Goal: Task Accomplishment & Management: Use online tool/utility

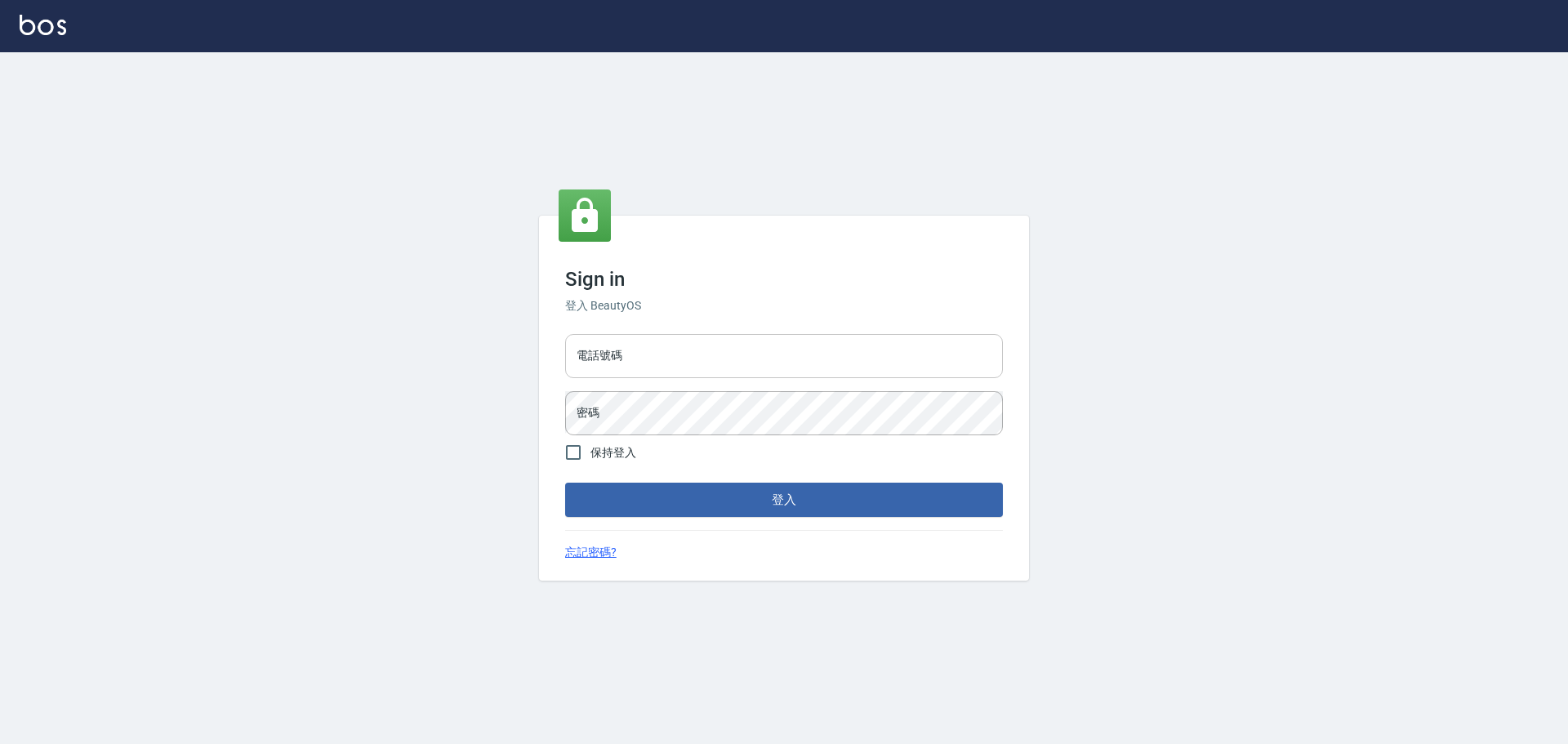
click at [718, 354] on input "電話號碼" at bounding box center [784, 356] width 438 height 44
type input "0989189977"
click at [566, 482] on button "登入" at bounding box center [784, 500] width 438 height 35
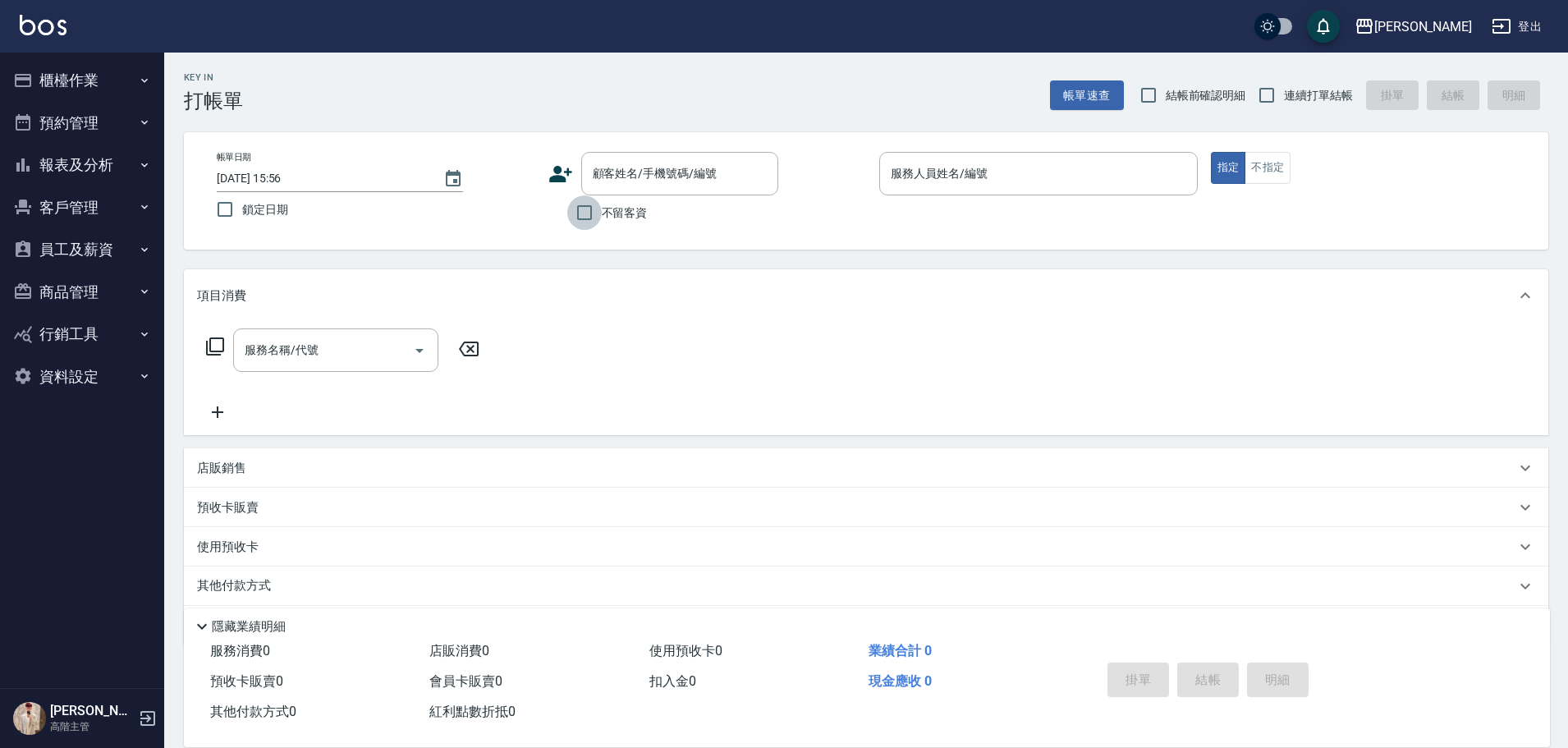
click at [590, 206] on input "不留客資" at bounding box center [585, 213] width 35 height 35
checkbox input "true"
click at [1250, 95] on input "連續打單結帳" at bounding box center [1267, 95] width 35 height 35
checkbox input "true"
click at [1106, 165] on input "服務人員姓名/編號" at bounding box center [1039, 174] width 304 height 29
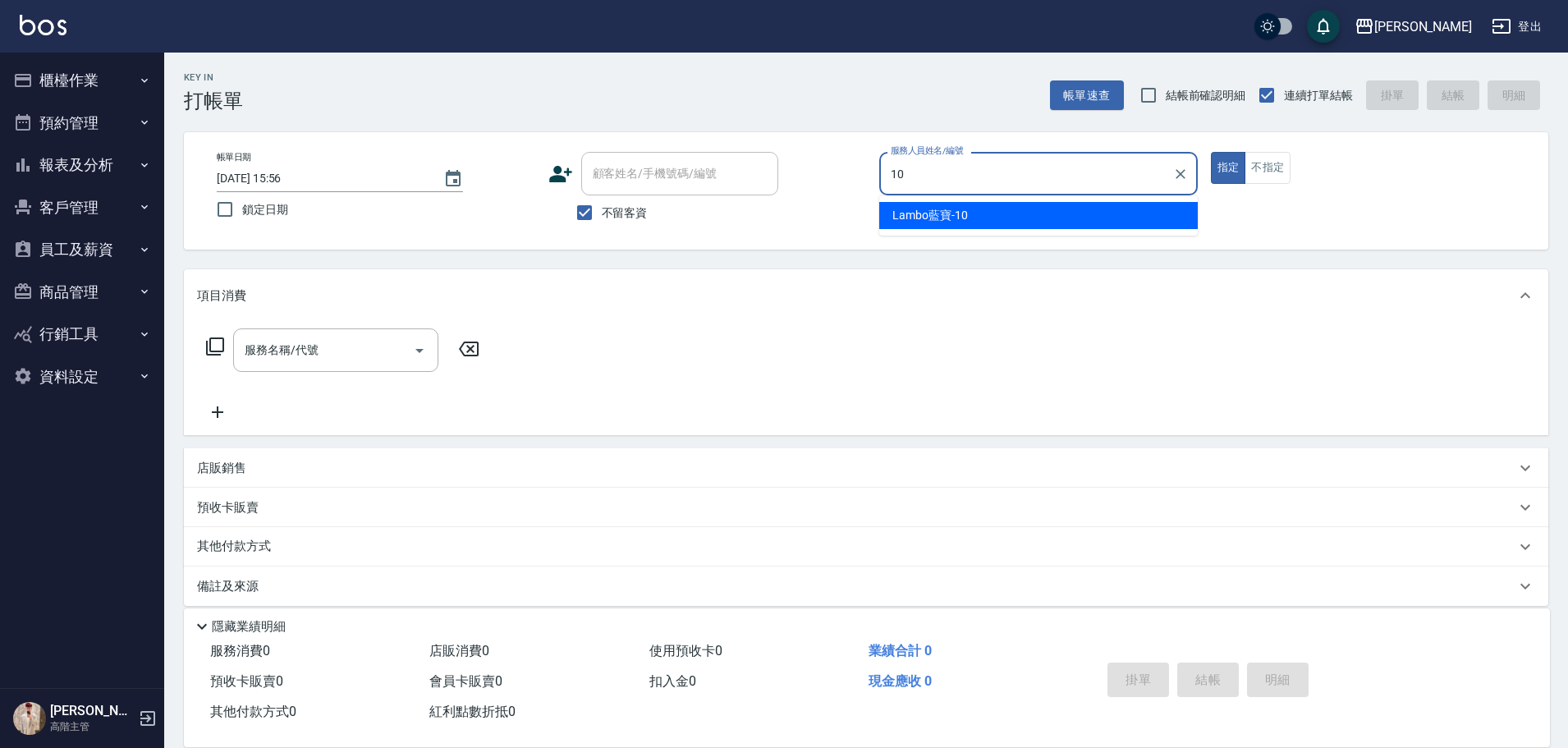
type input "Lambo藍寶-10"
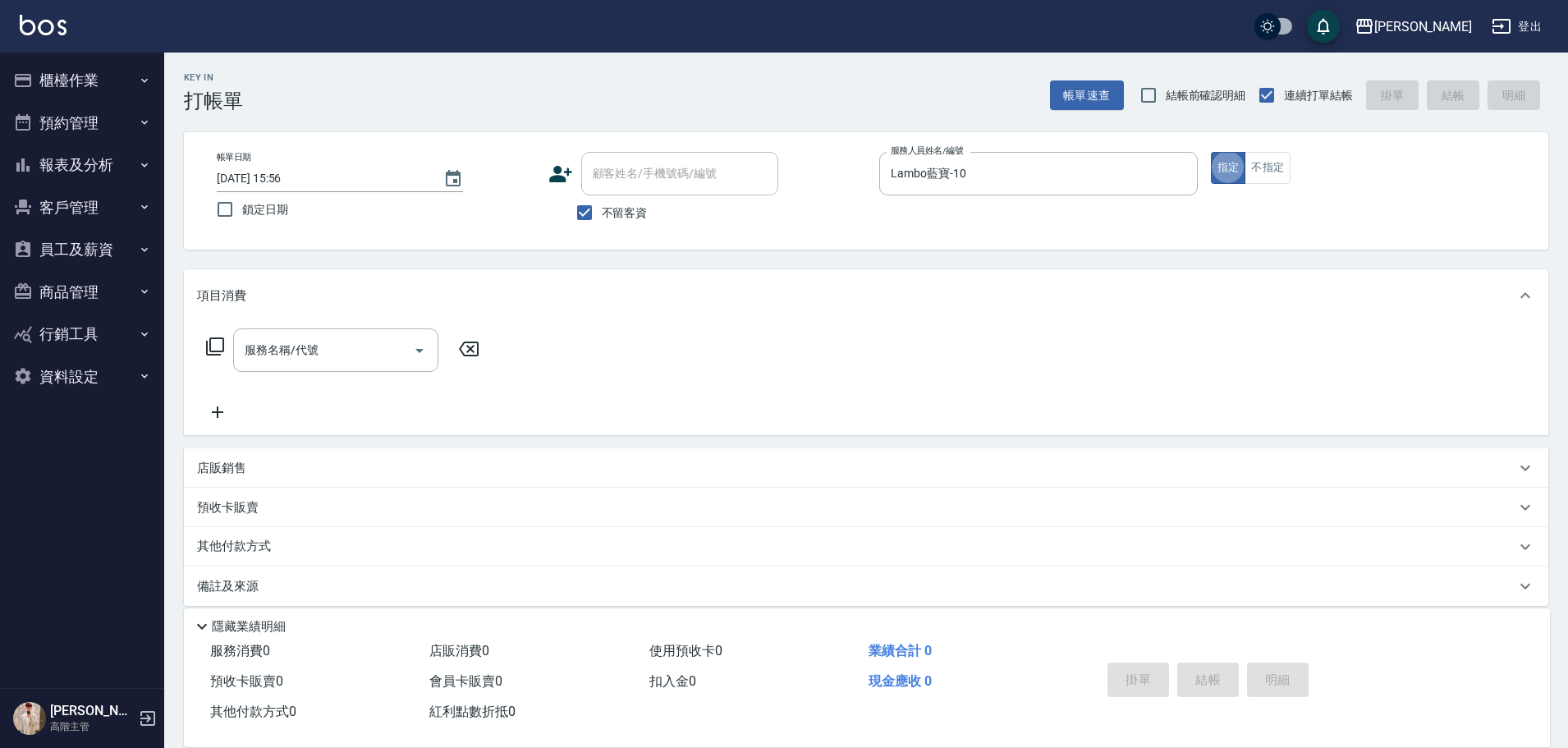
type button "true"
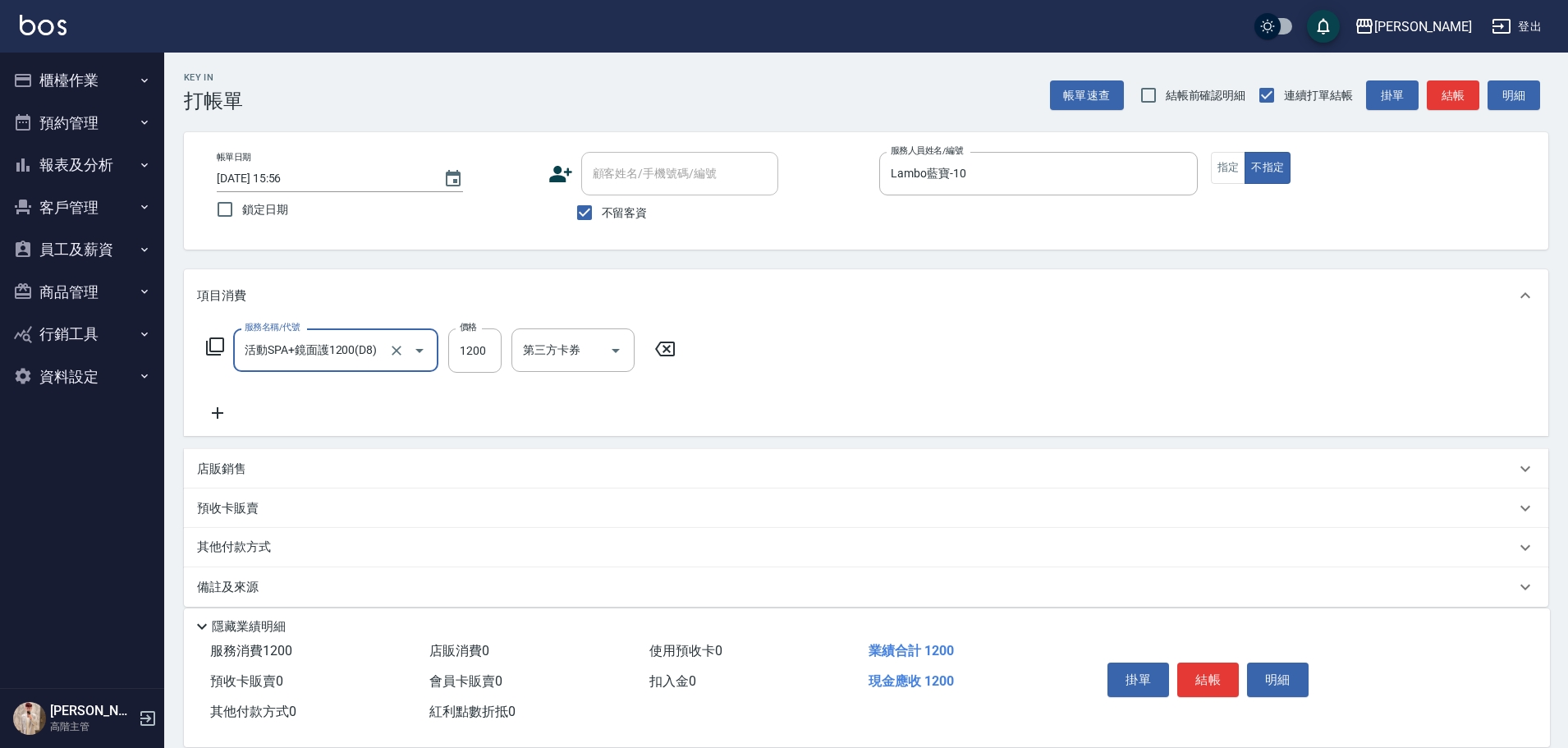
type input "活動SPA+鏡面護1200(D8)"
click at [399, 354] on icon "Clear" at bounding box center [396, 350] width 16 height 16
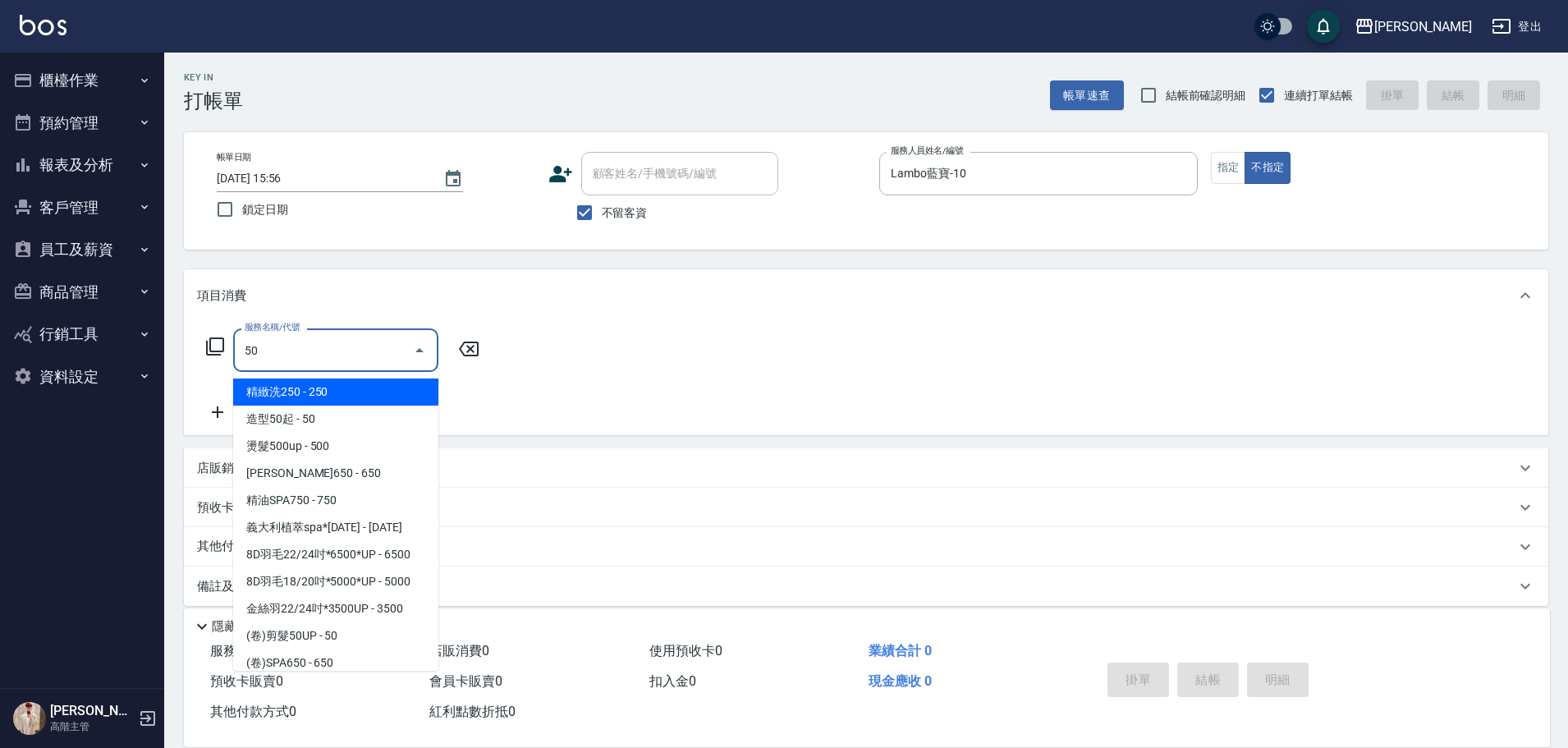
type input "5"
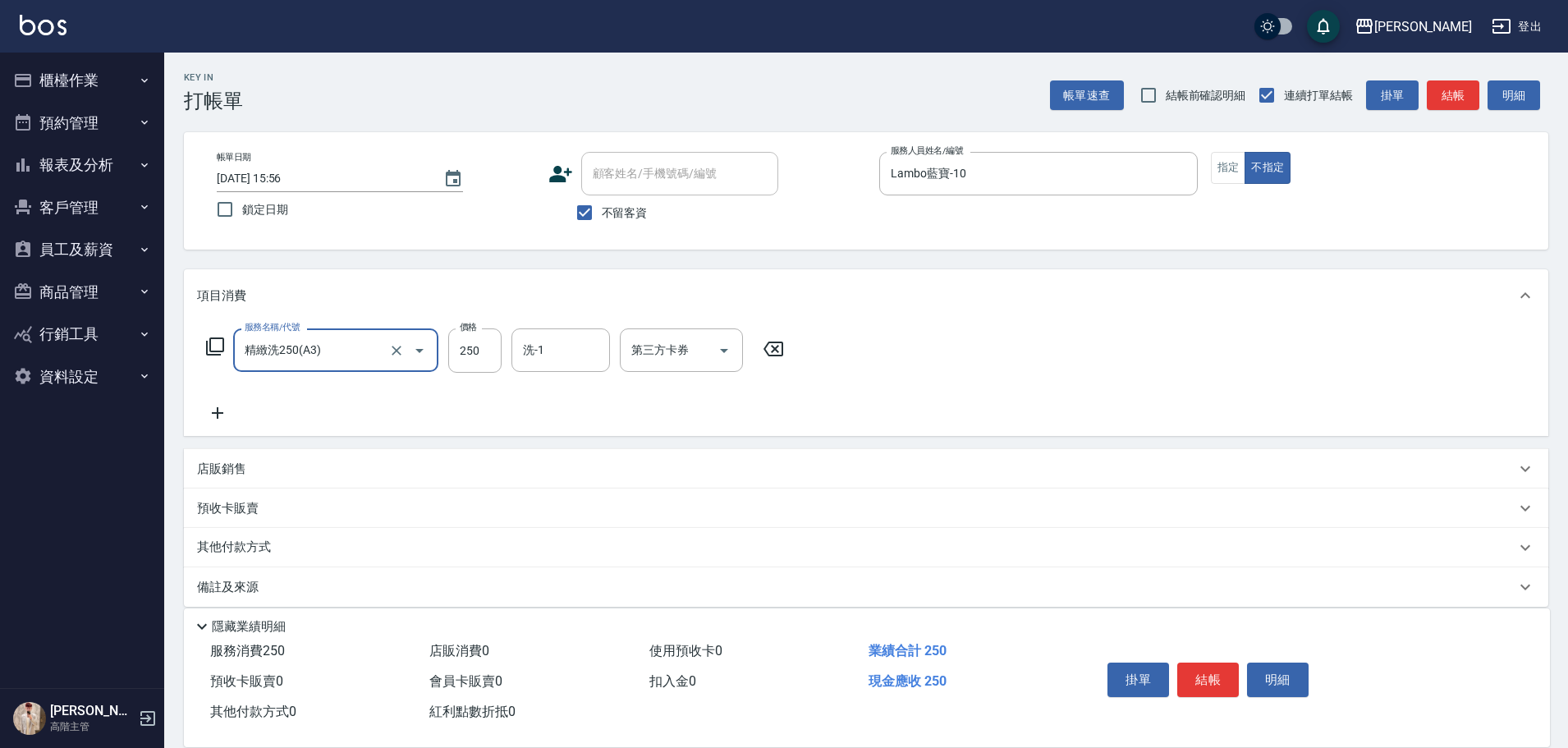
type input "精緻洗250(A3)"
type input "300"
type input "萱芸-32"
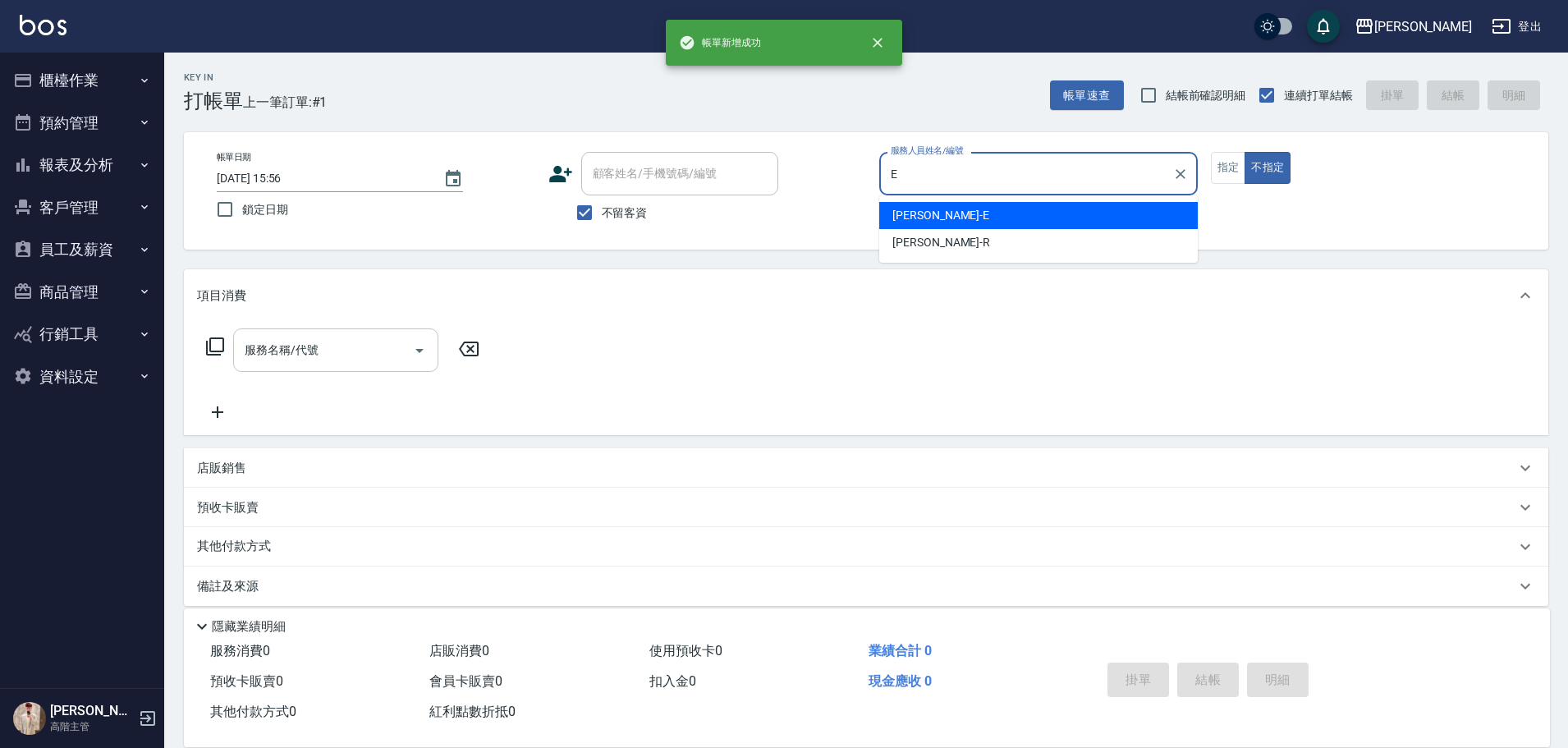
type input "E"
type button "false"
type input "[PERSON_NAME]"
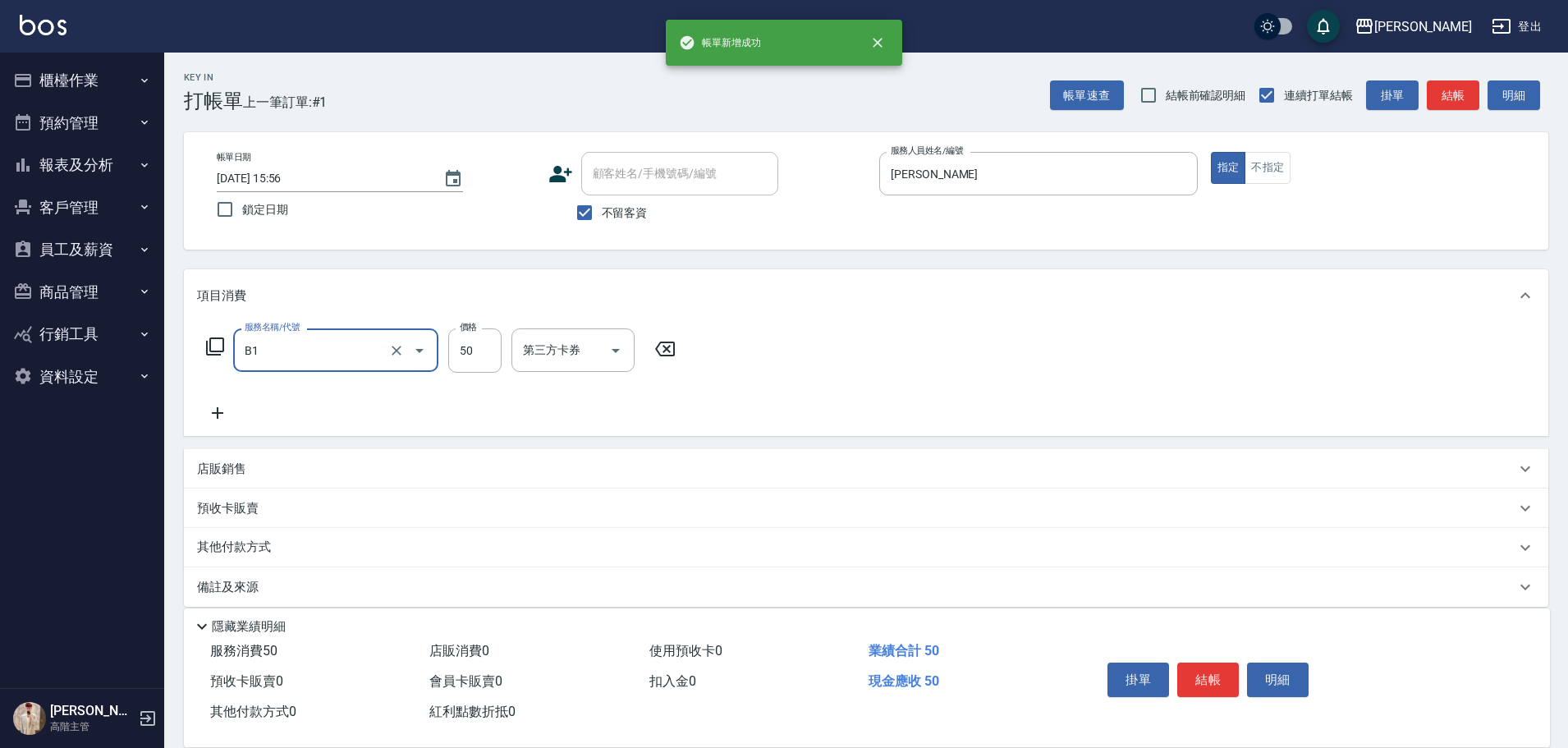
type input "剪髮(B1)"
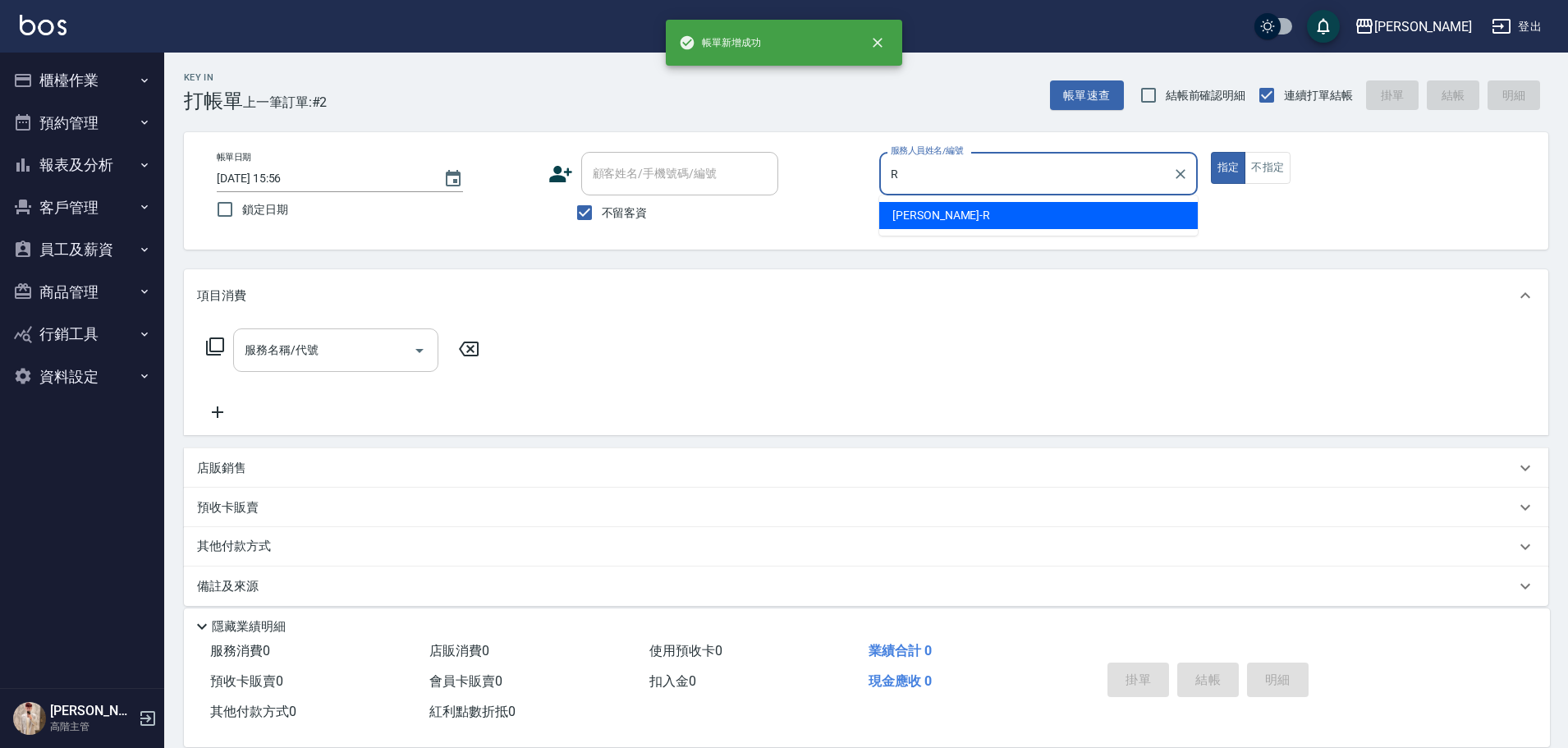
type input "[PERSON_NAME]"
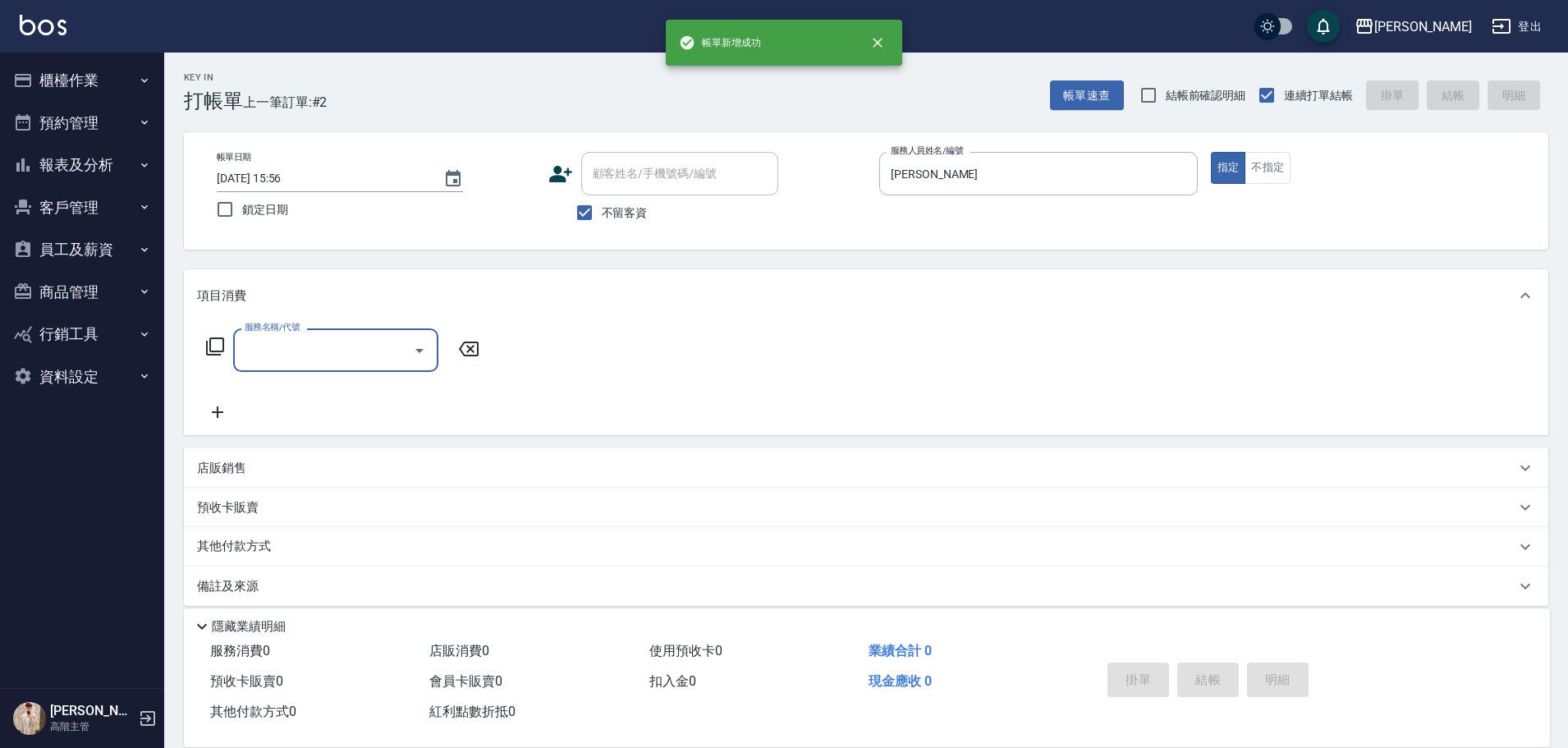
type input "e"
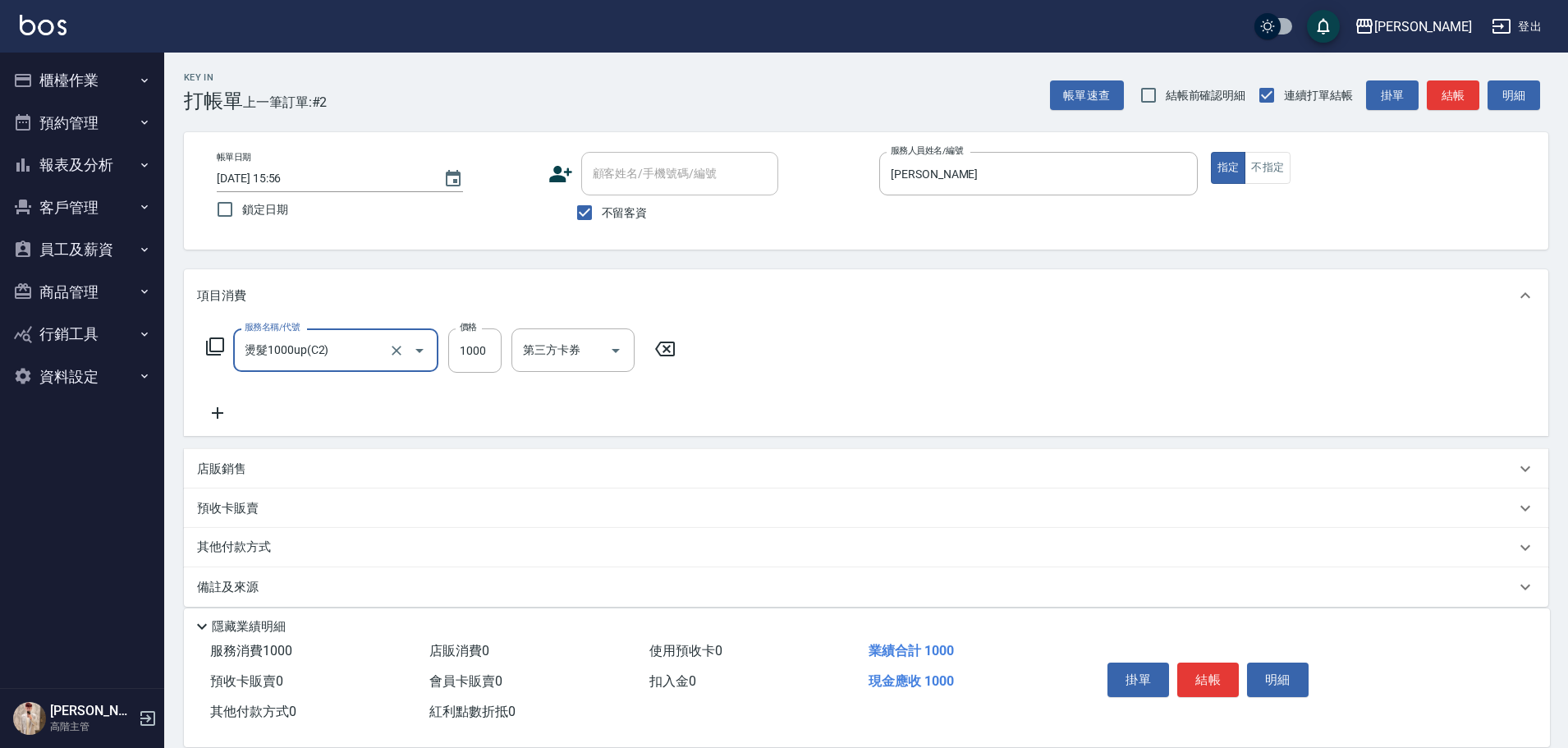
type input "燙髮1000up(C2)"
type input "1800"
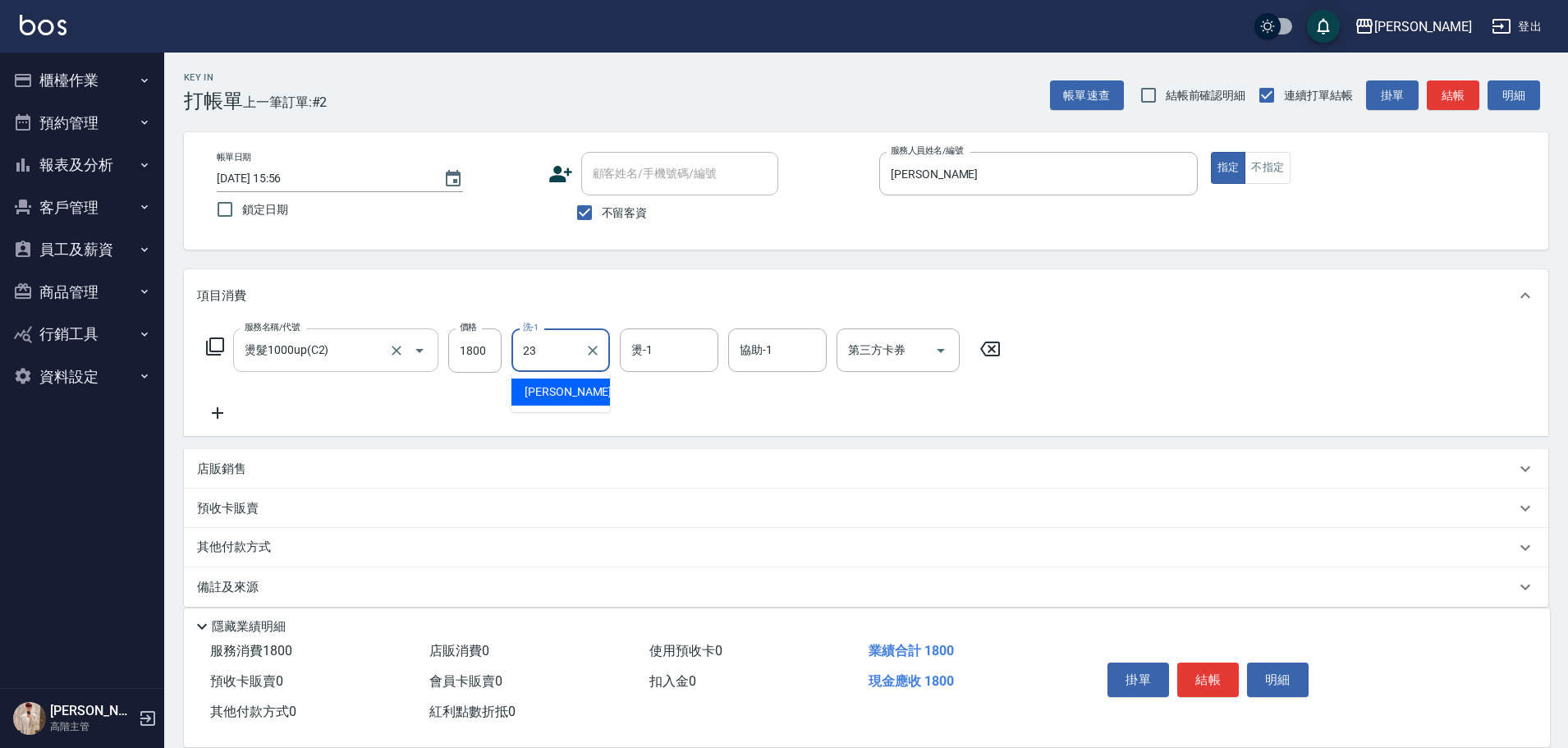
type input "[PERSON_NAME]-23"
type input "[PERSON_NAME]"
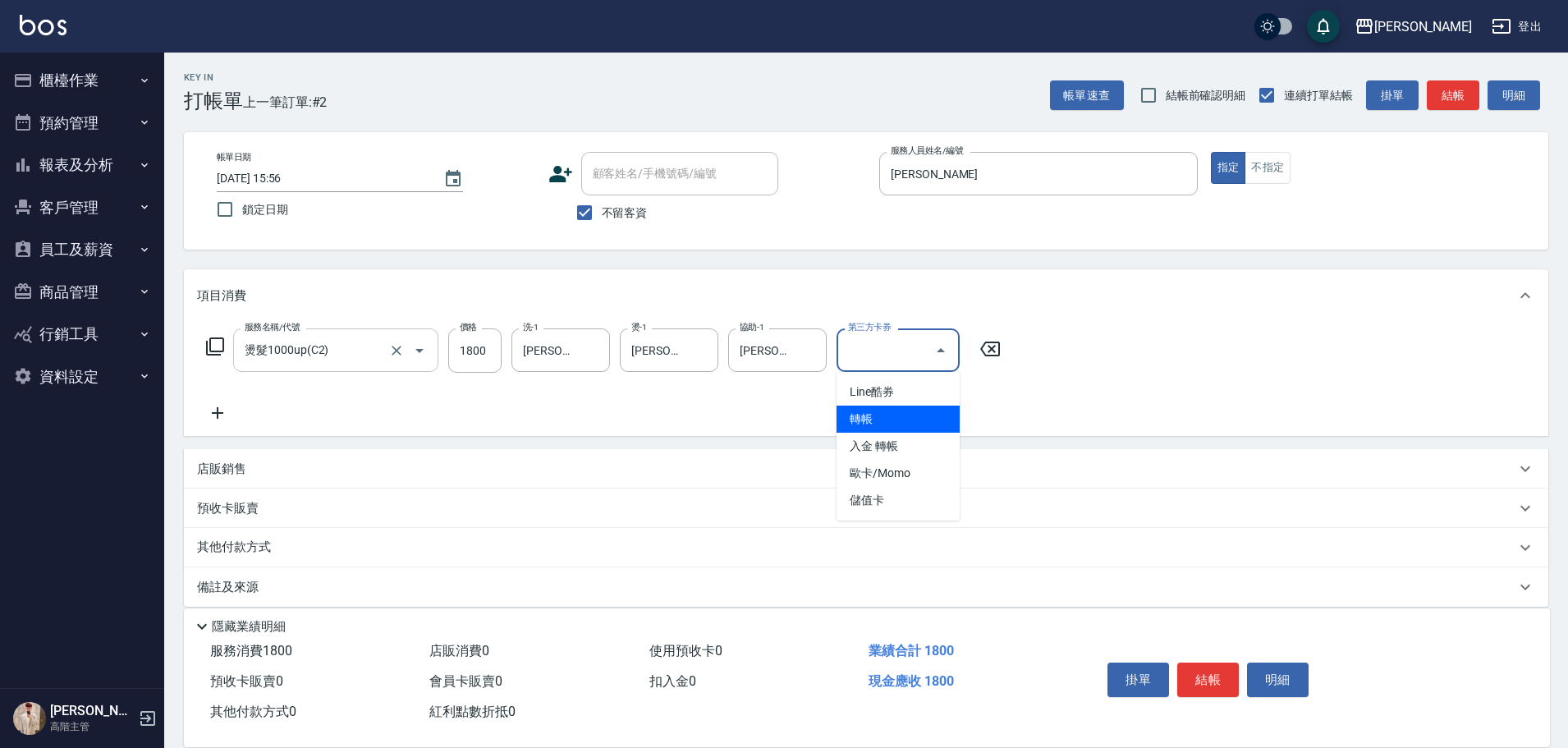
type input "轉帳"
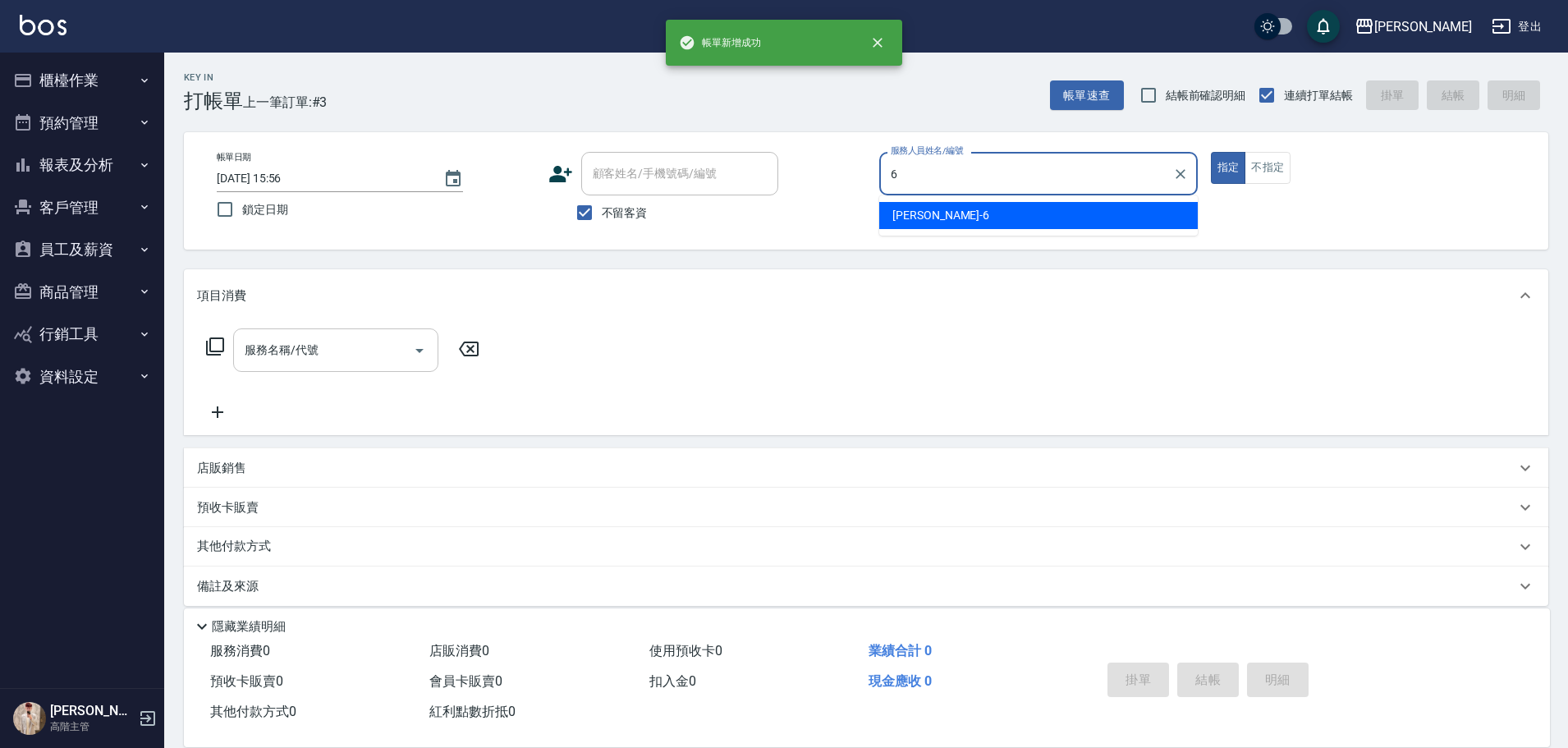
type input "[PERSON_NAME]-6"
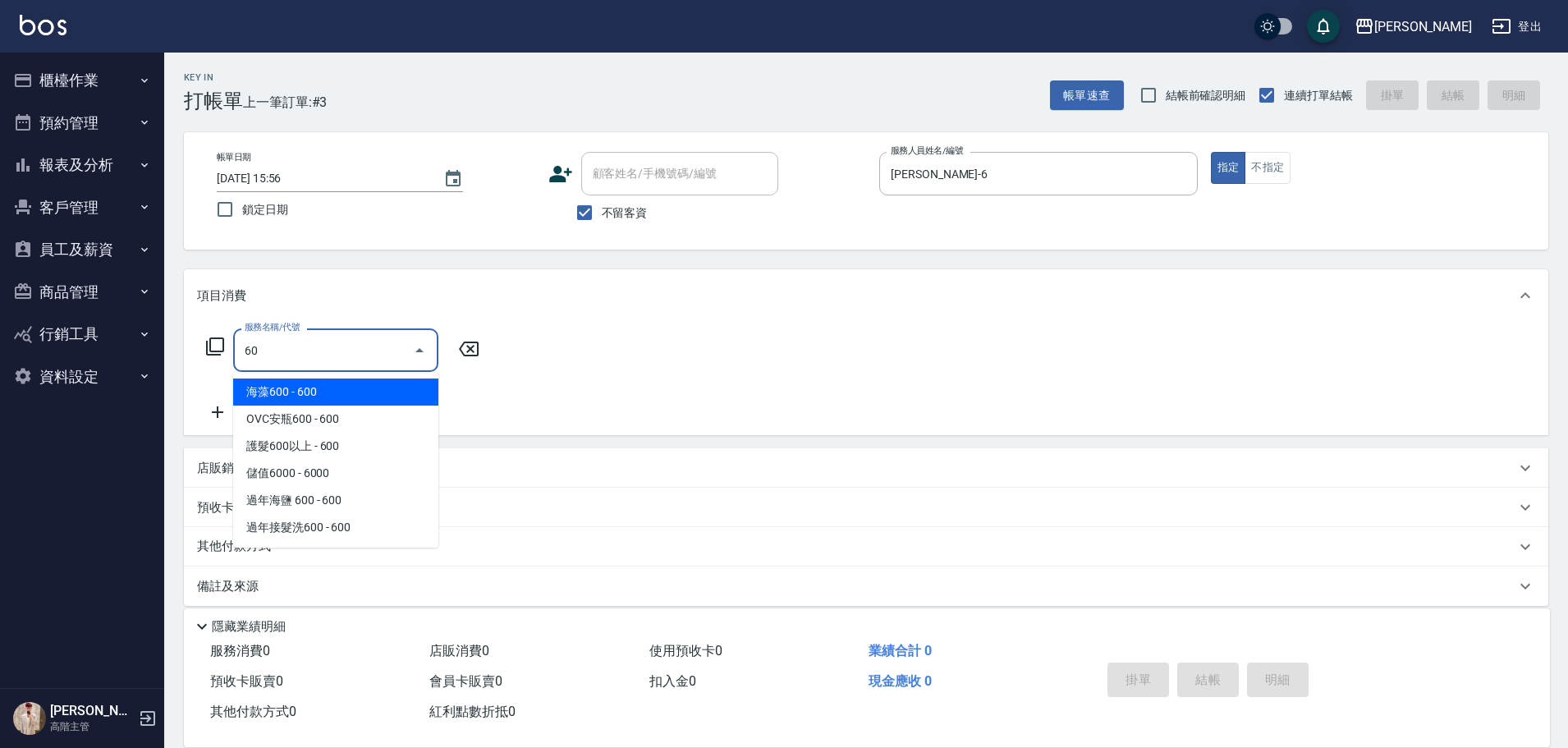
type input "6"
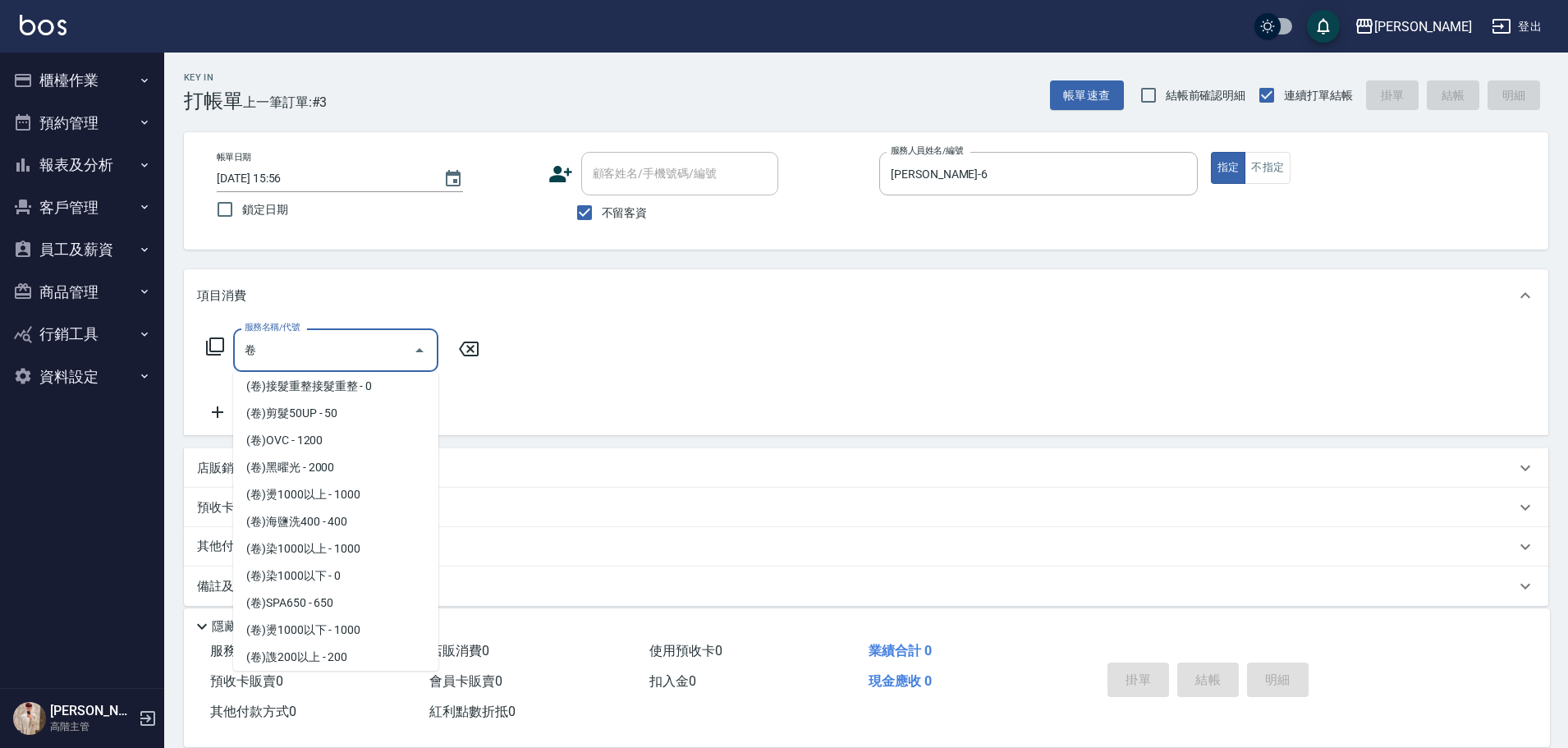
scroll to position [87, 0]
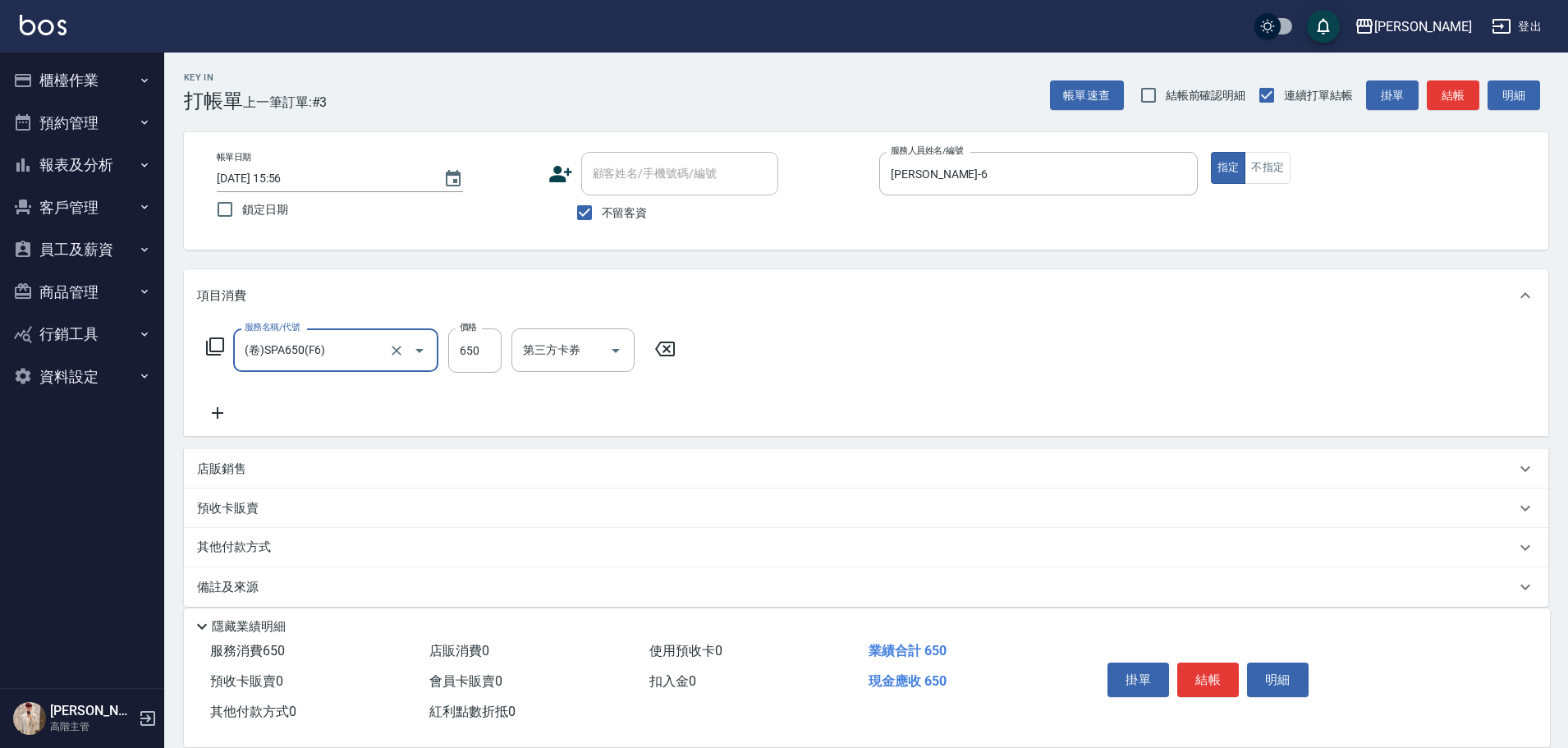
type input "(卷)SPA650(F6)"
type input "400"
type input "萱芸-32"
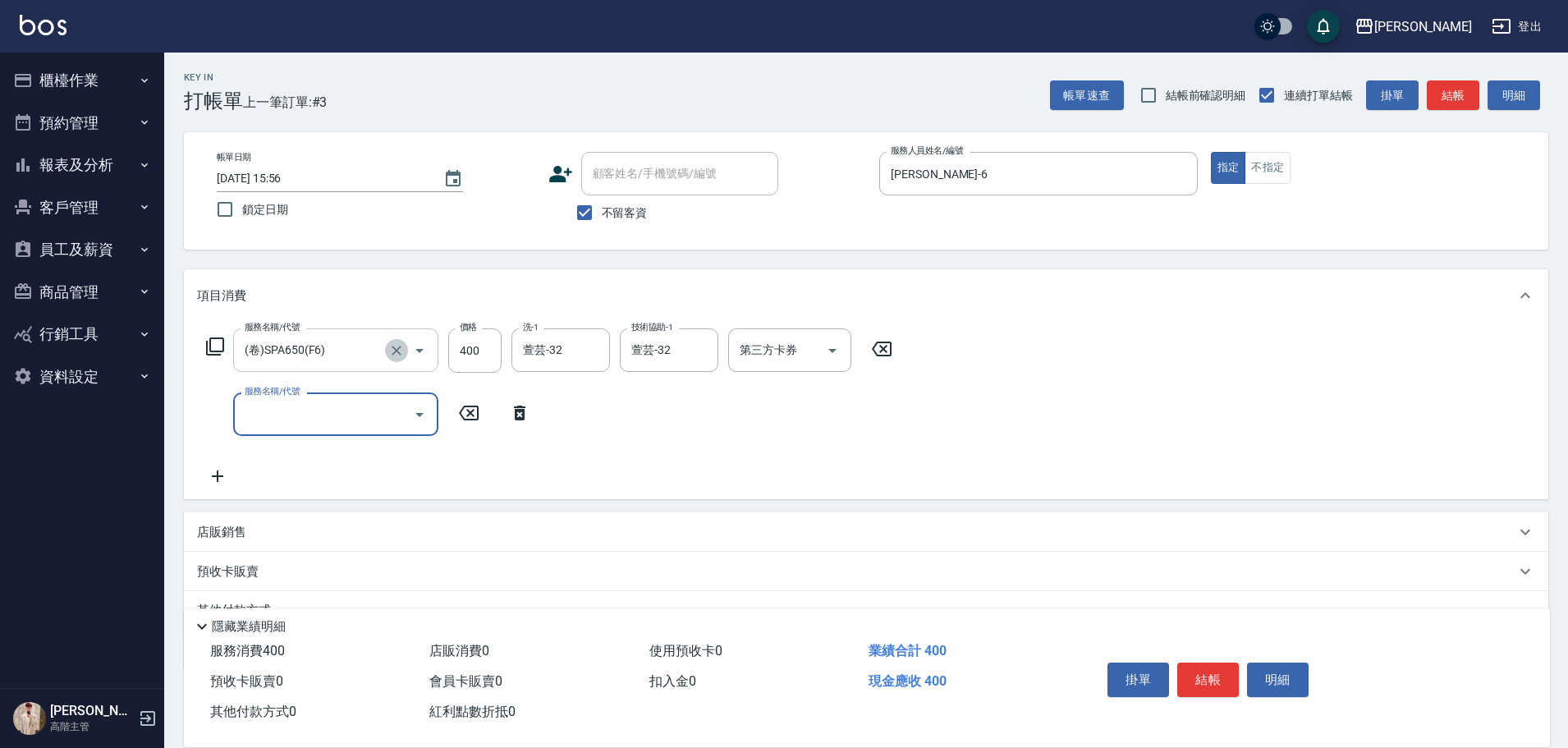
click at [394, 352] on icon "Clear" at bounding box center [396, 350] width 10 height 10
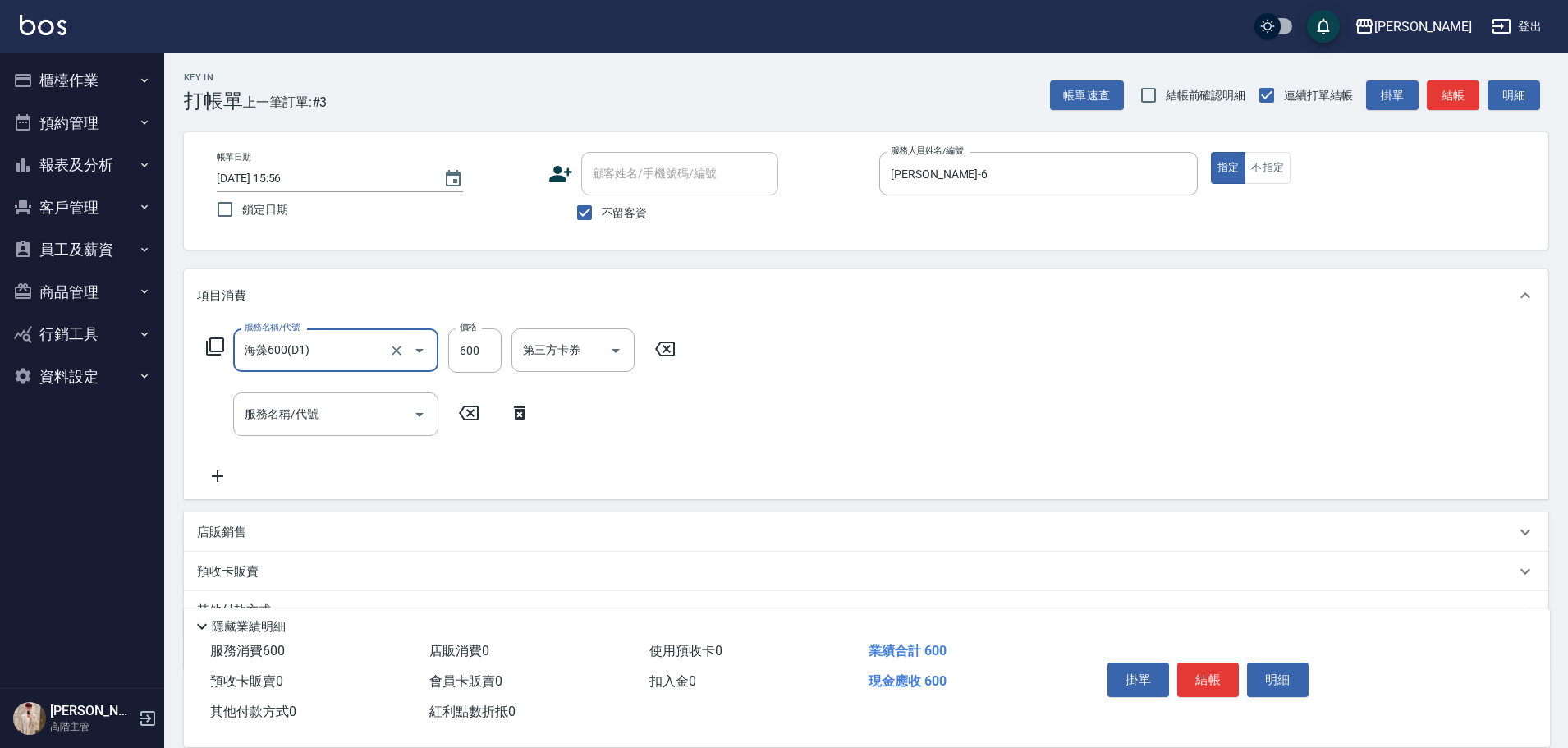
type input "海藻600(D1)"
type input "萱芸-32"
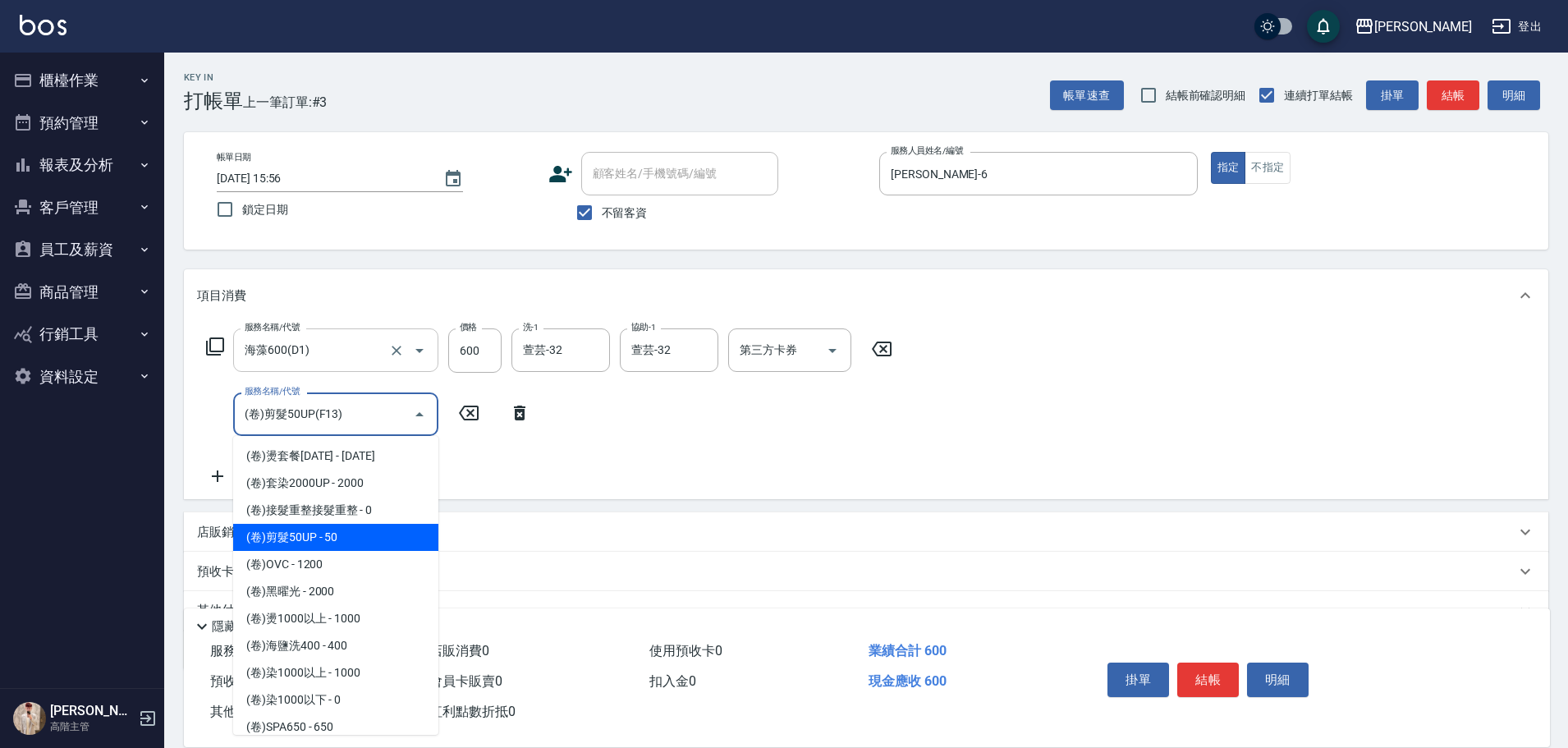
type input "(卷)剪髮50UP(F13)"
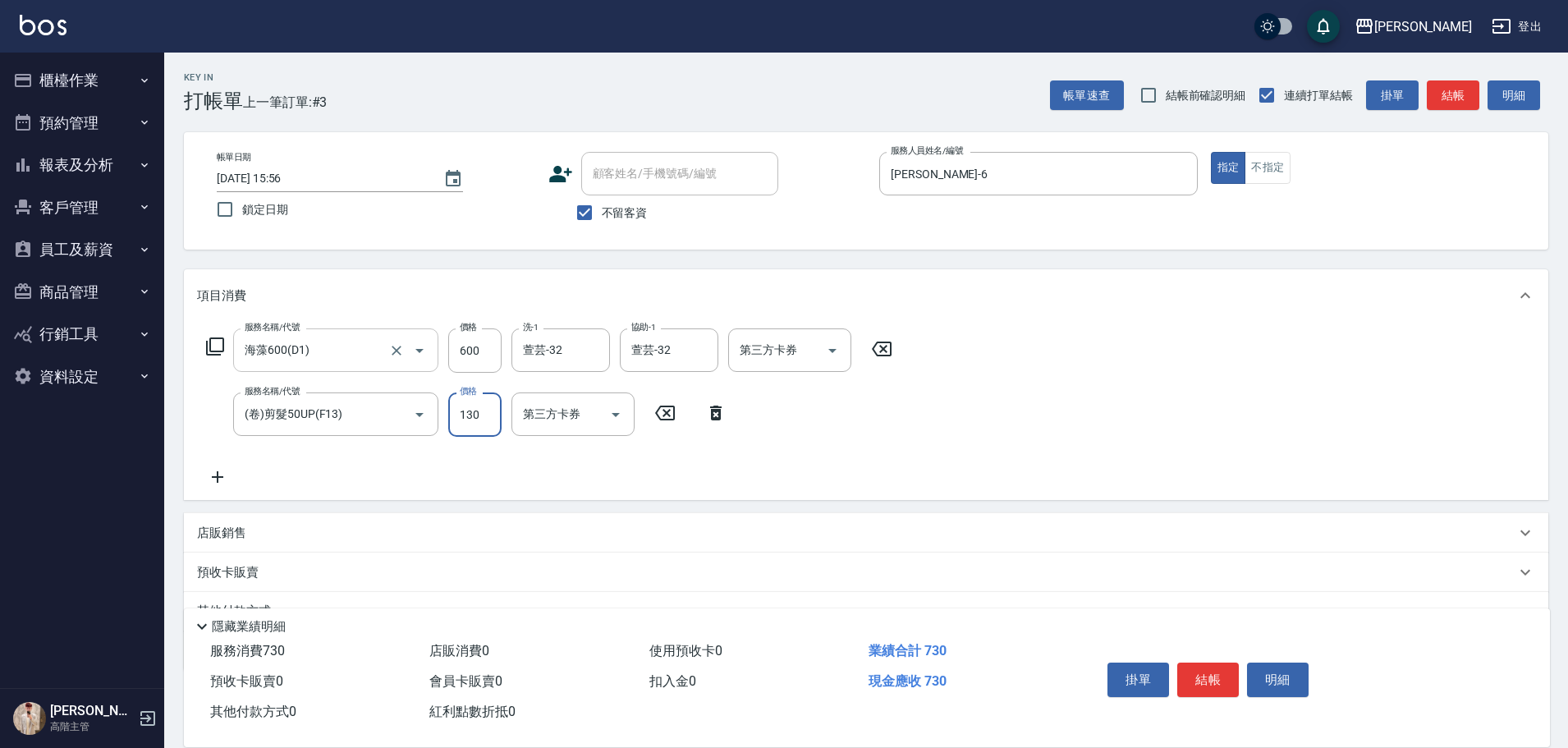
type input "130"
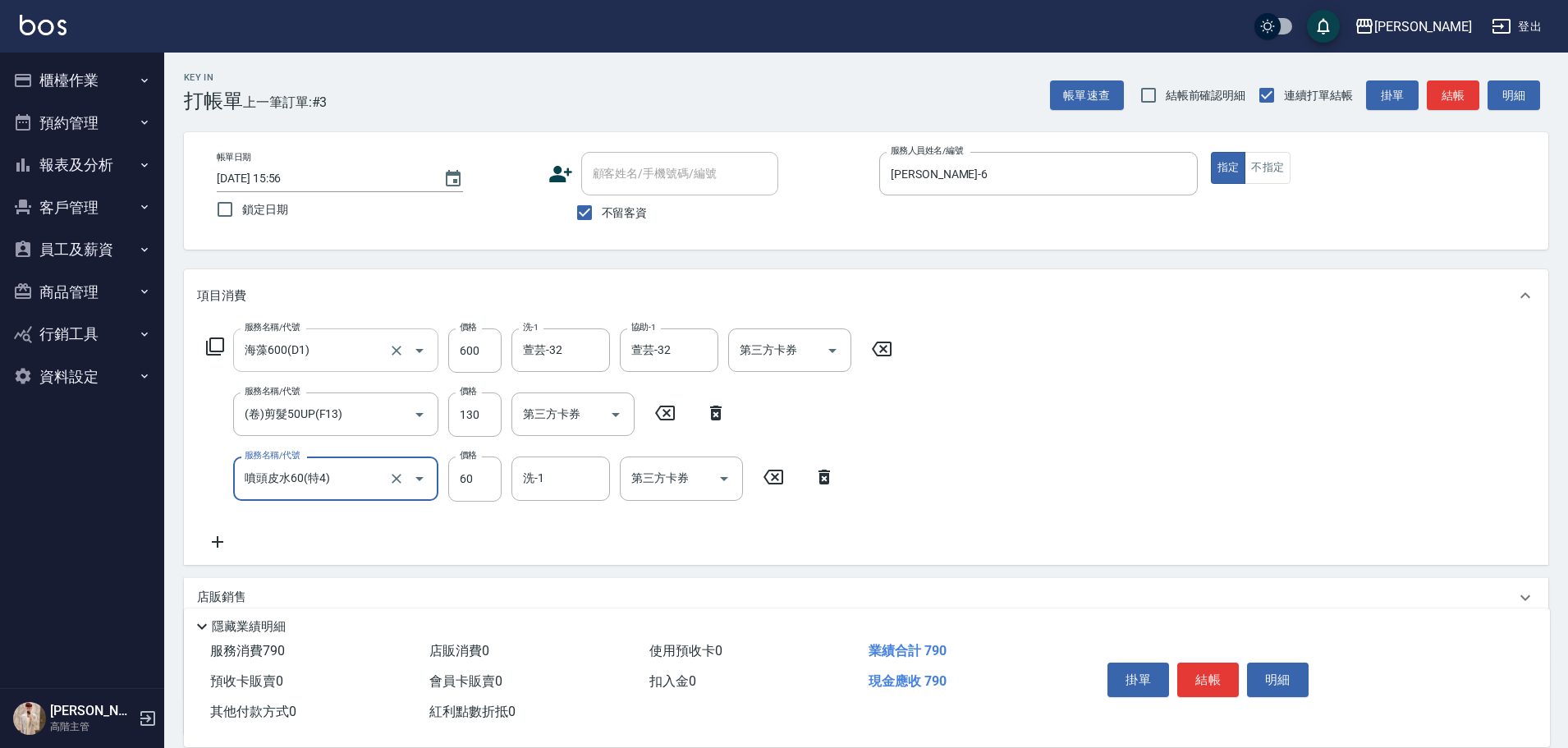
type input "噴頭皮水60(特4)"
type input "萱芸-32"
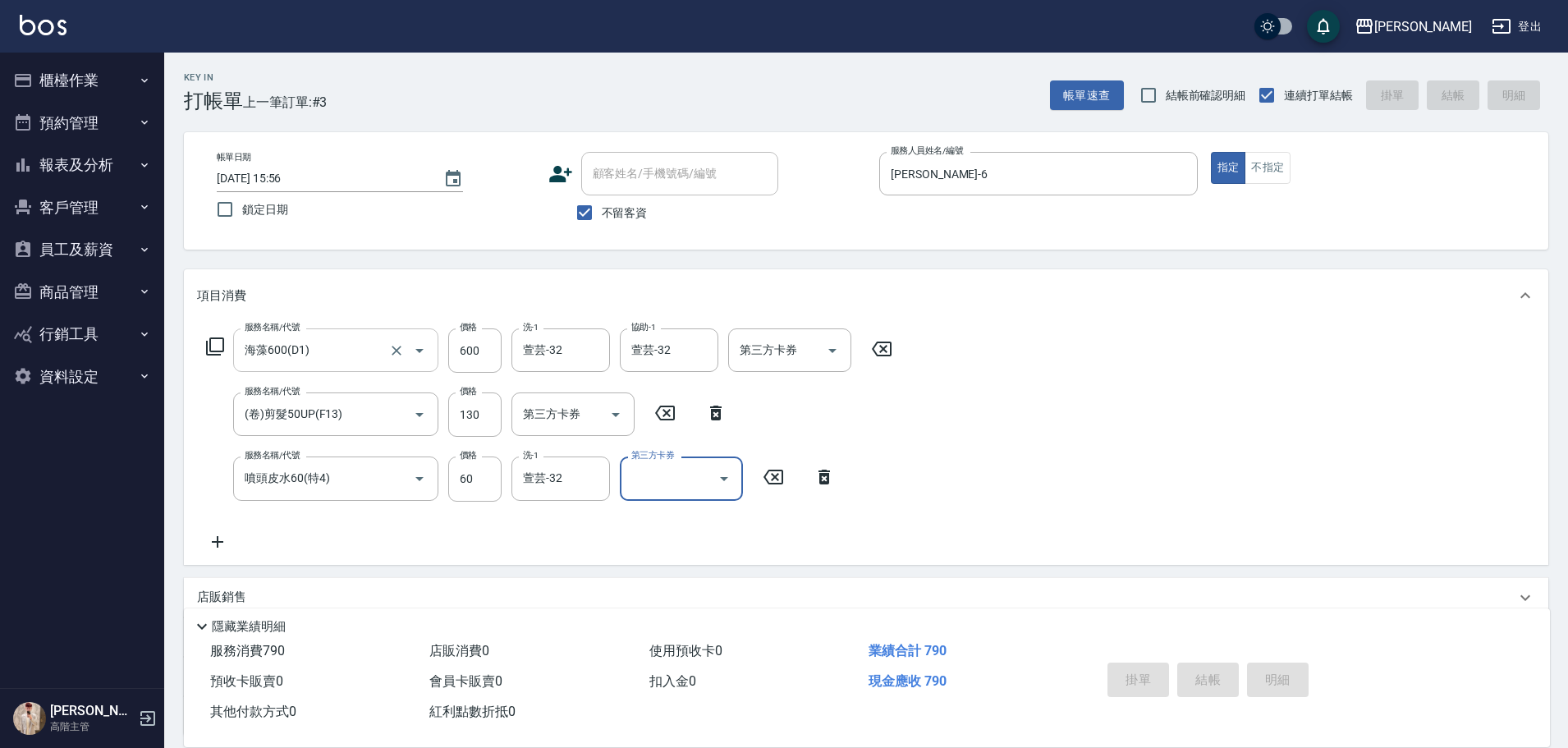
type input "[DATE] 15:58"
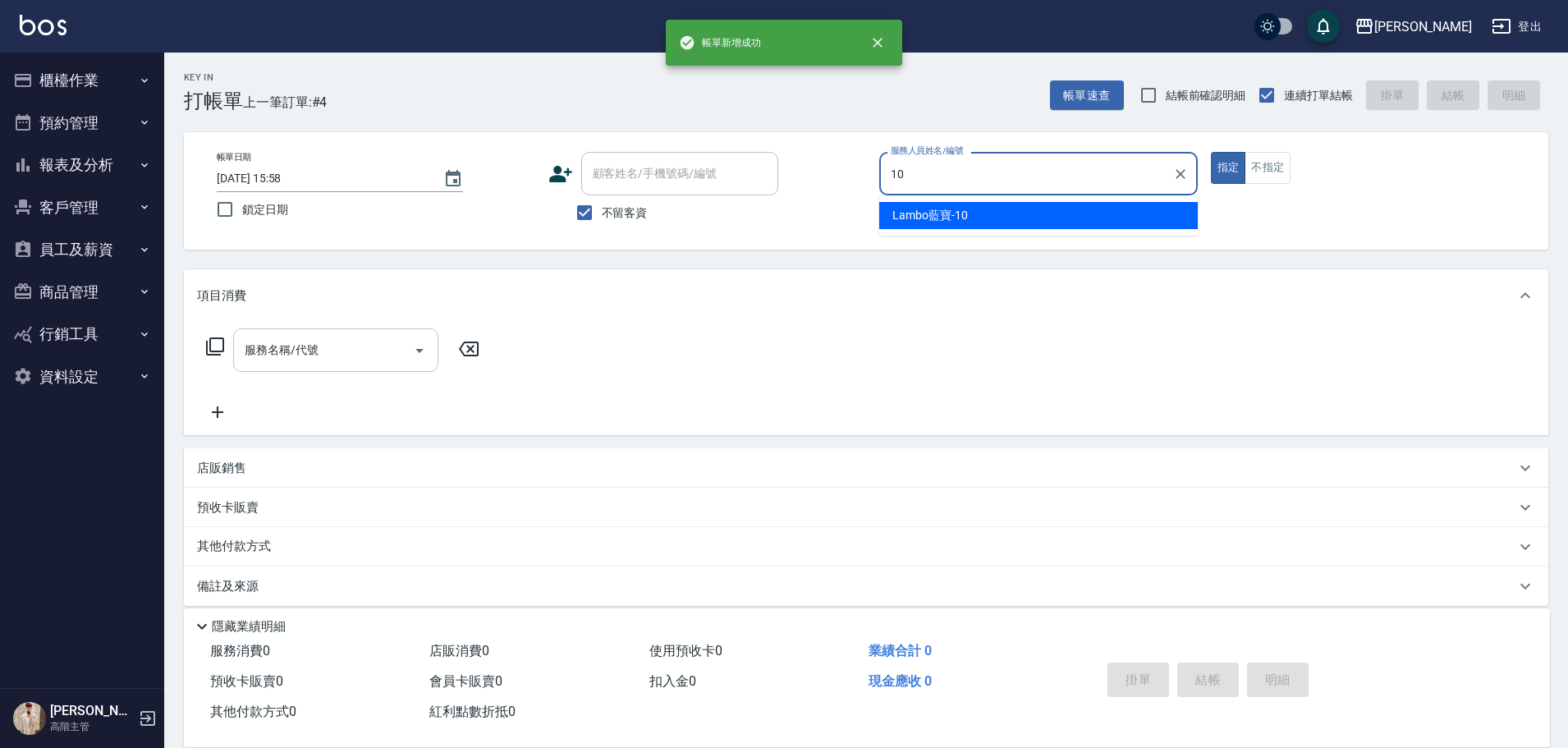
type input "Lambo藍寶-10"
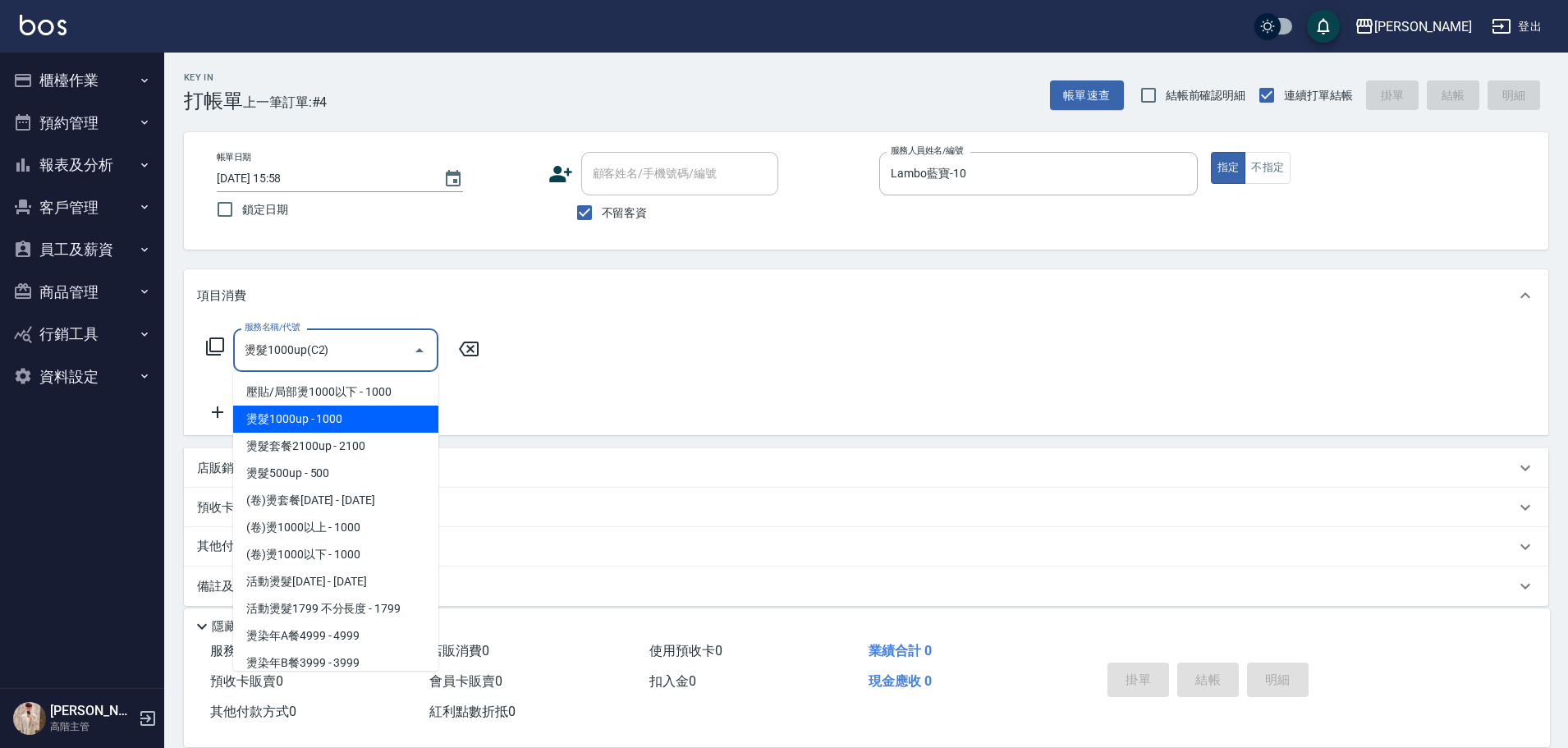
type input "燙髮1000up(C2)"
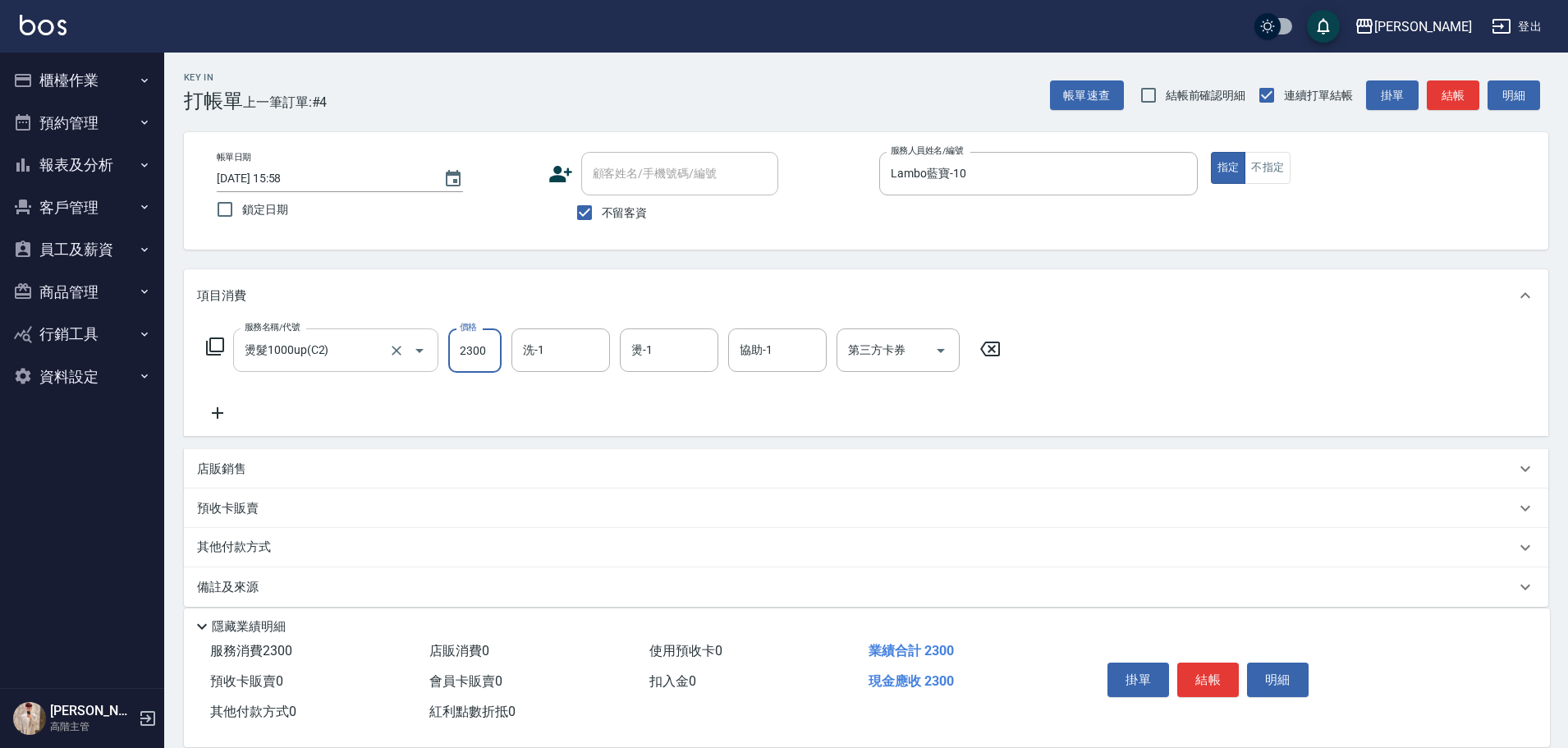
type input "2300"
type input "Lambo藍寶-10"
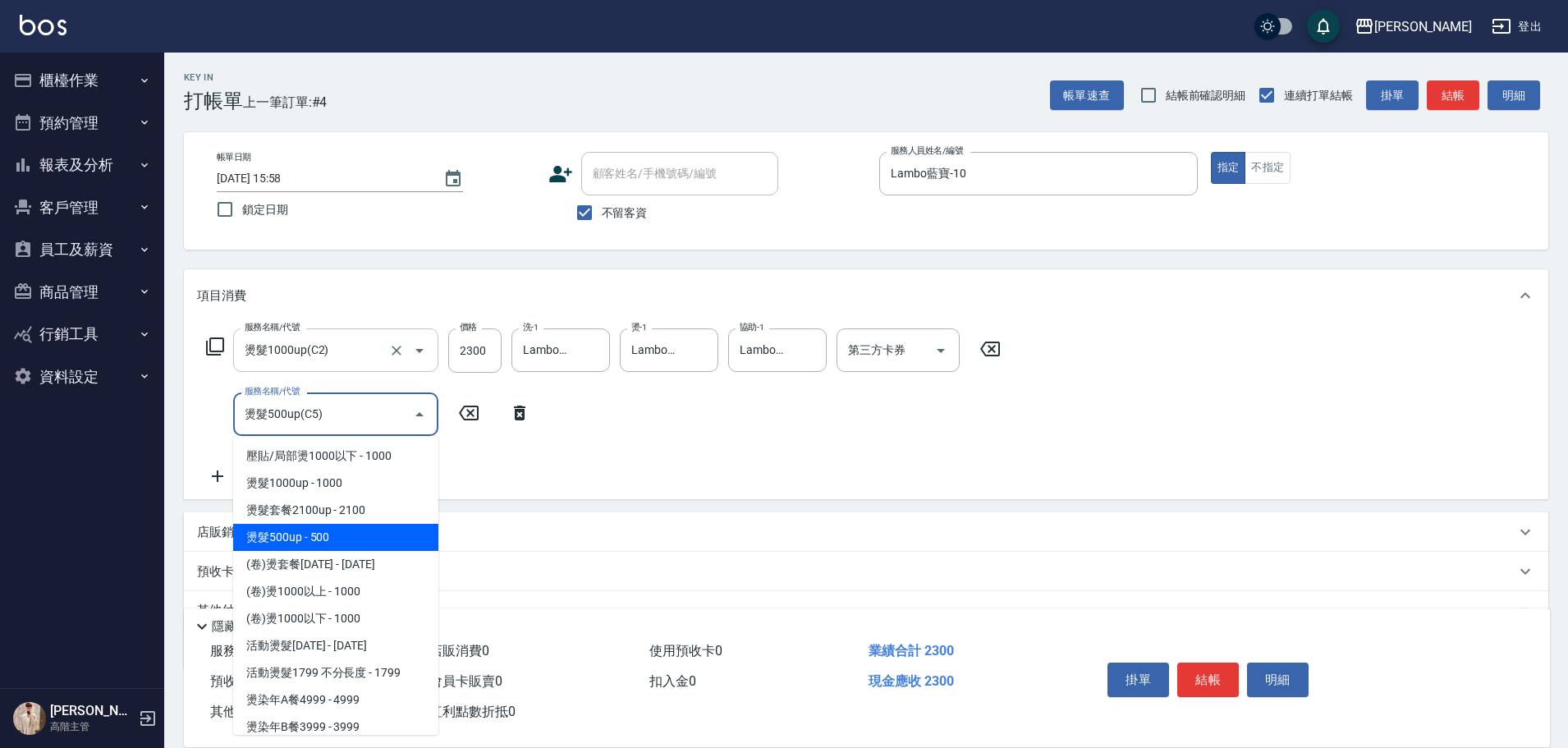
type input "燙髮500up(C5)"
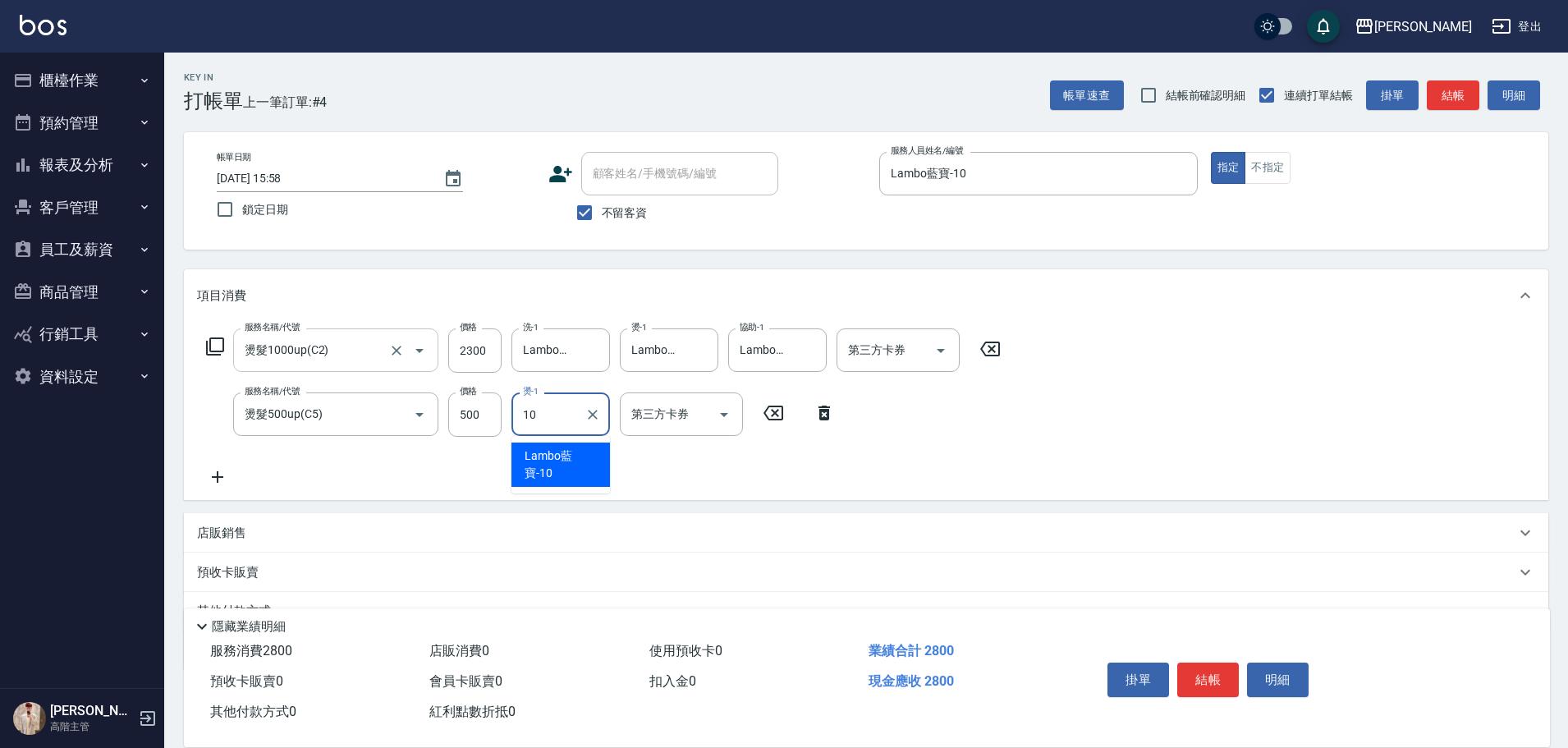
type input "Lambo藍寶-10"
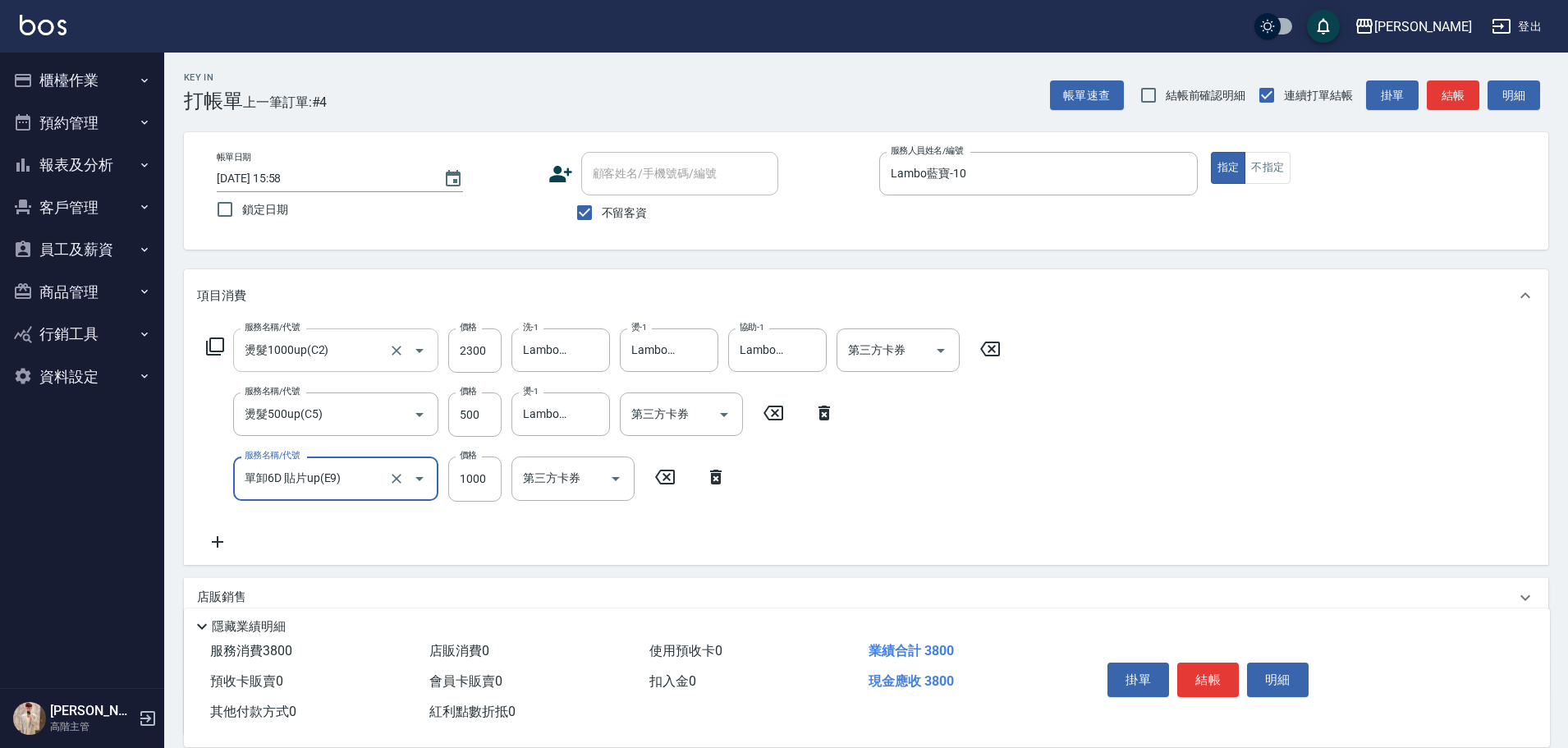
type input "單卸6D 貼片up(E9)"
type input "2200"
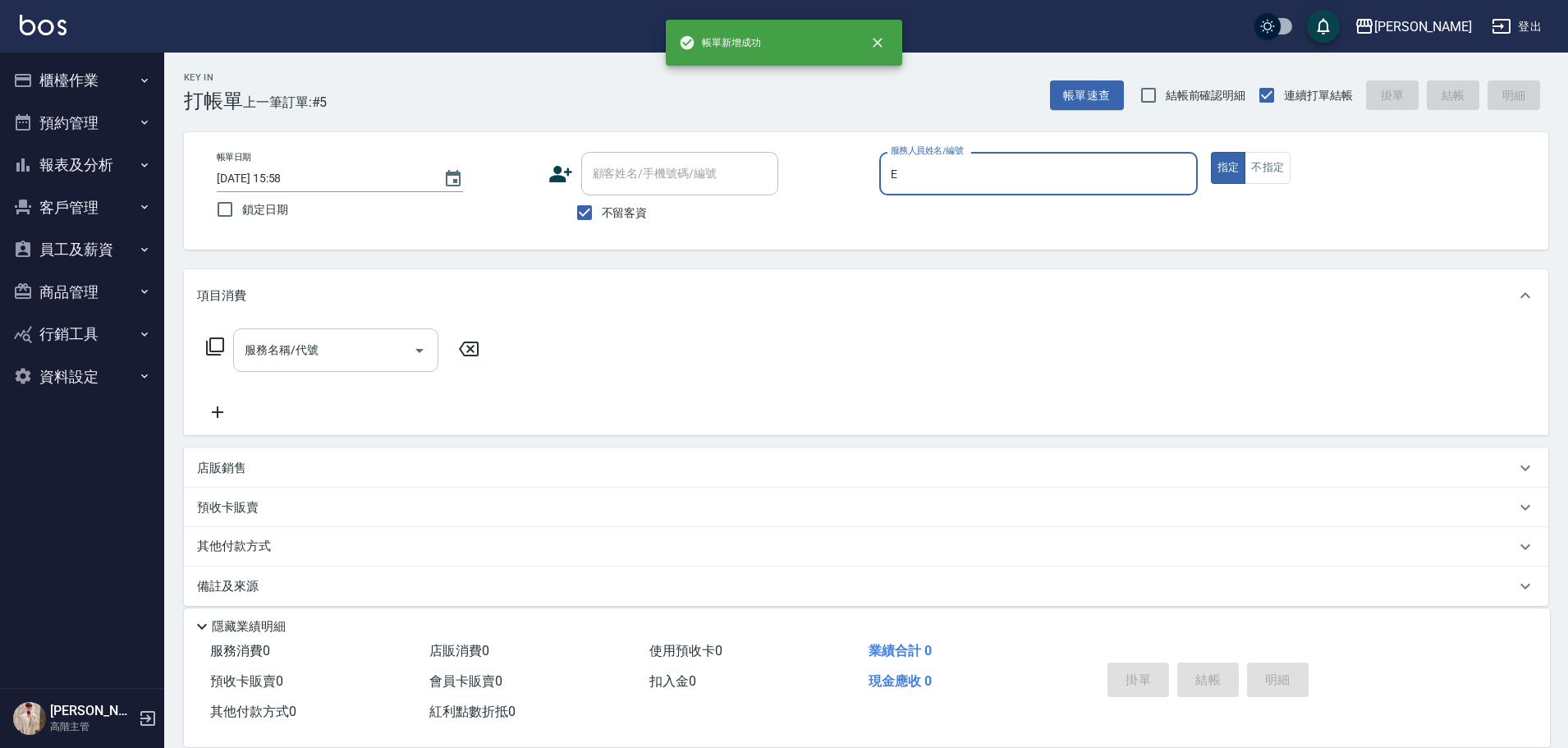
type input "[PERSON_NAME]"
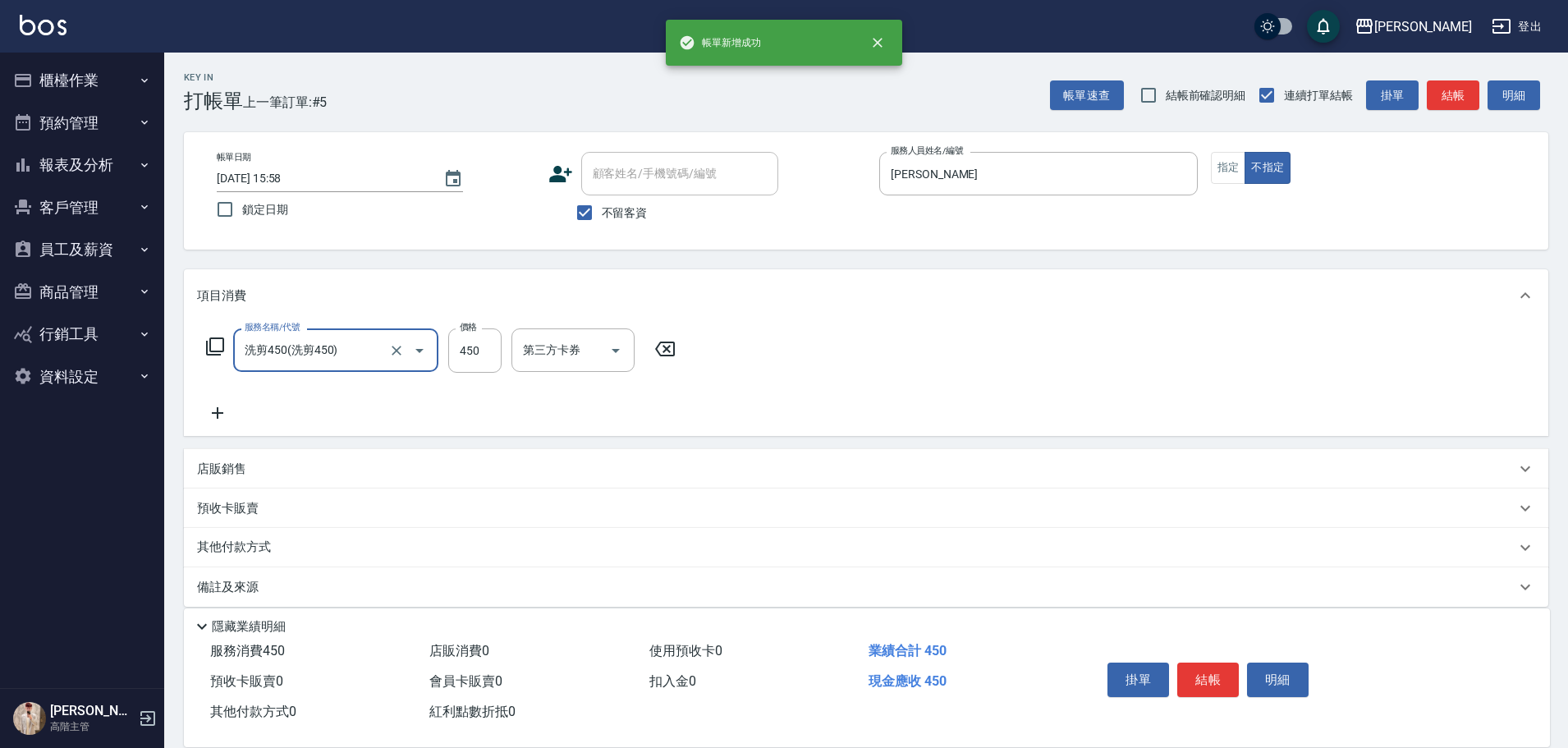
type input "洗剪450"
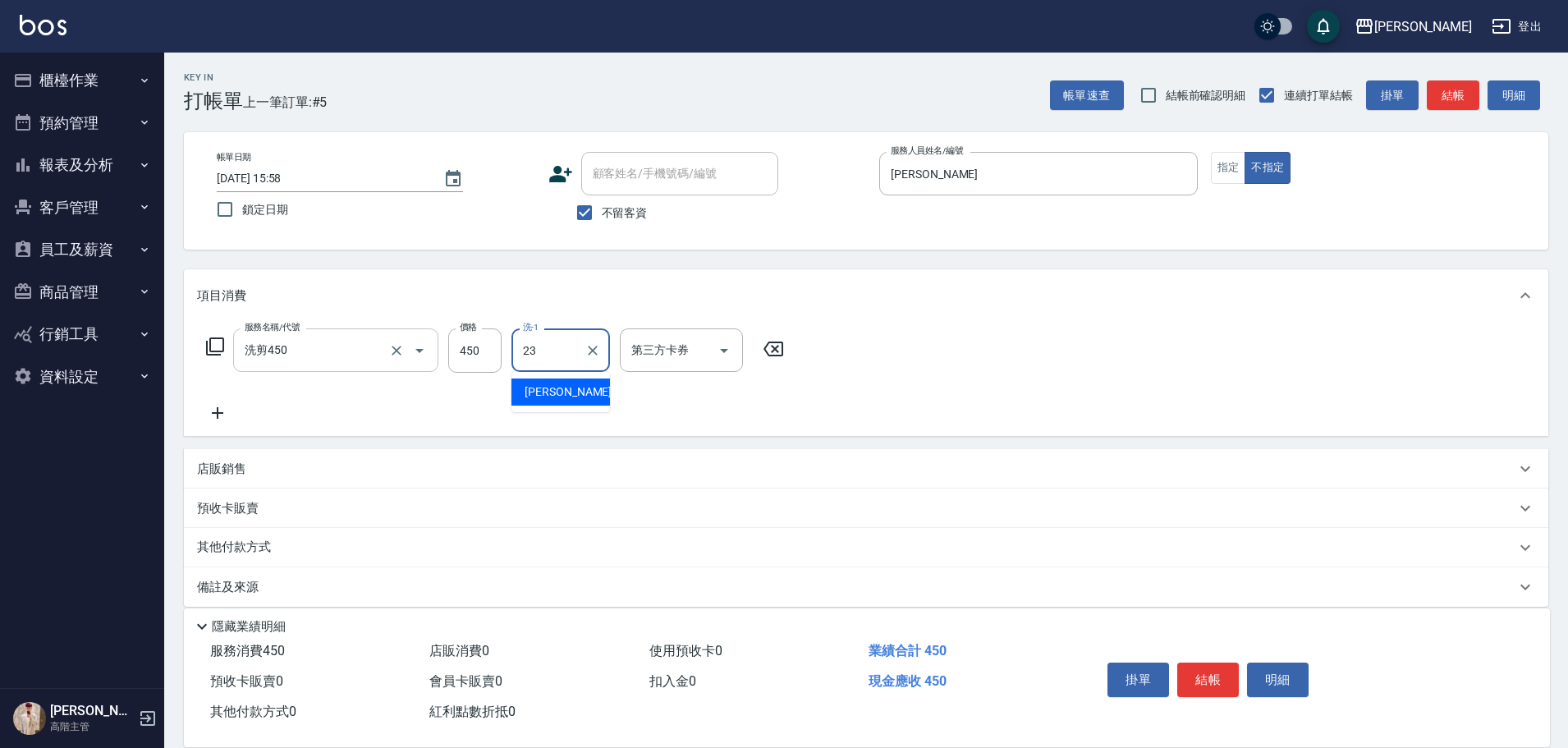
type input "[PERSON_NAME]-23"
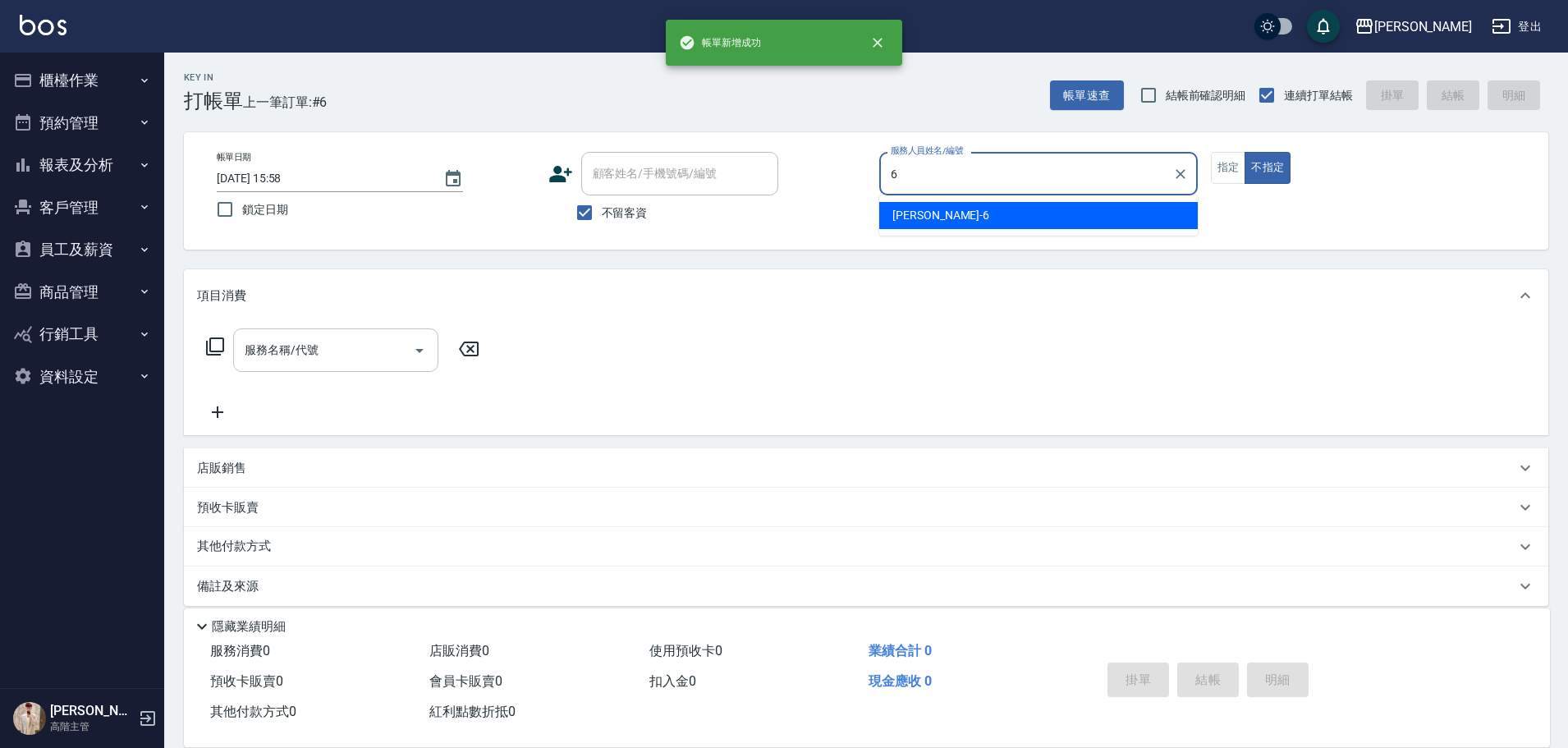
type input "[PERSON_NAME]-6"
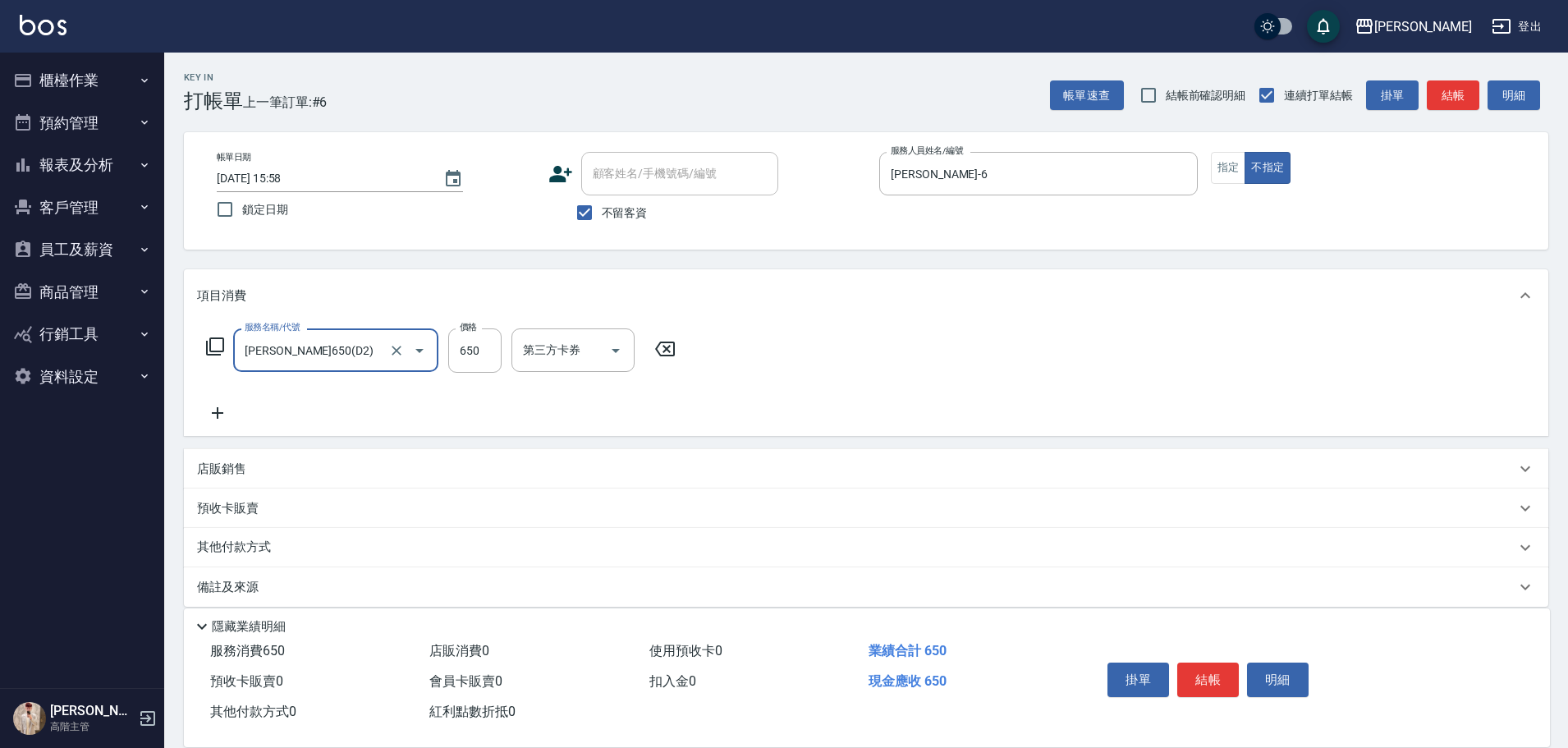
type input "[PERSON_NAME]650(D2)"
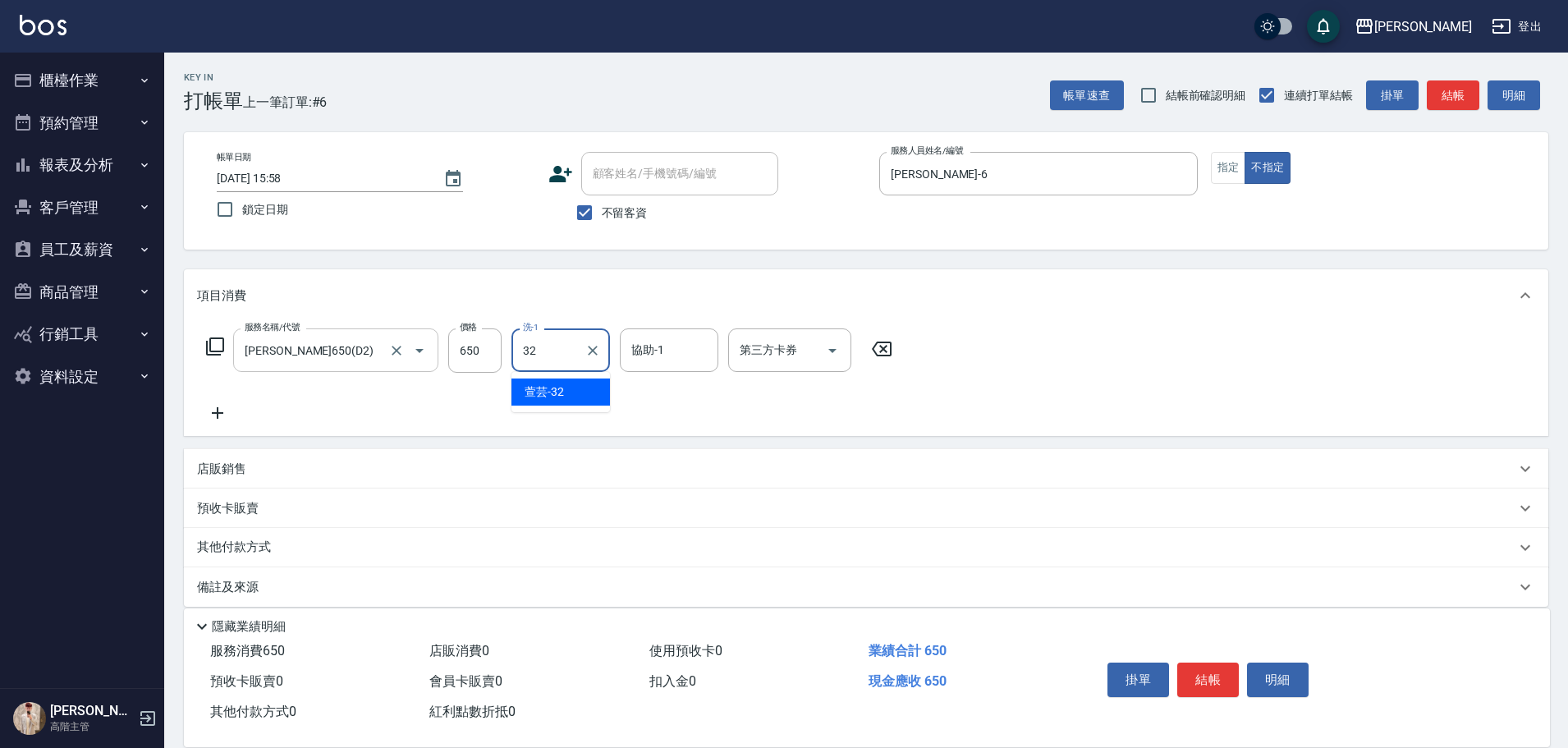
type input "萱芸-32"
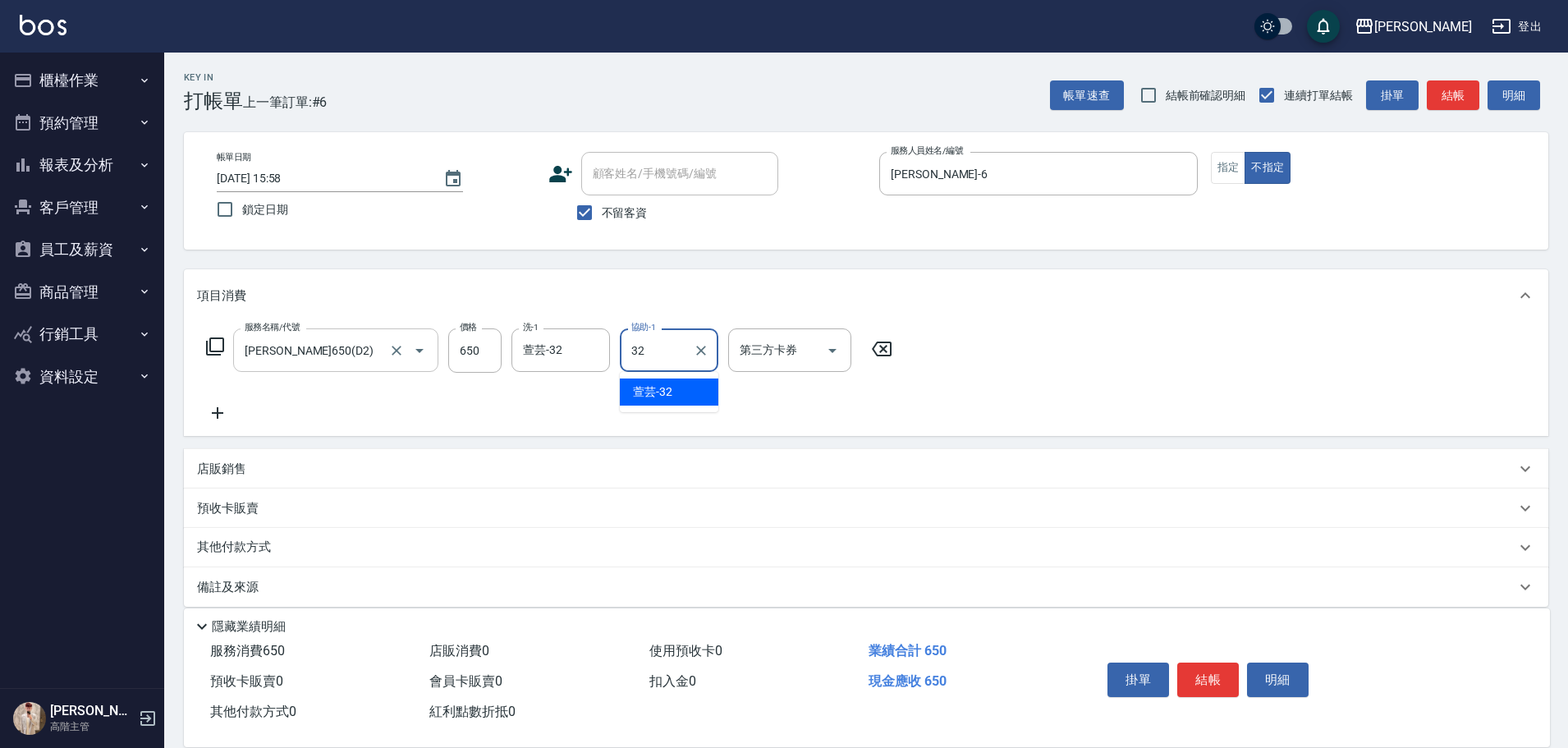
type input "萱芸-32"
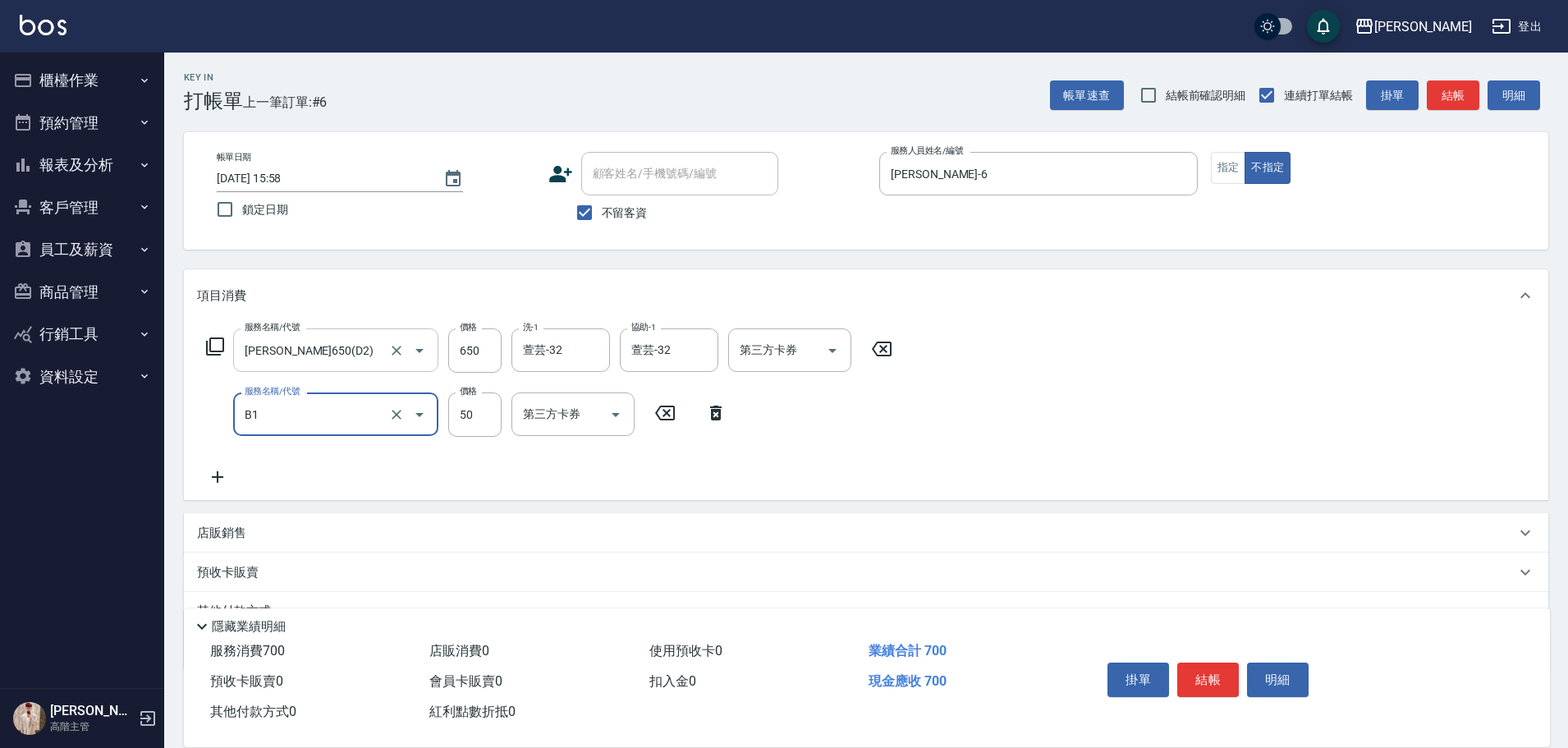
type input "剪髮(B1)"
type input "100"
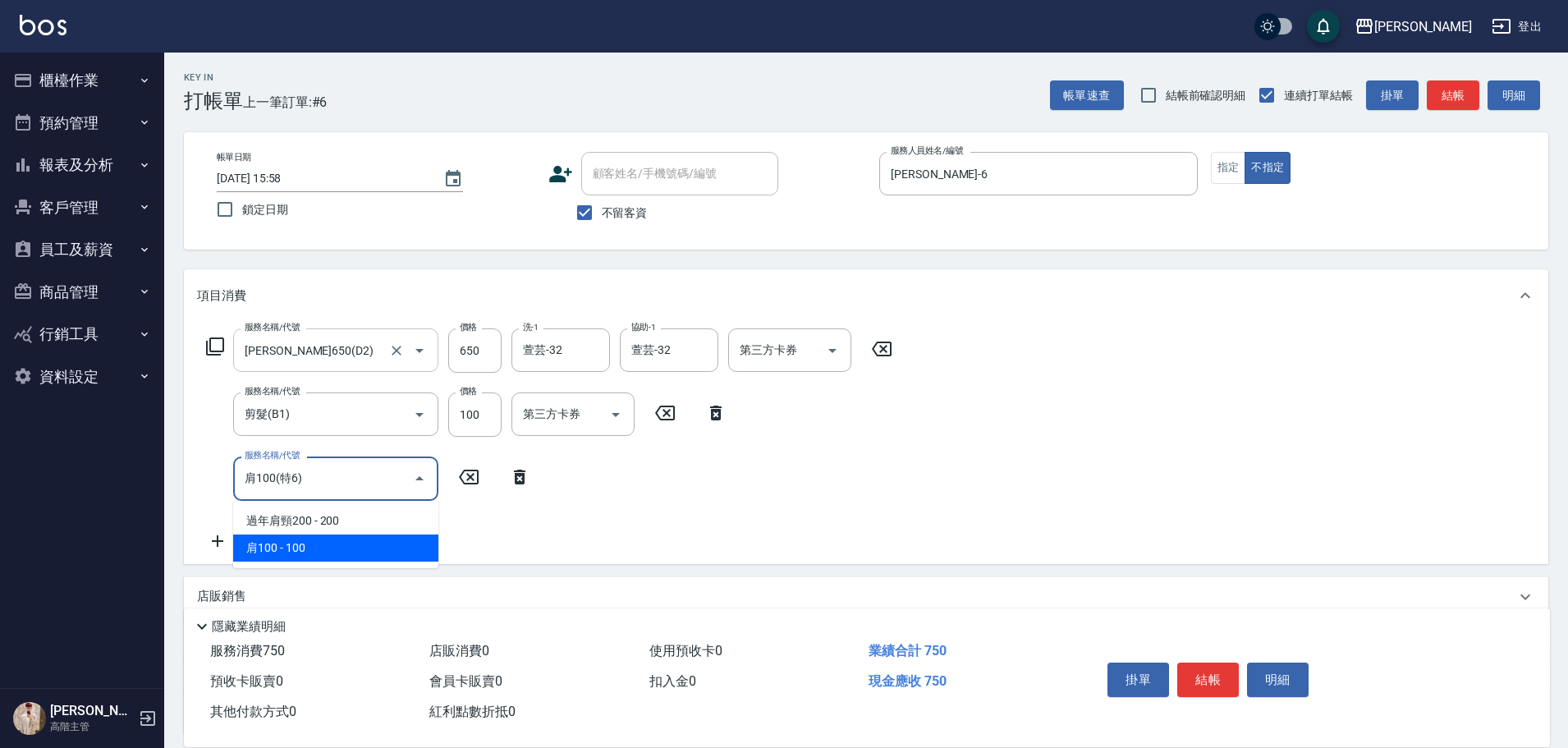
type input "肩100(特6)"
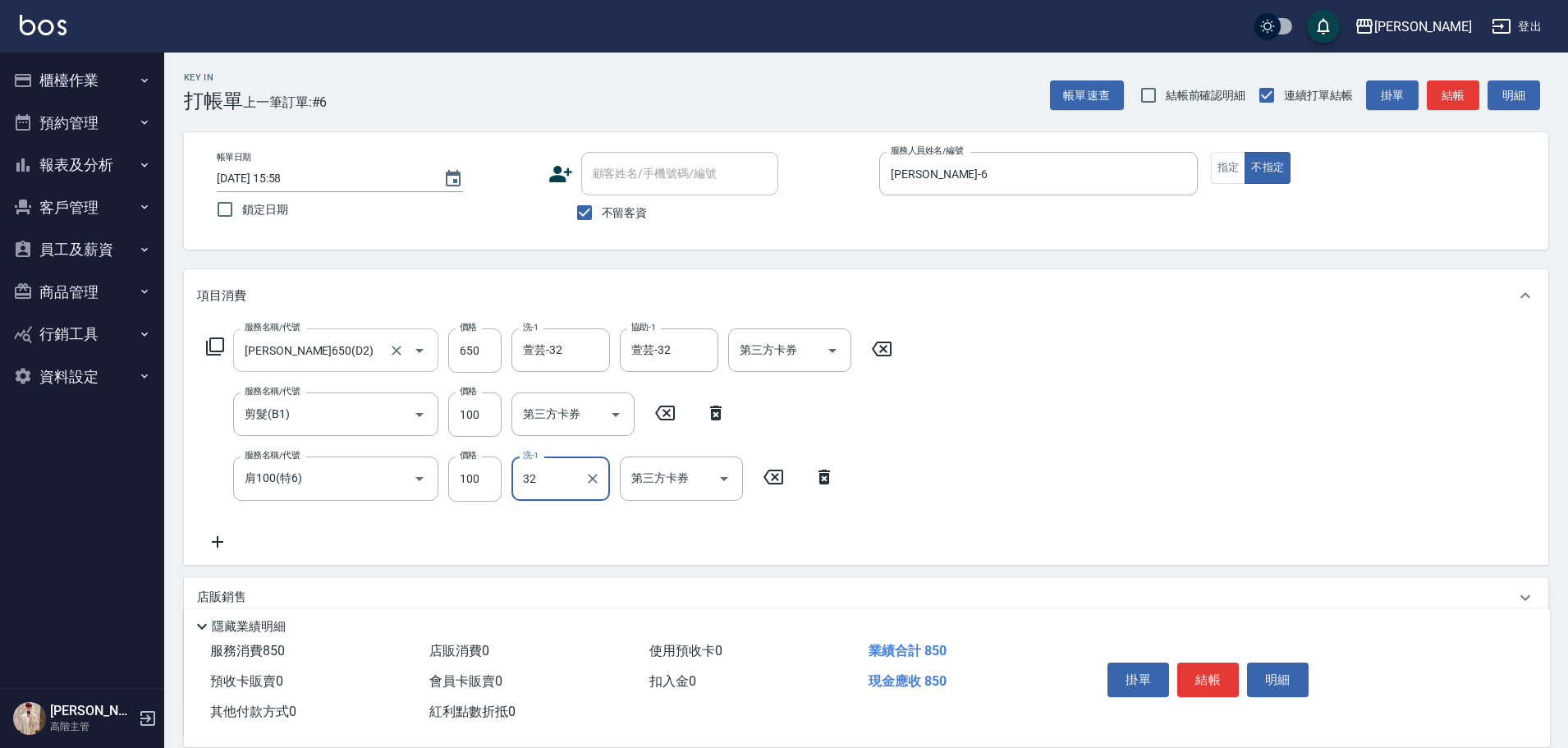
type input "萱芸-32"
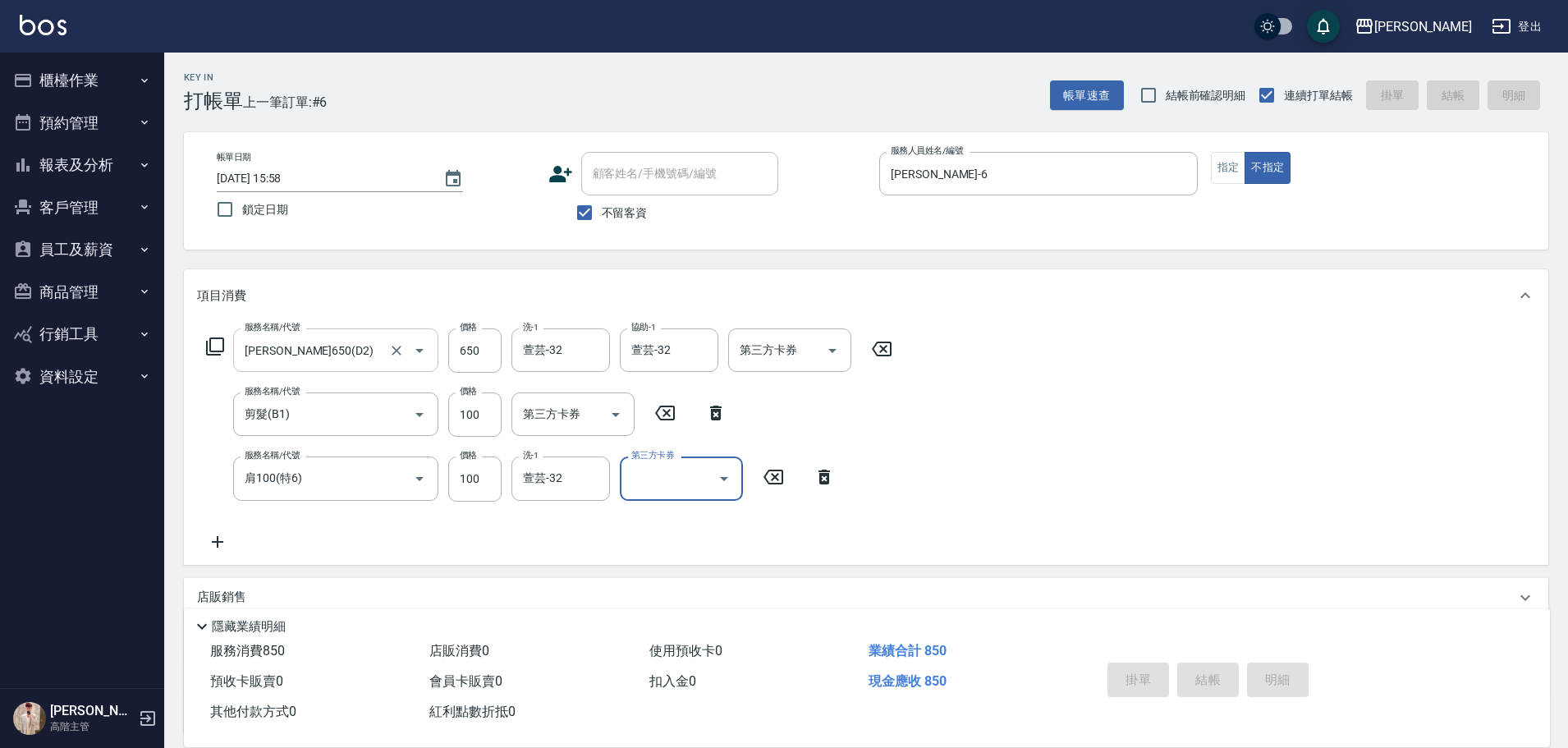
type input "[DATE] 15:59"
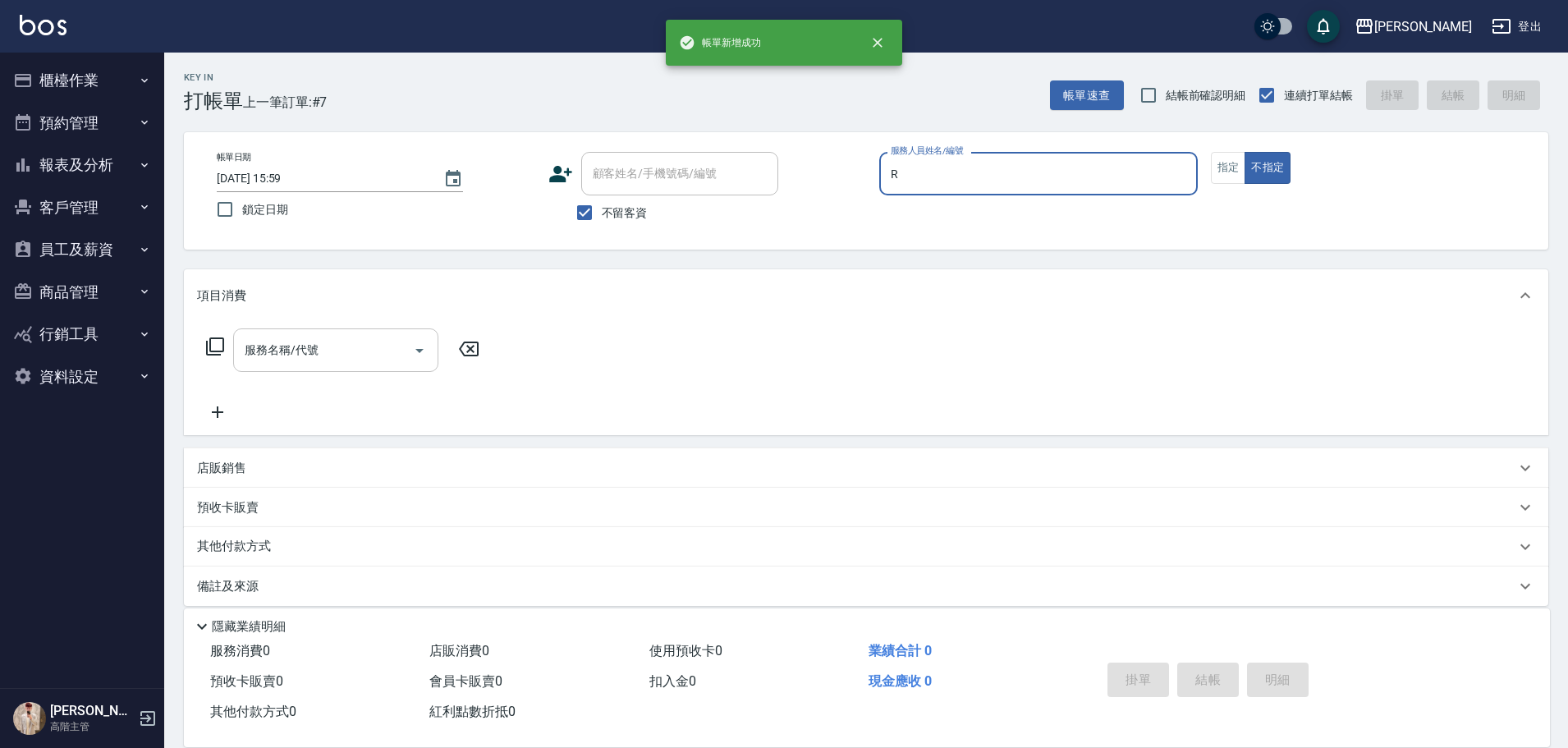
type input "[PERSON_NAME]"
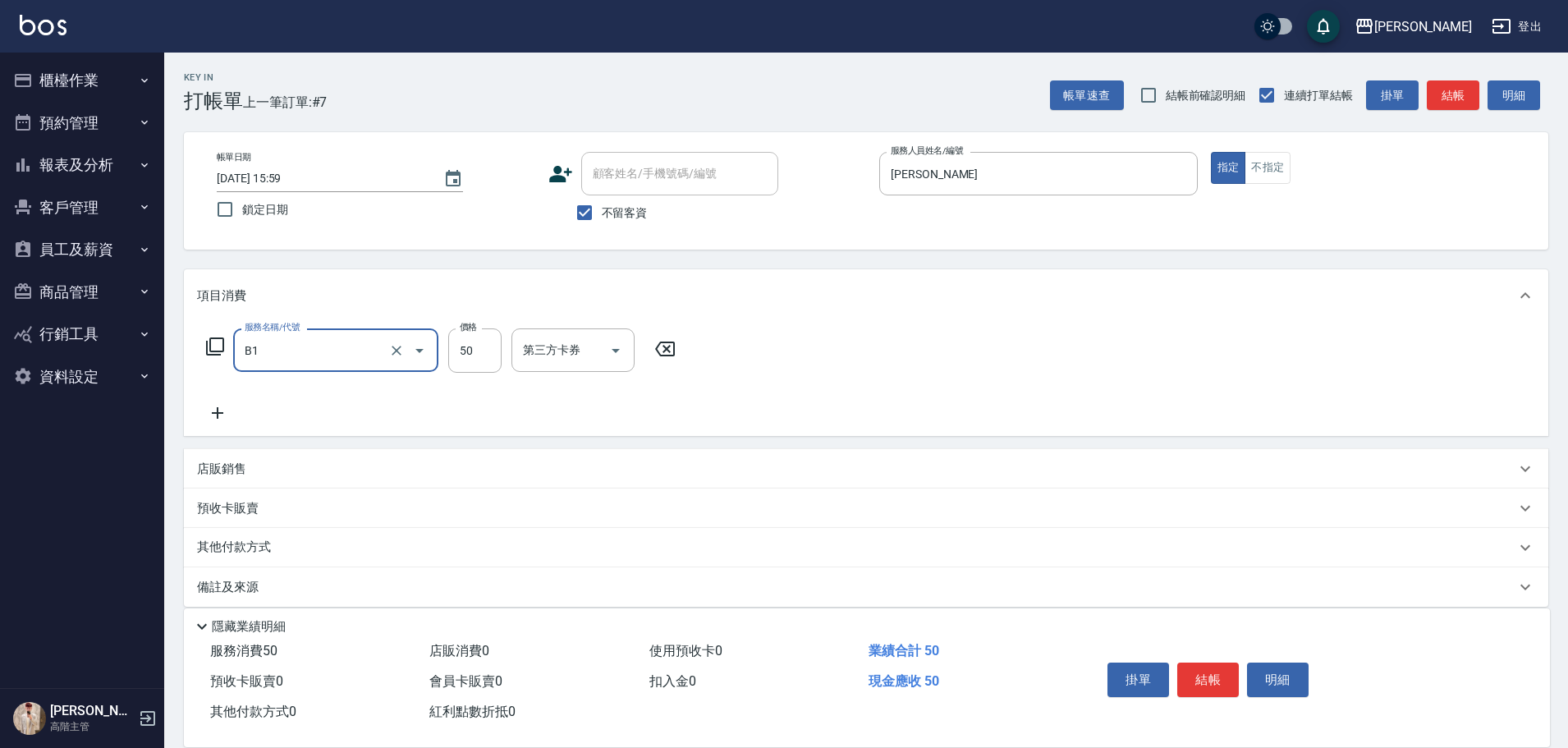
type input "剪髮(B1)"
type input "320"
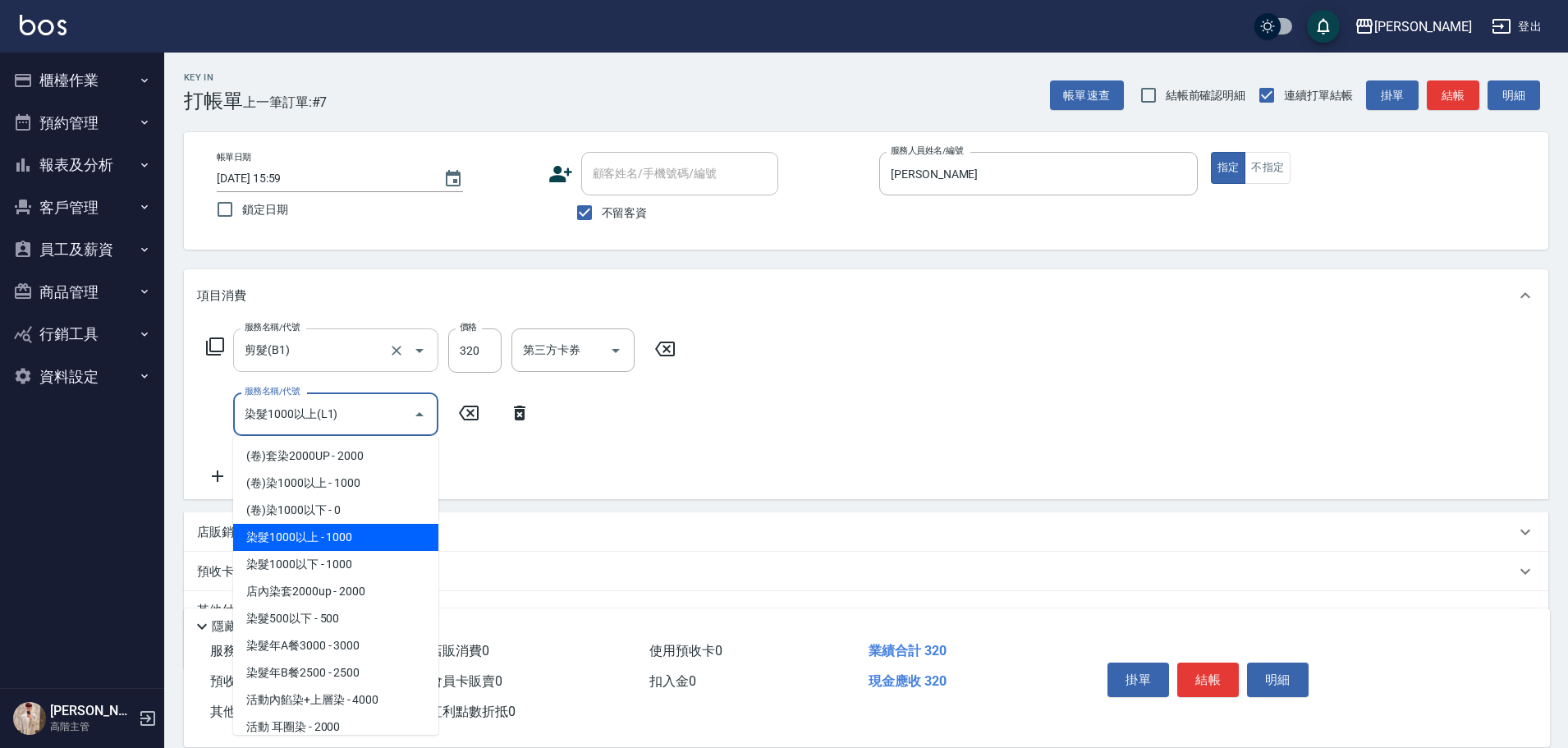
type input "染髮1000以上(L1)"
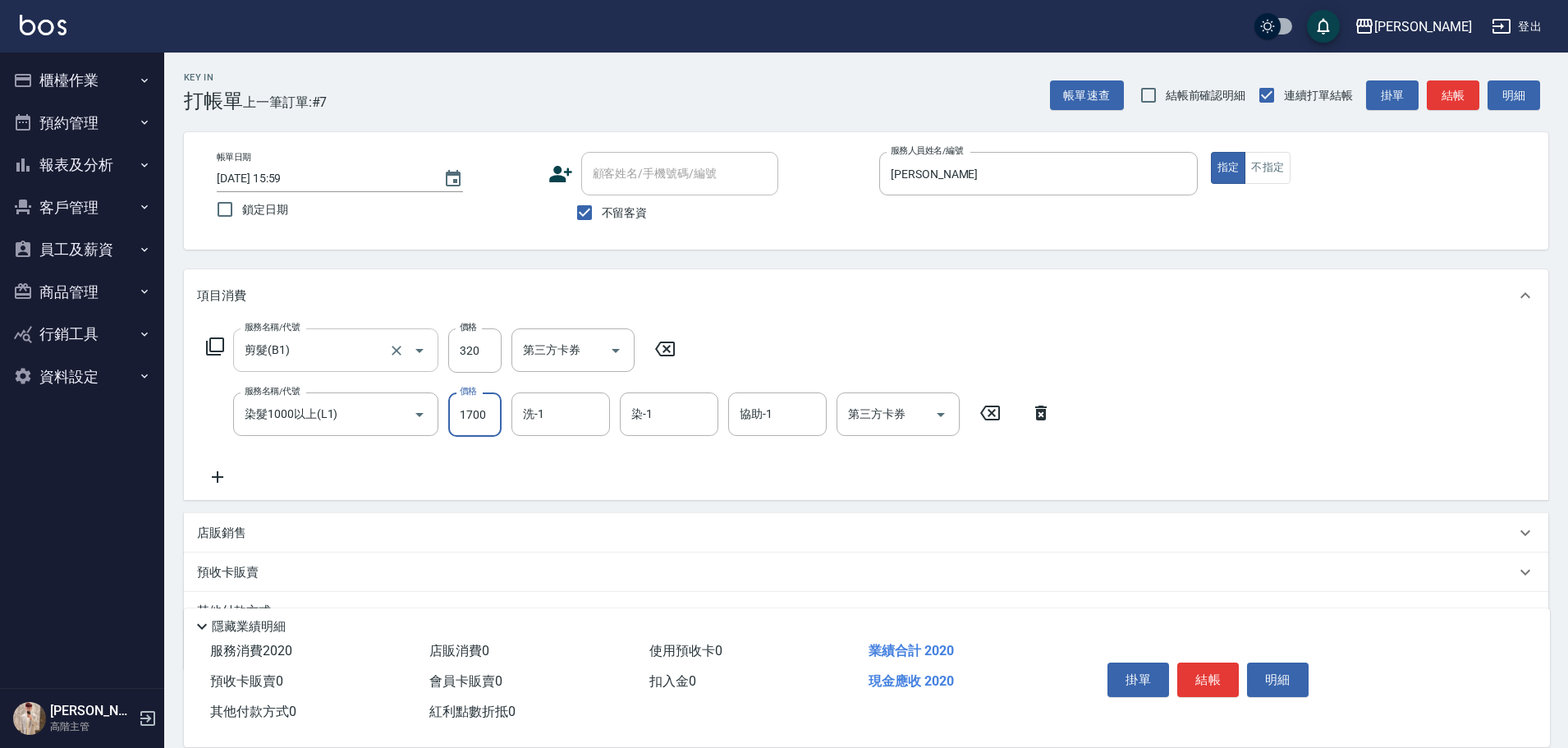
type input "1700"
click at [568, 438] on div "服務名稱/代號 剪髮(B1) 服務名稱/代號 價格 320 價格 第三方卡券 第三方卡券 服務名稱/代號 染髮1000以上(L1) 服務名稱/代號 價格 17…" at bounding box center [629, 407] width 864 height 159
click at [600, 403] on input "洗-1" at bounding box center [561, 414] width 83 height 29
type input "[PERSON_NAME]-23"
type input "[PERSON_NAME]"
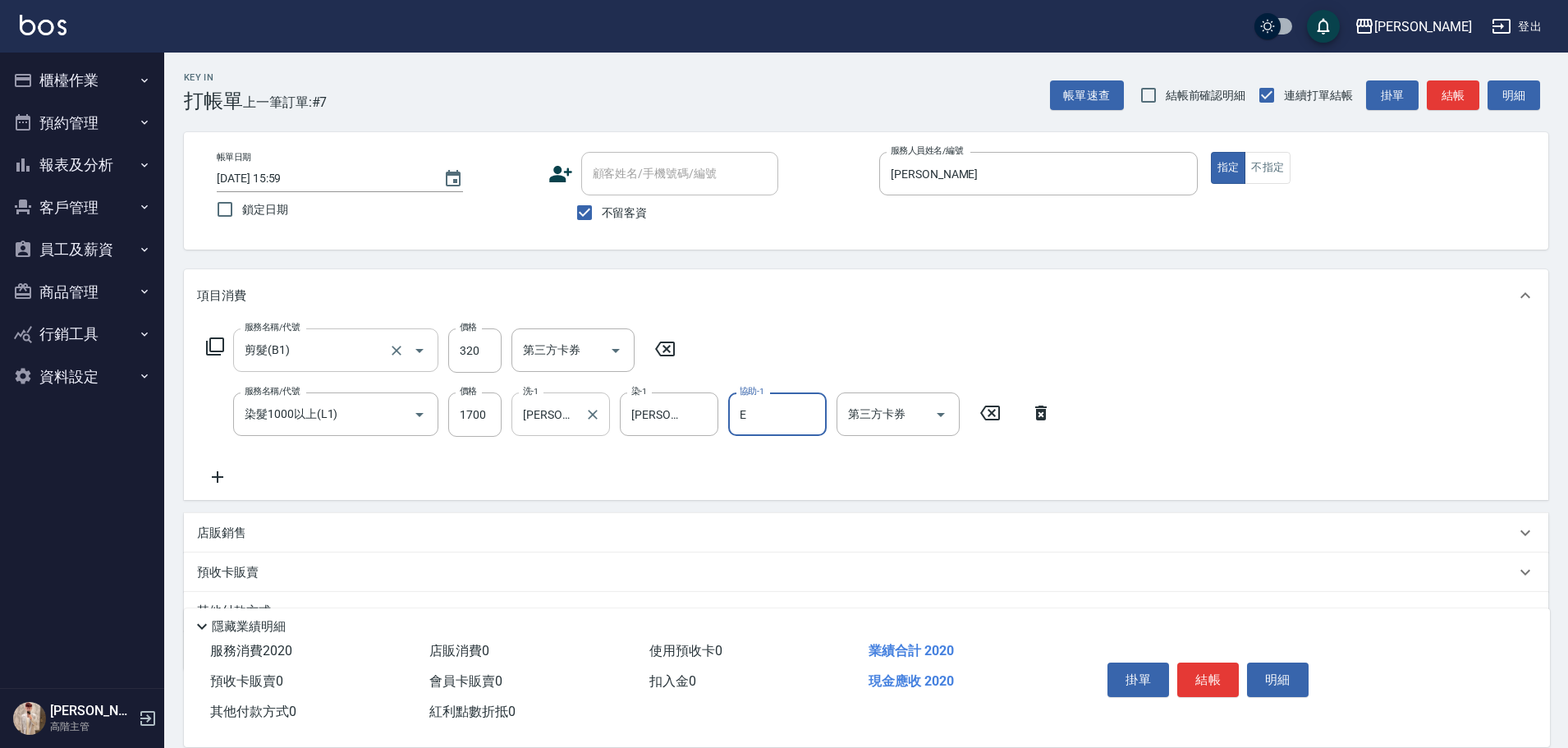
type input "[PERSON_NAME]"
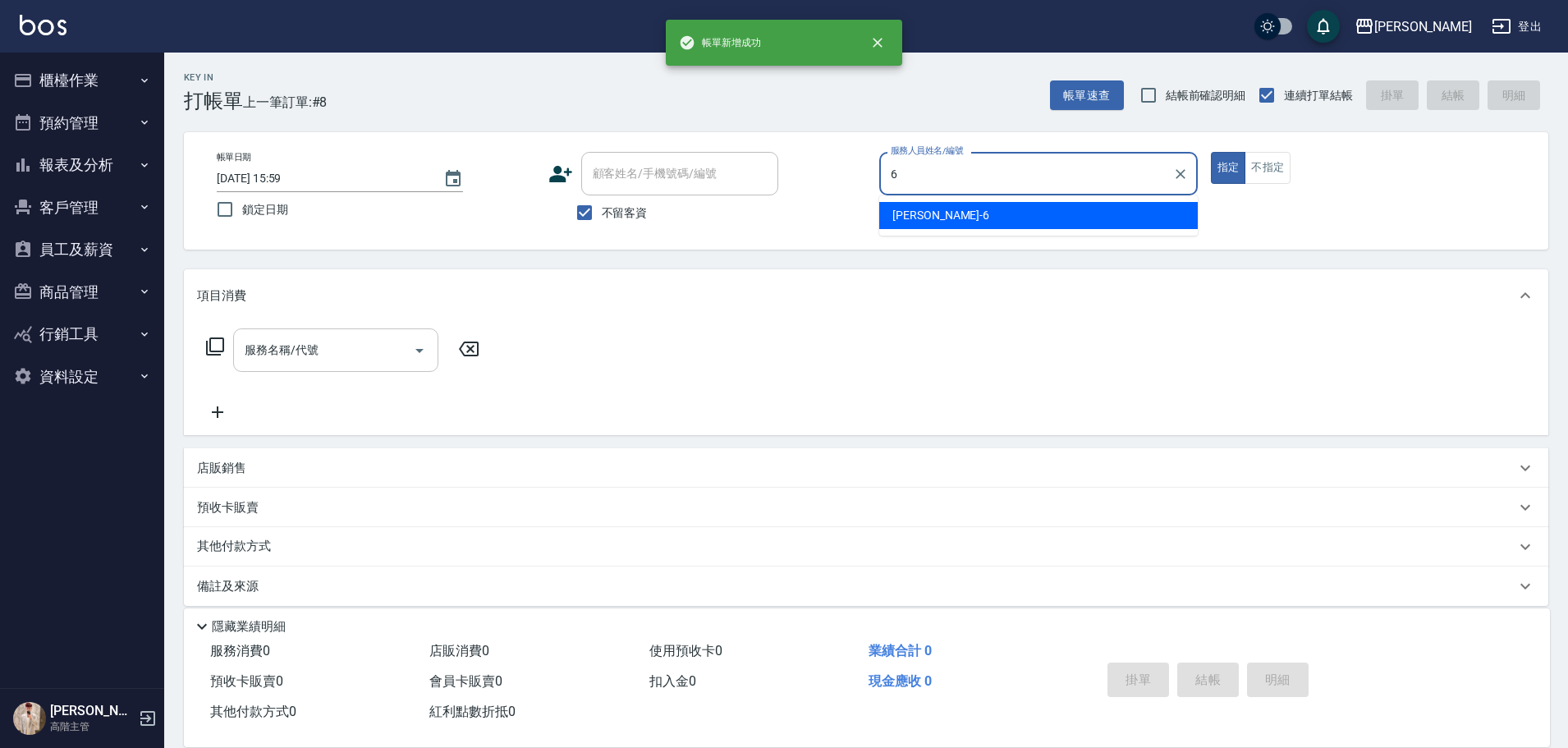
type input "[PERSON_NAME]-6"
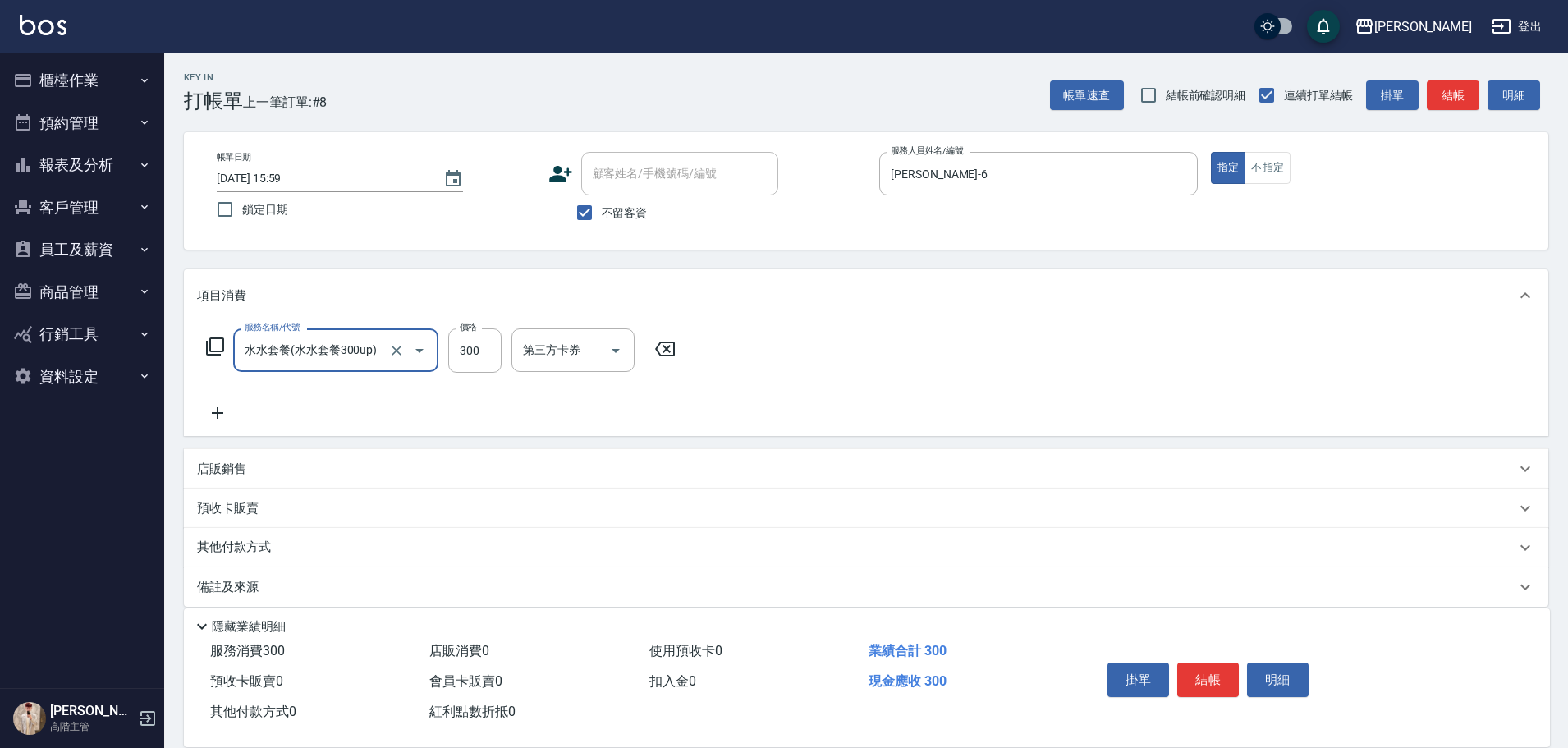
type input "水水套餐(水水套餐300up)"
type input "400"
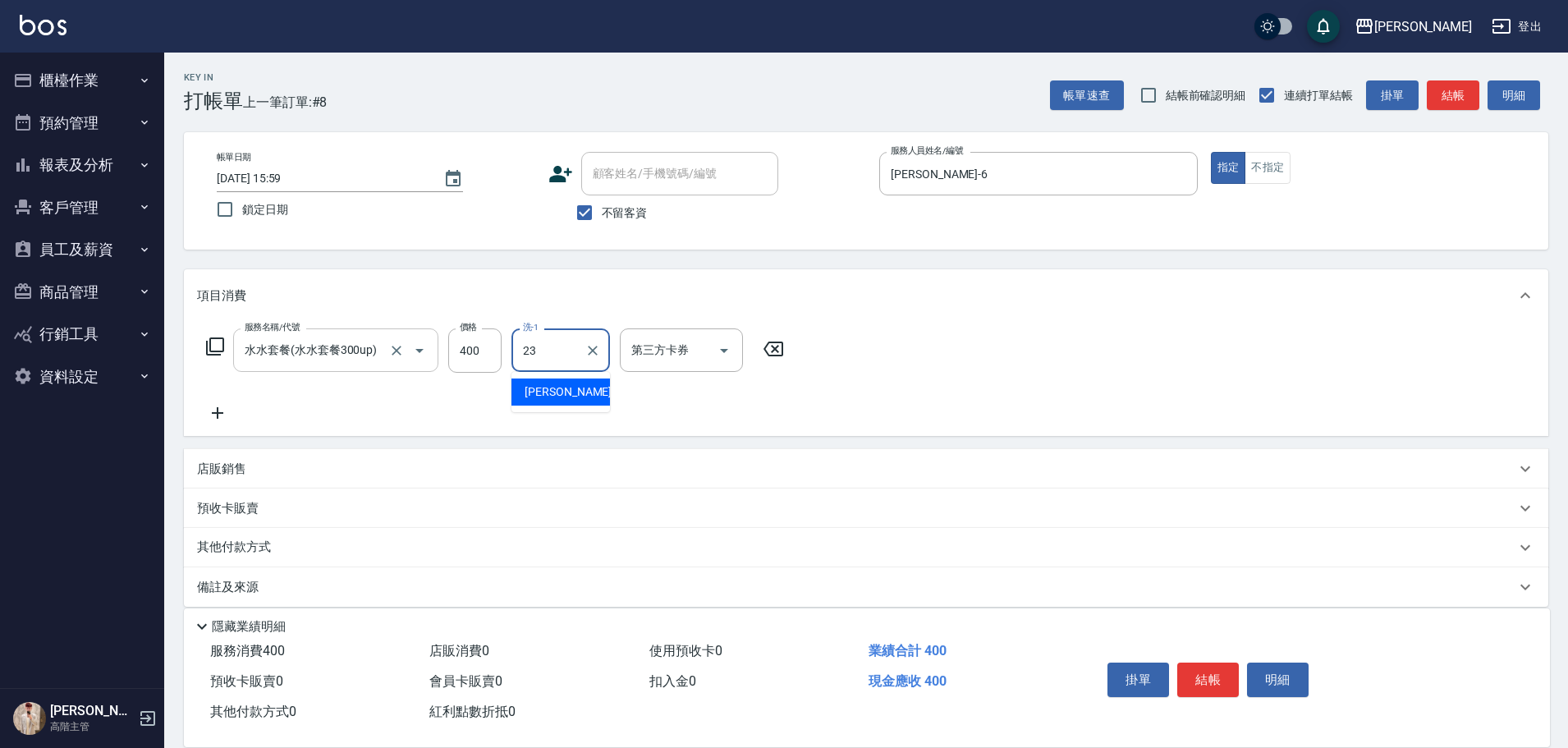
type input "[PERSON_NAME]-23"
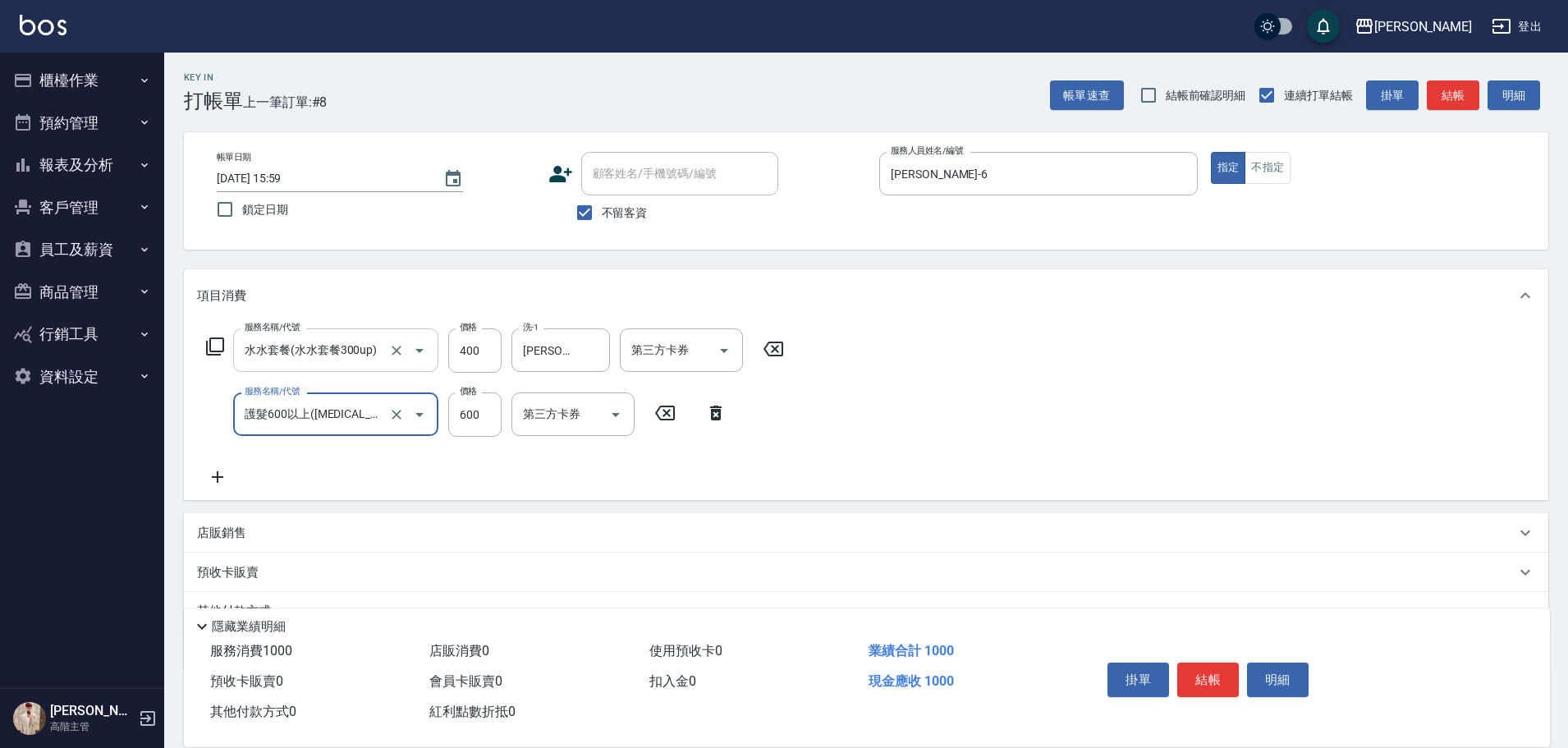
type input "護髮600以上([MEDICAL_DATA])"
type input "990"
type input "3"
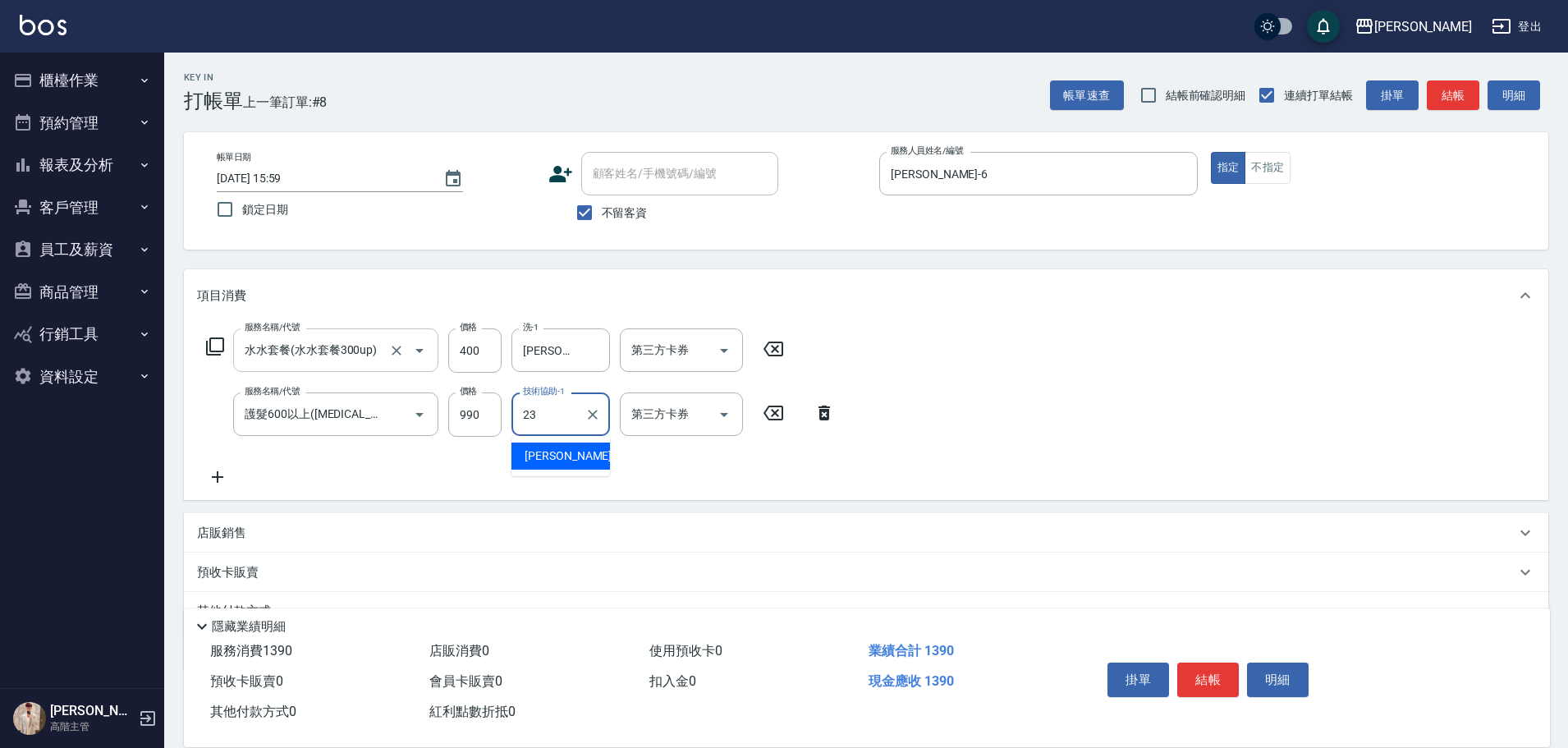
type input "[PERSON_NAME]-23"
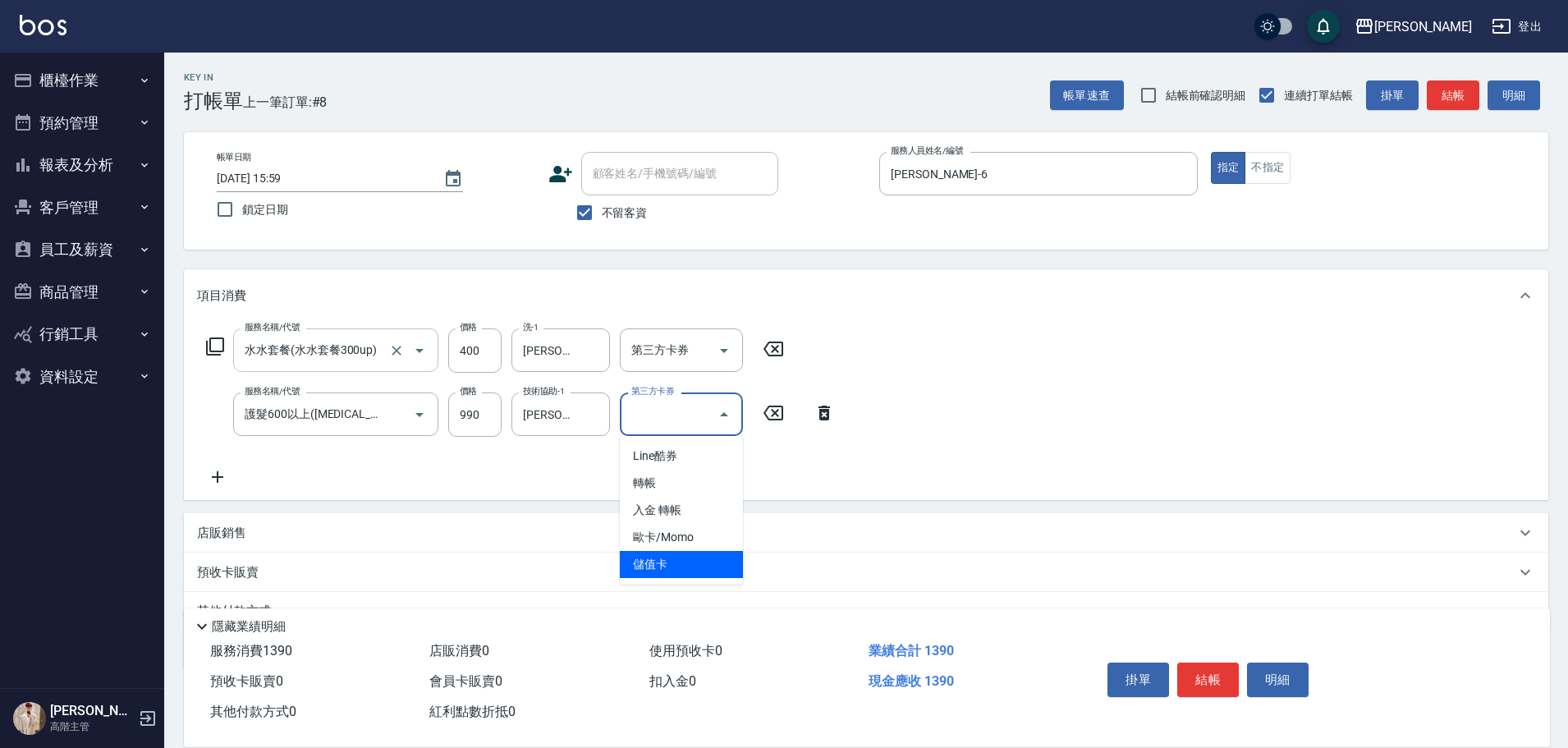
type input "儲值卡"
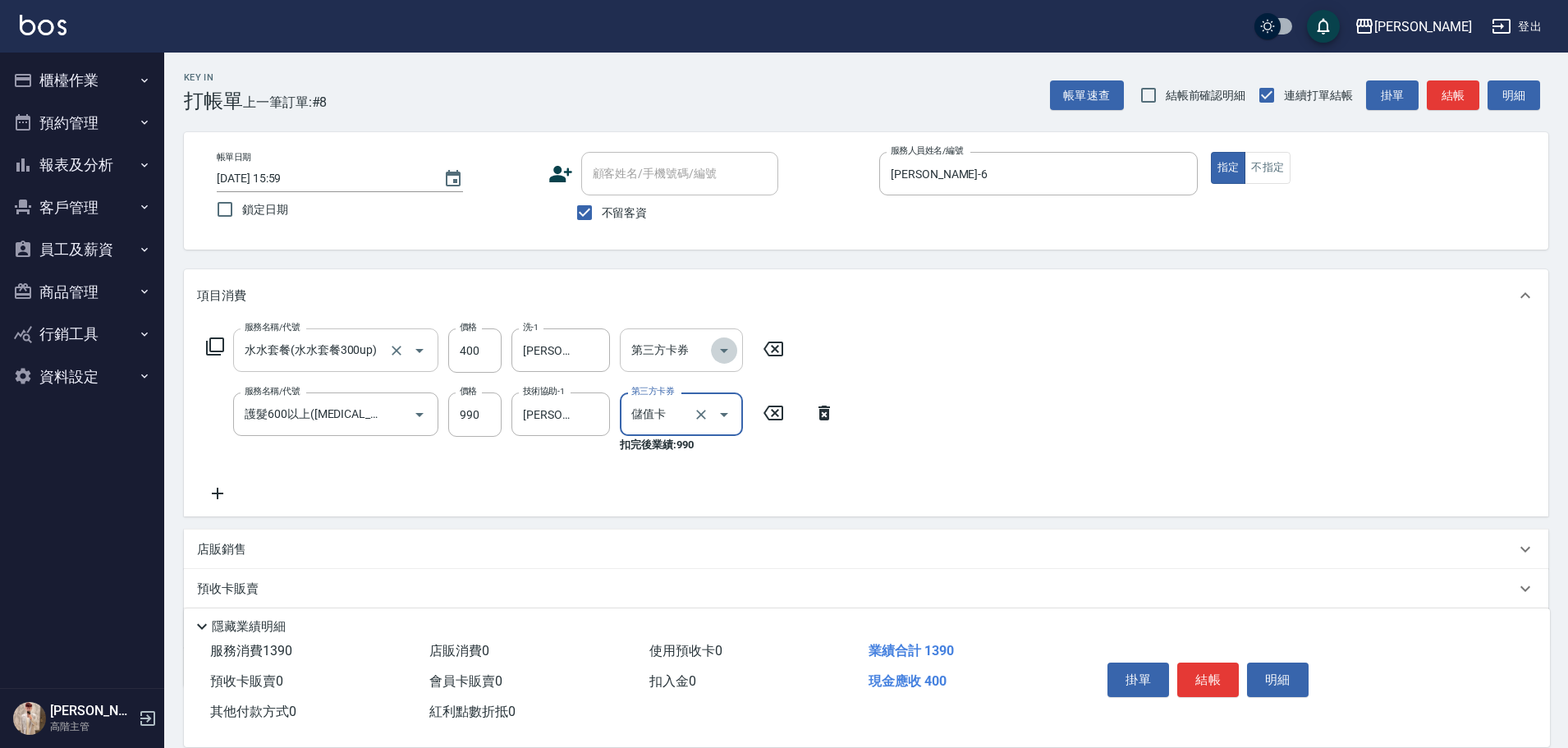
click at [727, 352] on icon "Open" at bounding box center [724, 351] width 20 height 20
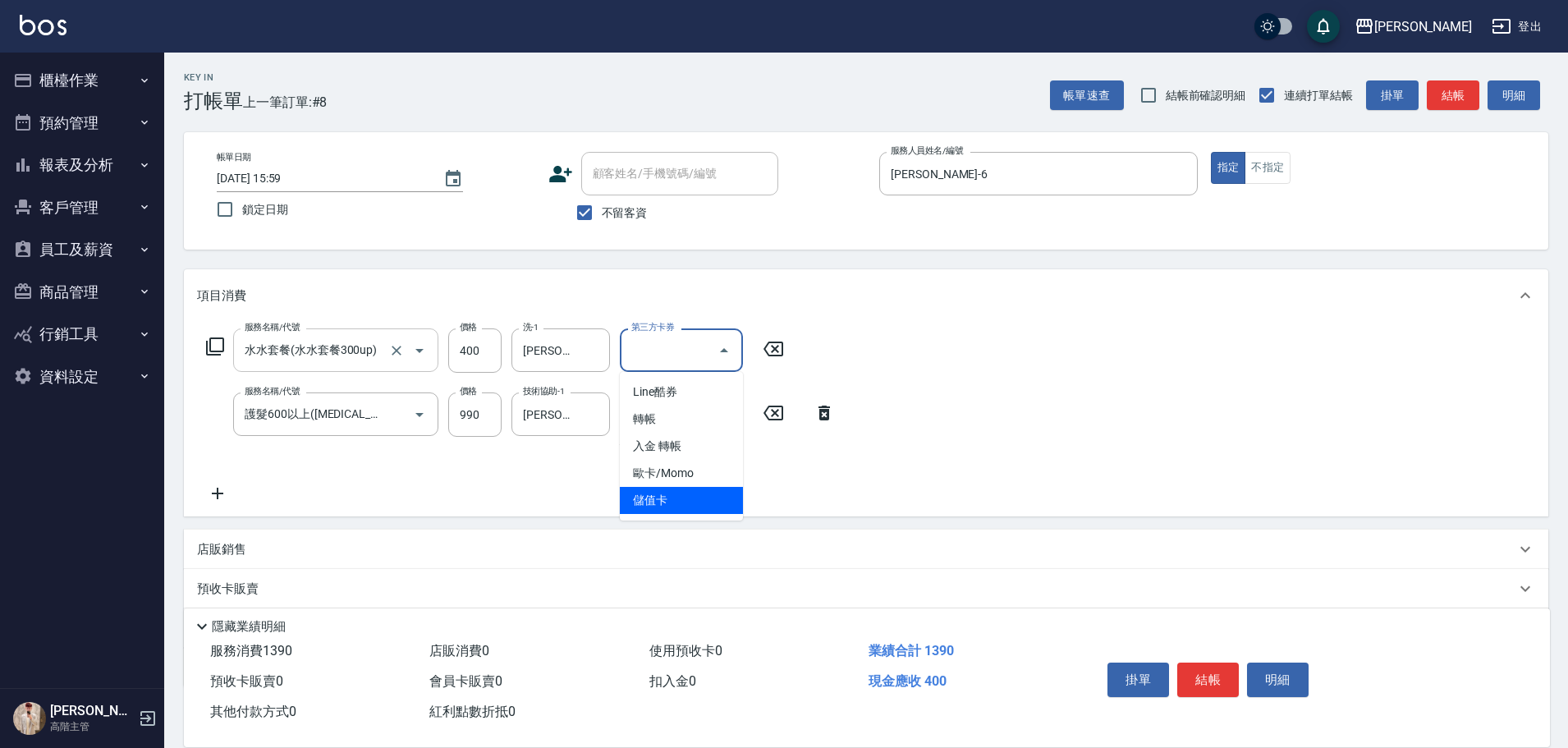
click at [711, 509] on span "儲值卡" at bounding box center [681, 500] width 123 height 27
type input "儲值卡"
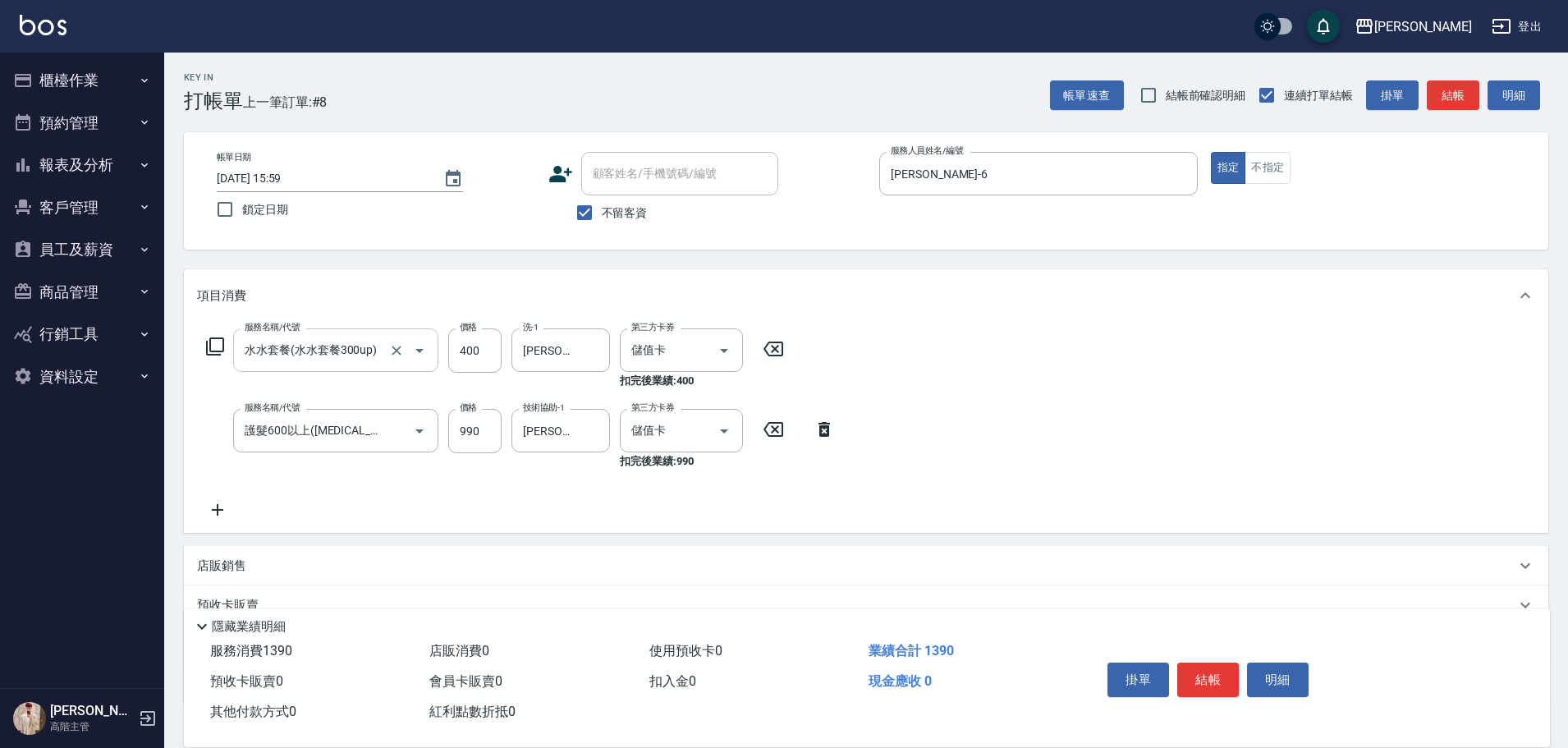
drag, startPoint x: 395, startPoint y: 567, endPoint x: 382, endPoint y: 564, distance: 13.3
click at [393, 567] on div "店販銷售" at bounding box center [856, 566] width 1318 height 17
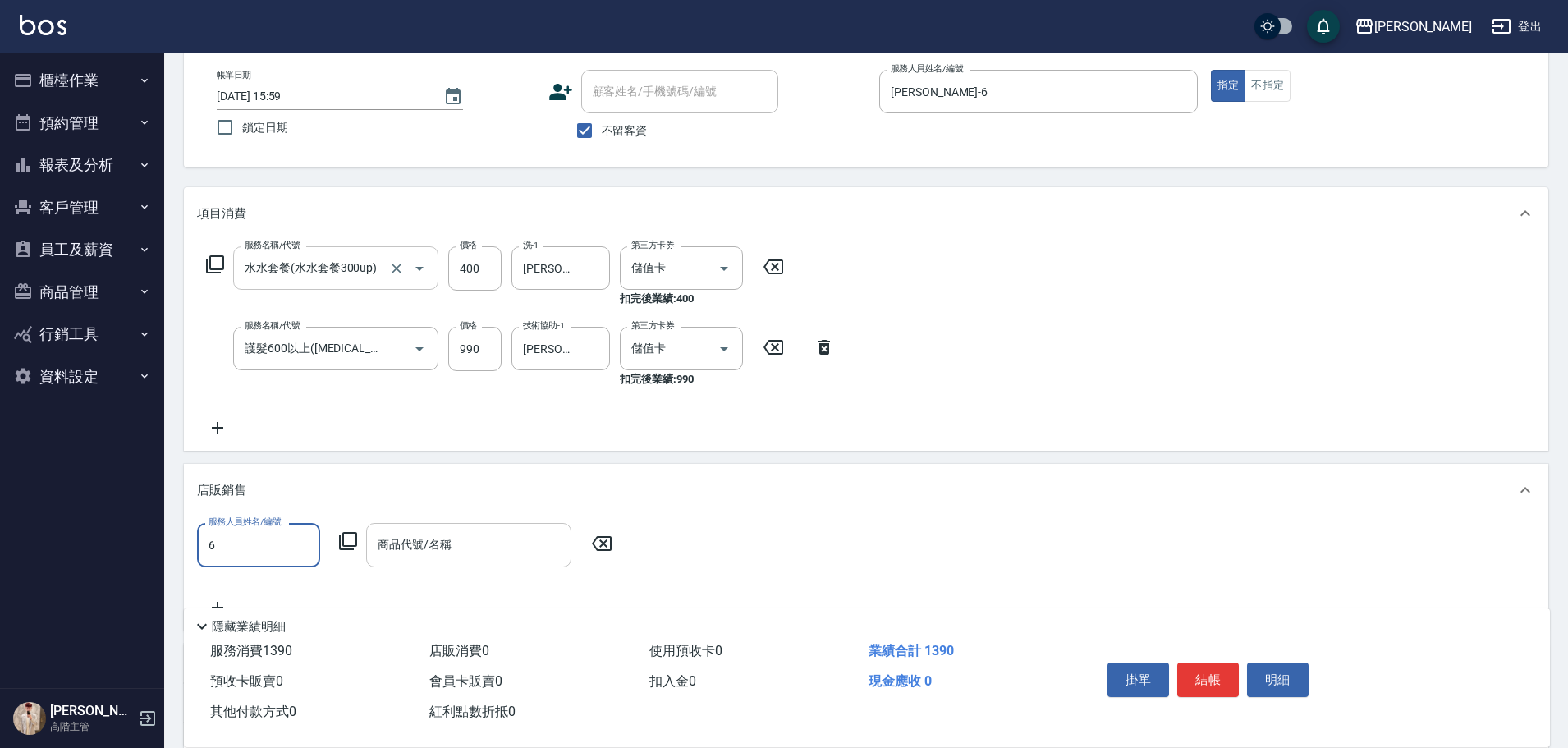
type input "[PERSON_NAME]-6"
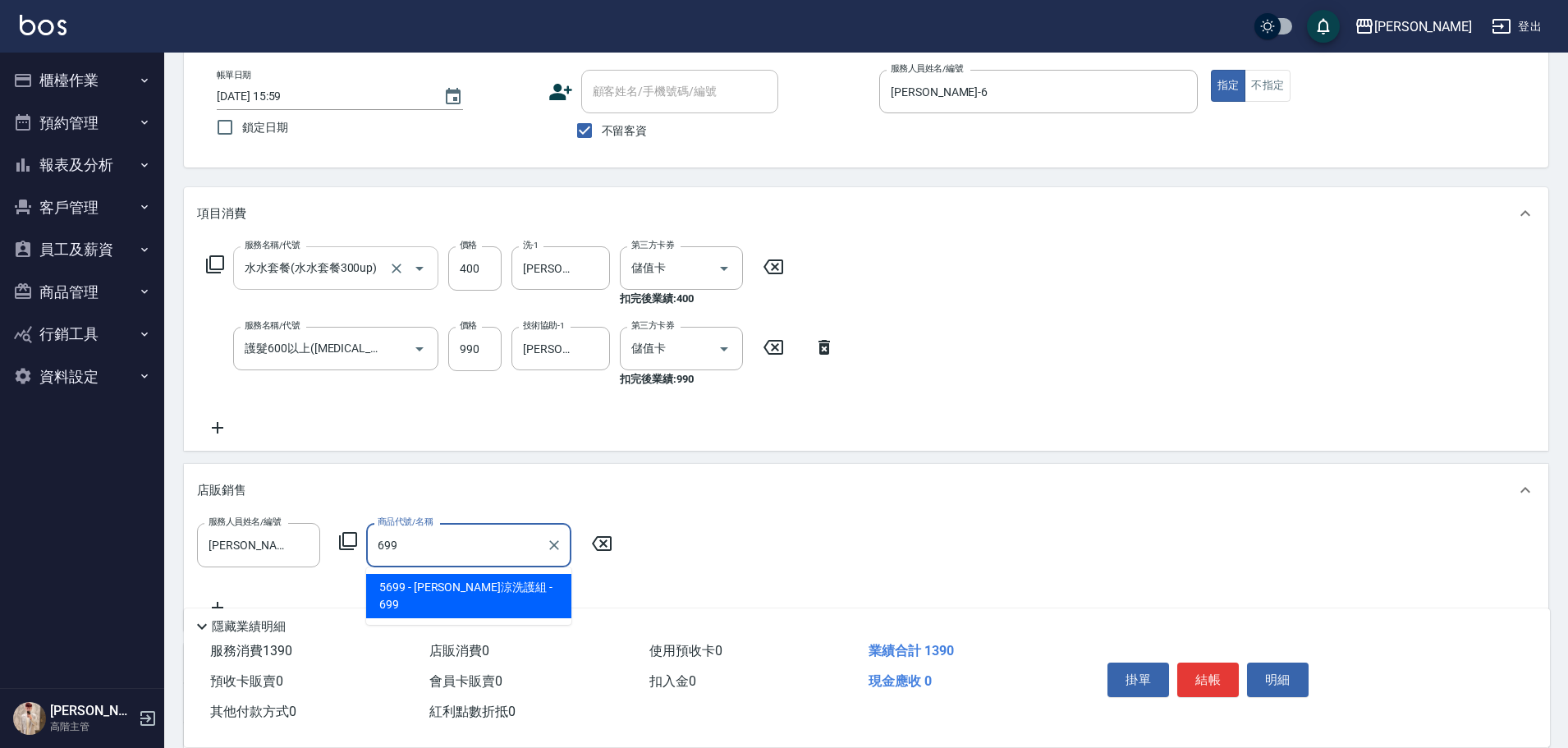
type input "[PERSON_NAME]涼洗護組"
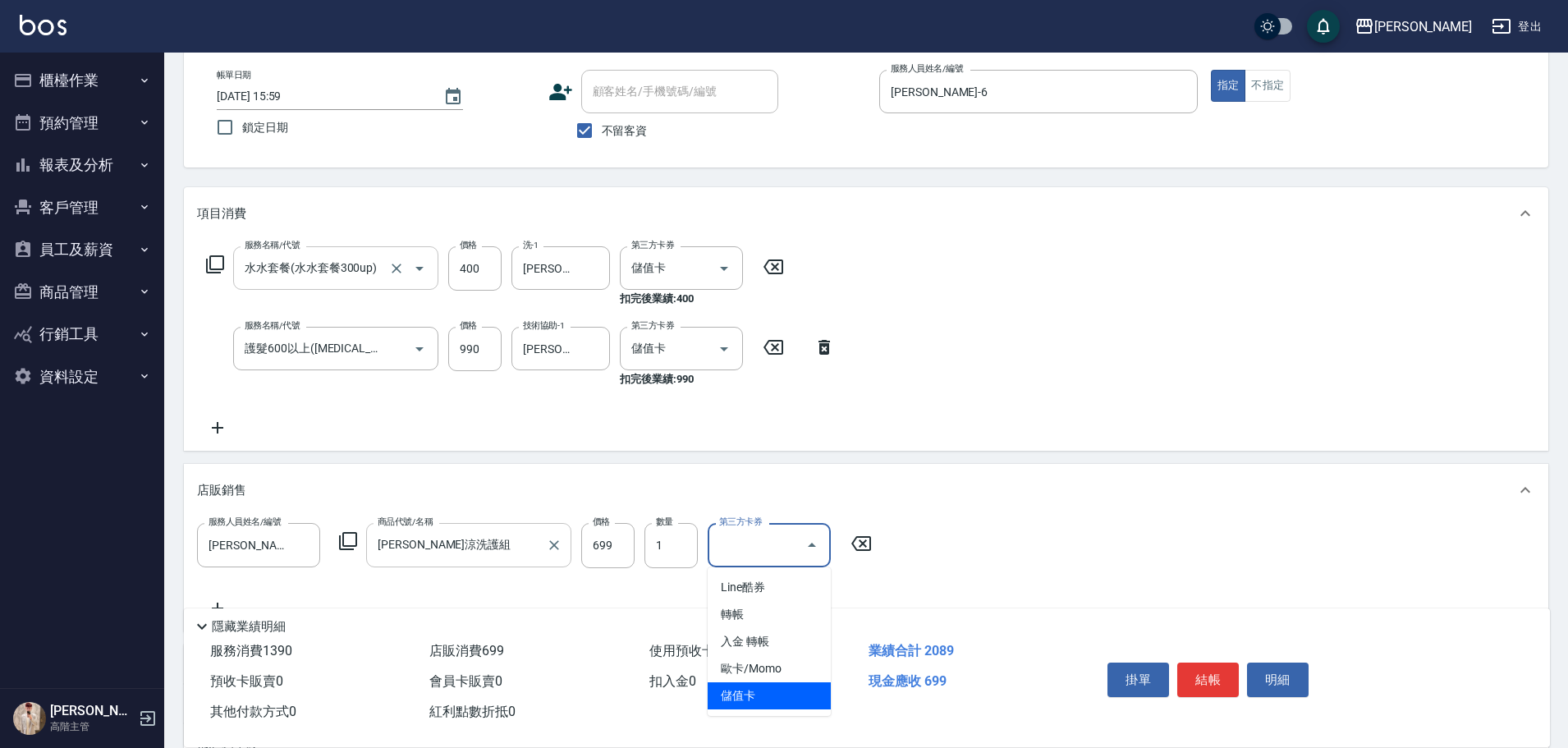
type input "儲值卡"
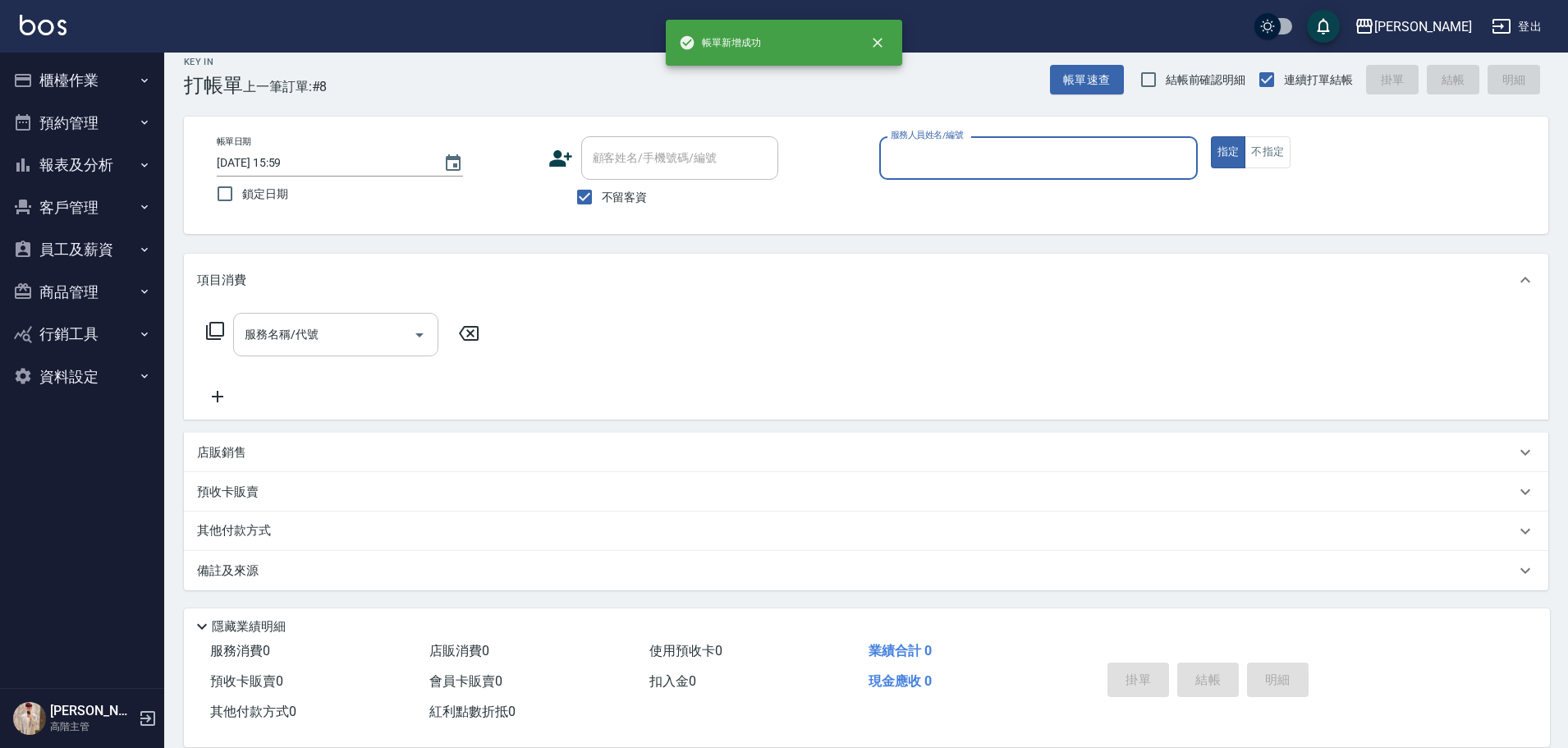
scroll to position [16, 0]
click at [108, 79] on button "櫃檯作業" at bounding box center [82, 80] width 151 height 43
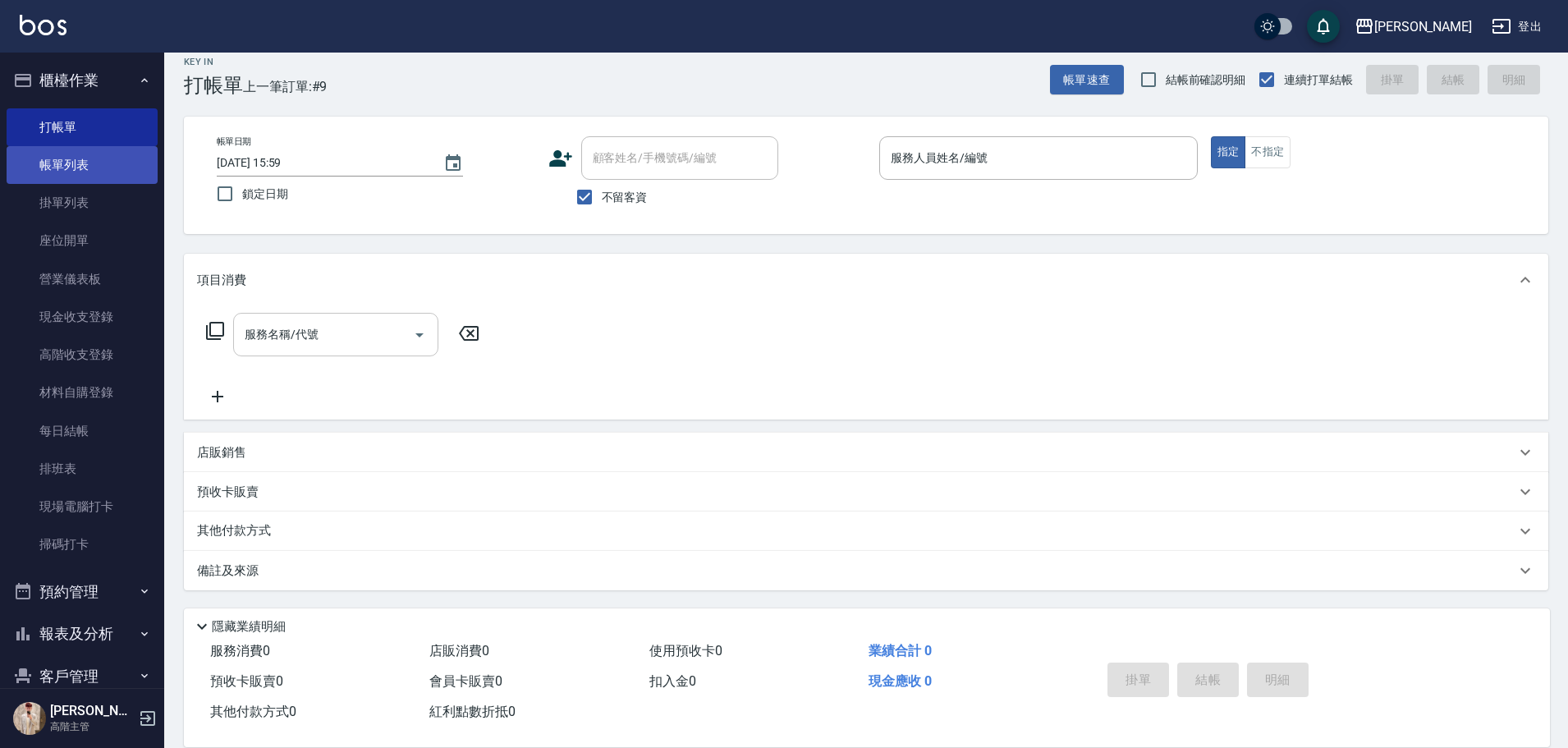
click at [121, 162] on link "帳單列表" at bounding box center [82, 165] width 151 height 38
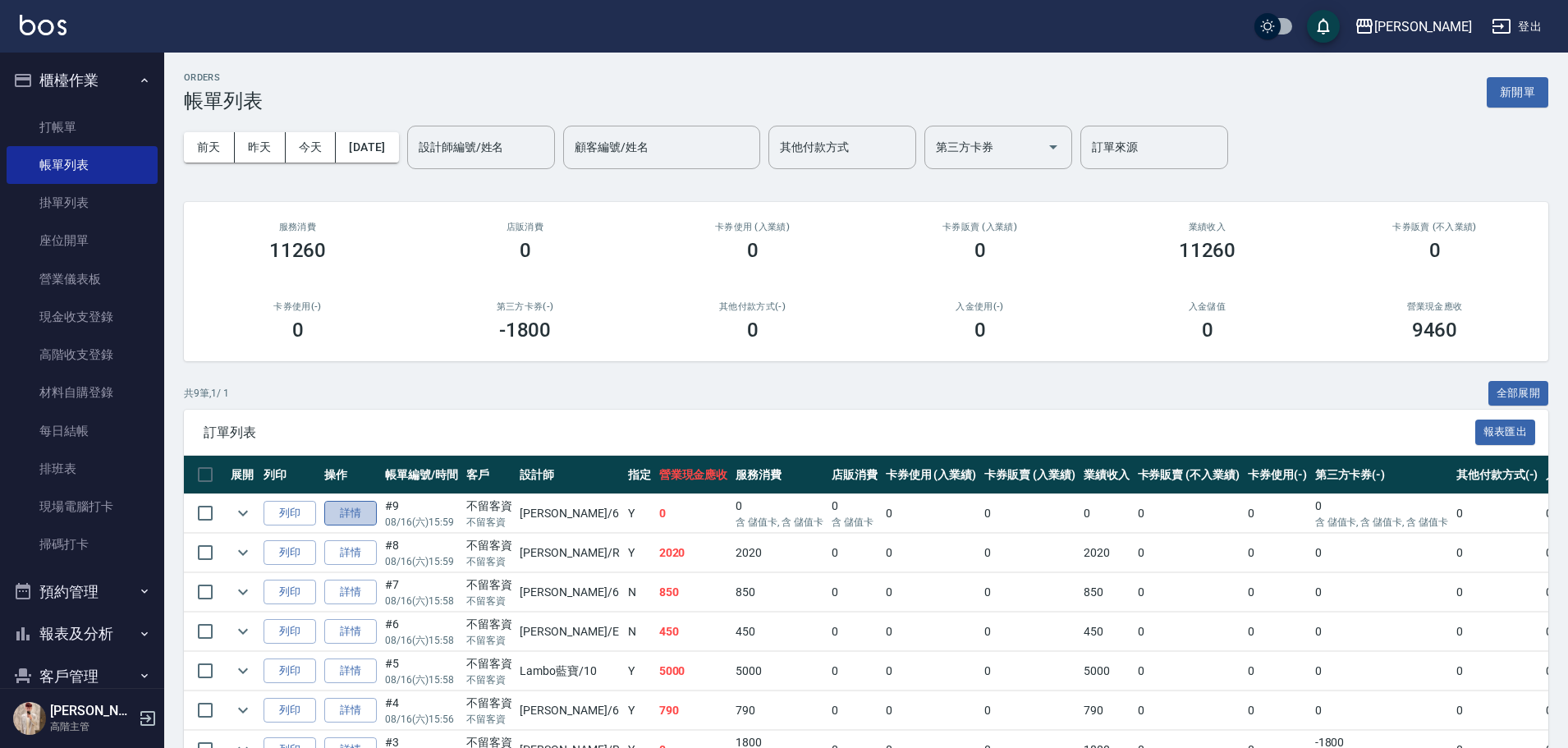
click at [335, 514] on link "詳情" at bounding box center [351, 513] width 53 height 25
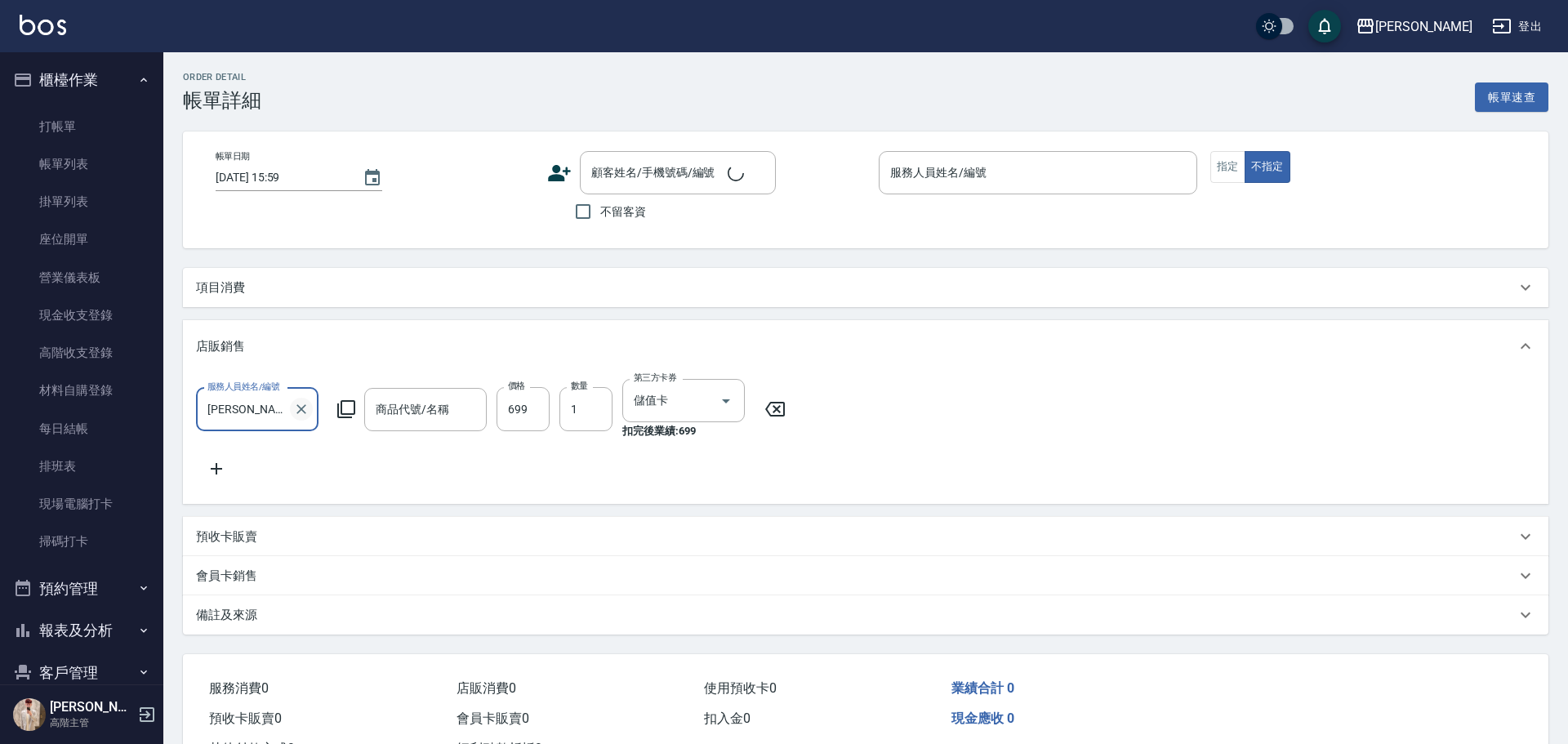
checkbox input "true"
type input "[PERSON_NAME]-6"
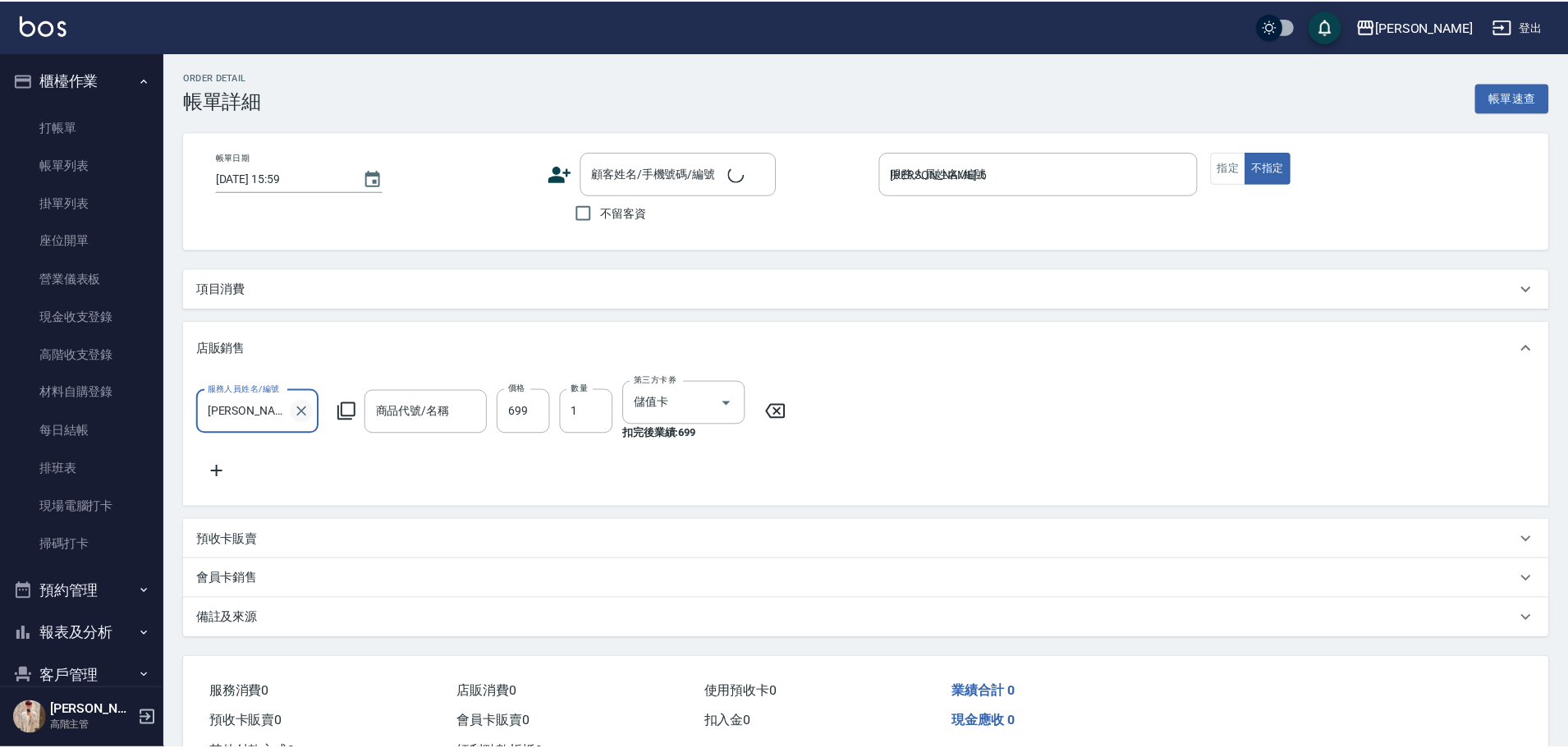
scroll to position [1, 0]
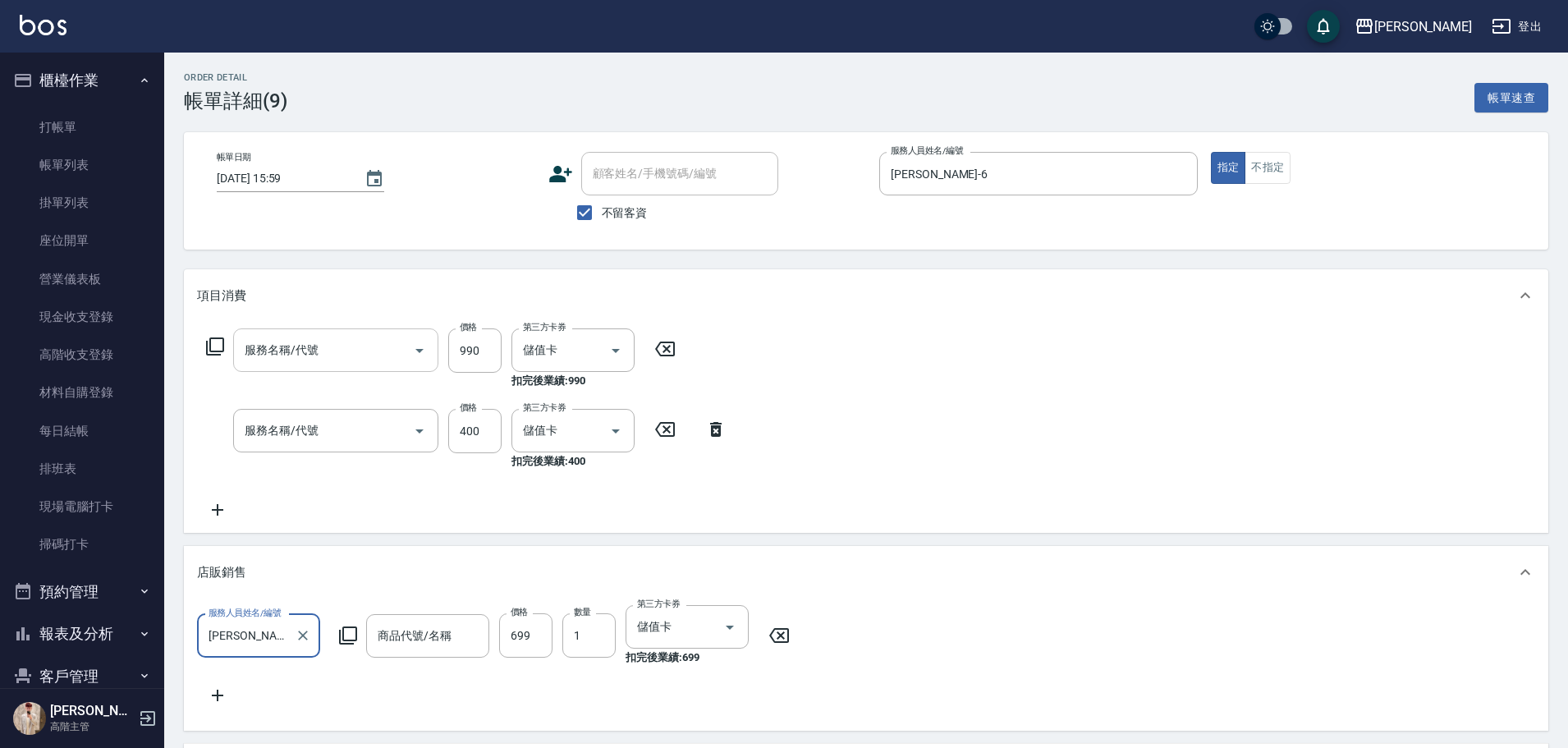
type input "[PERSON_NAME]涼洗護組"
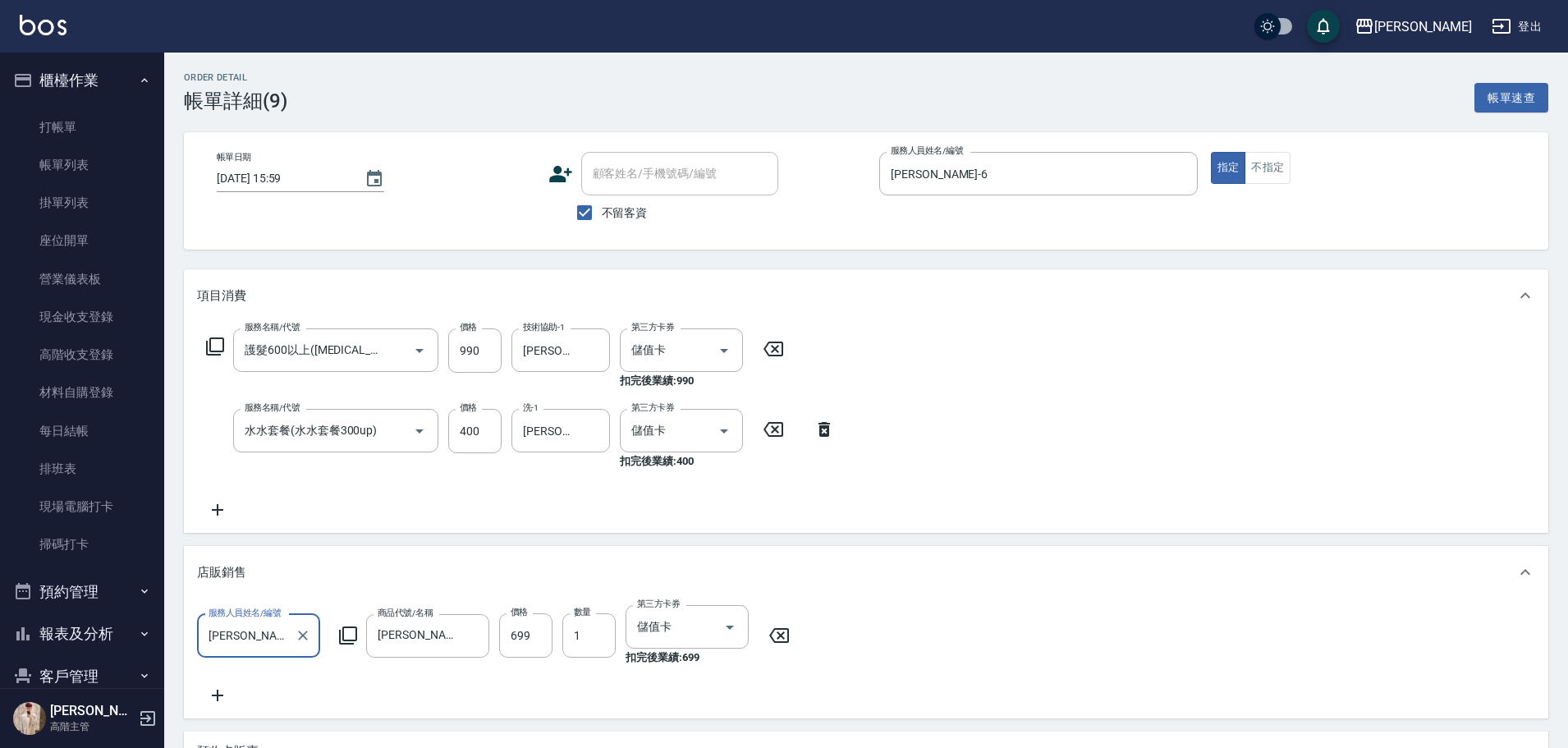
type input "護髮600以上([MEDICAL_DATA])"
type input "水水套餐(水水套餐300up)"
click at [227, 506] on icon at bounding box center [217, 509] width 41 height 20
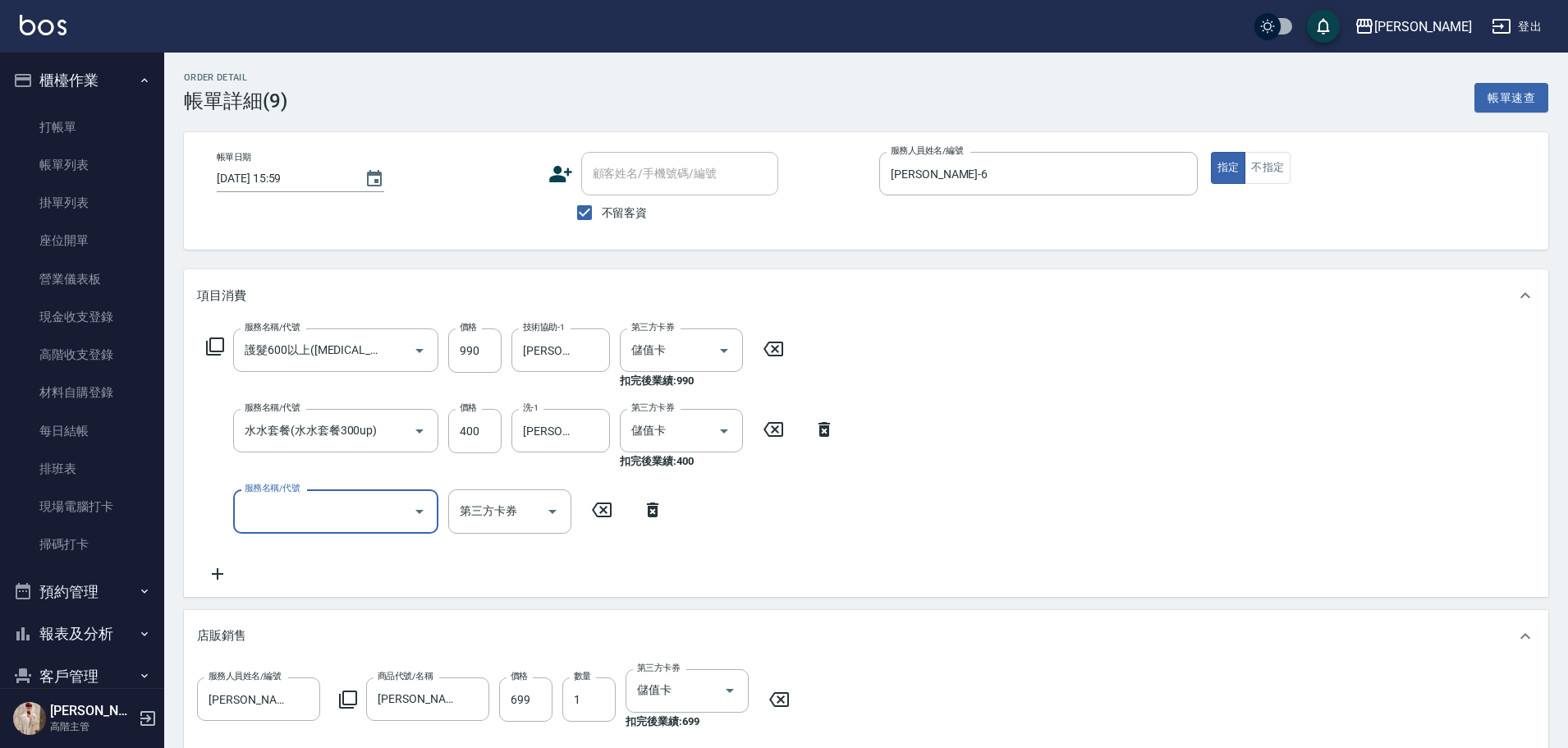
click at [294, 522] on input "服務名稱/代號" at bounding box center [323, 510] width 166 height 29
type input "儲值3000(G1)"
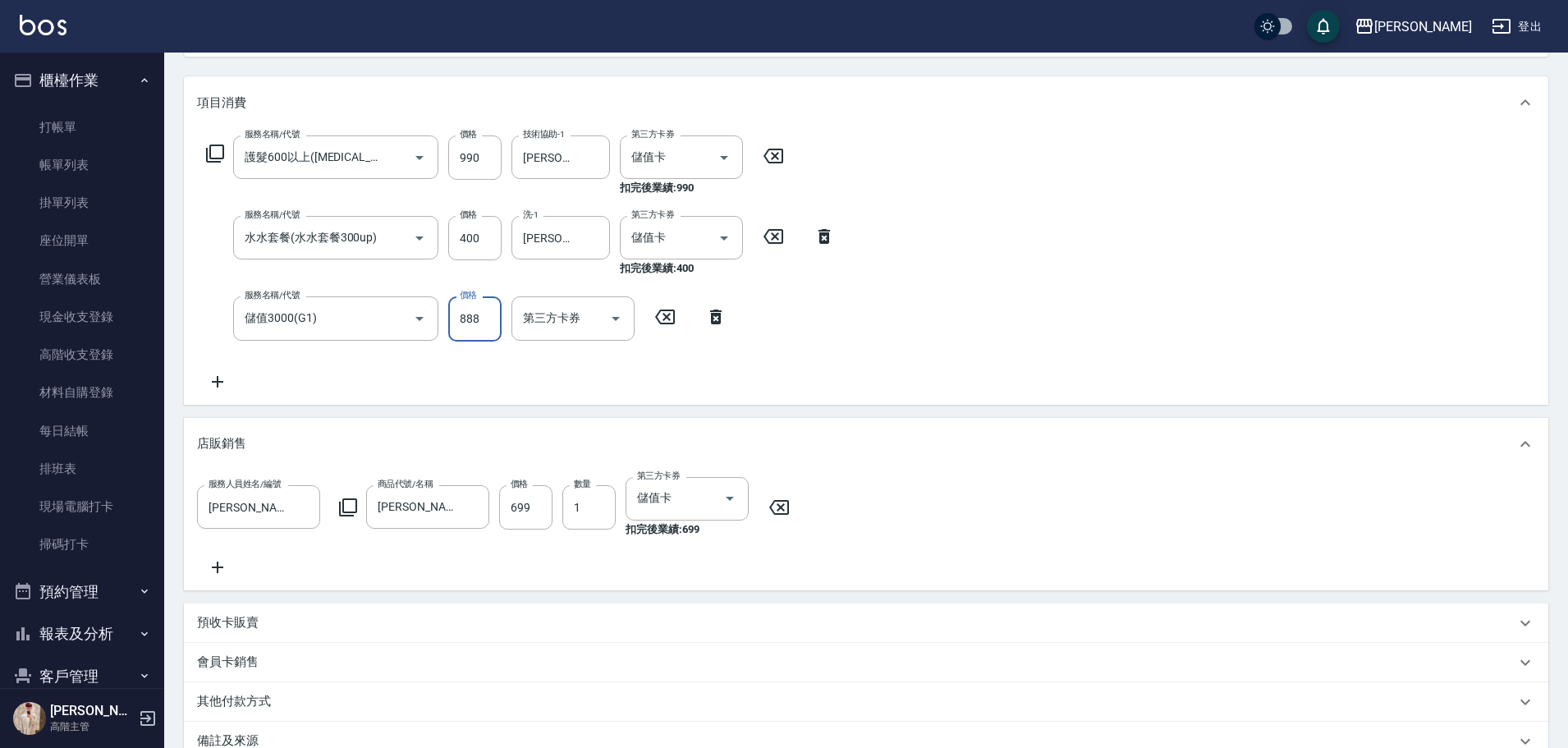
scroll to position [328, 0]
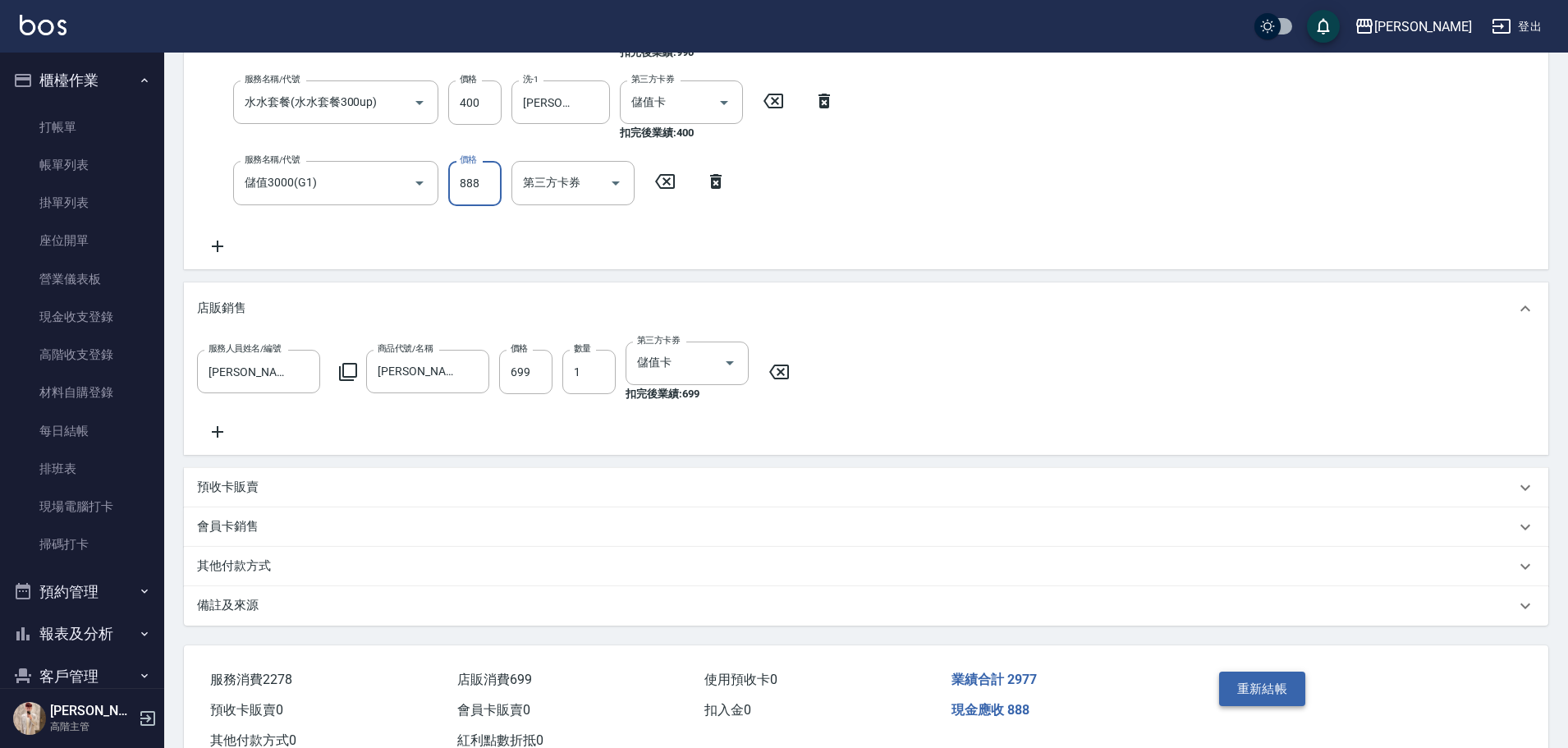
type input "888"
click at [1289, 691] on button "重新結帳" at bounding box center [1263, 689] width 87 height 35
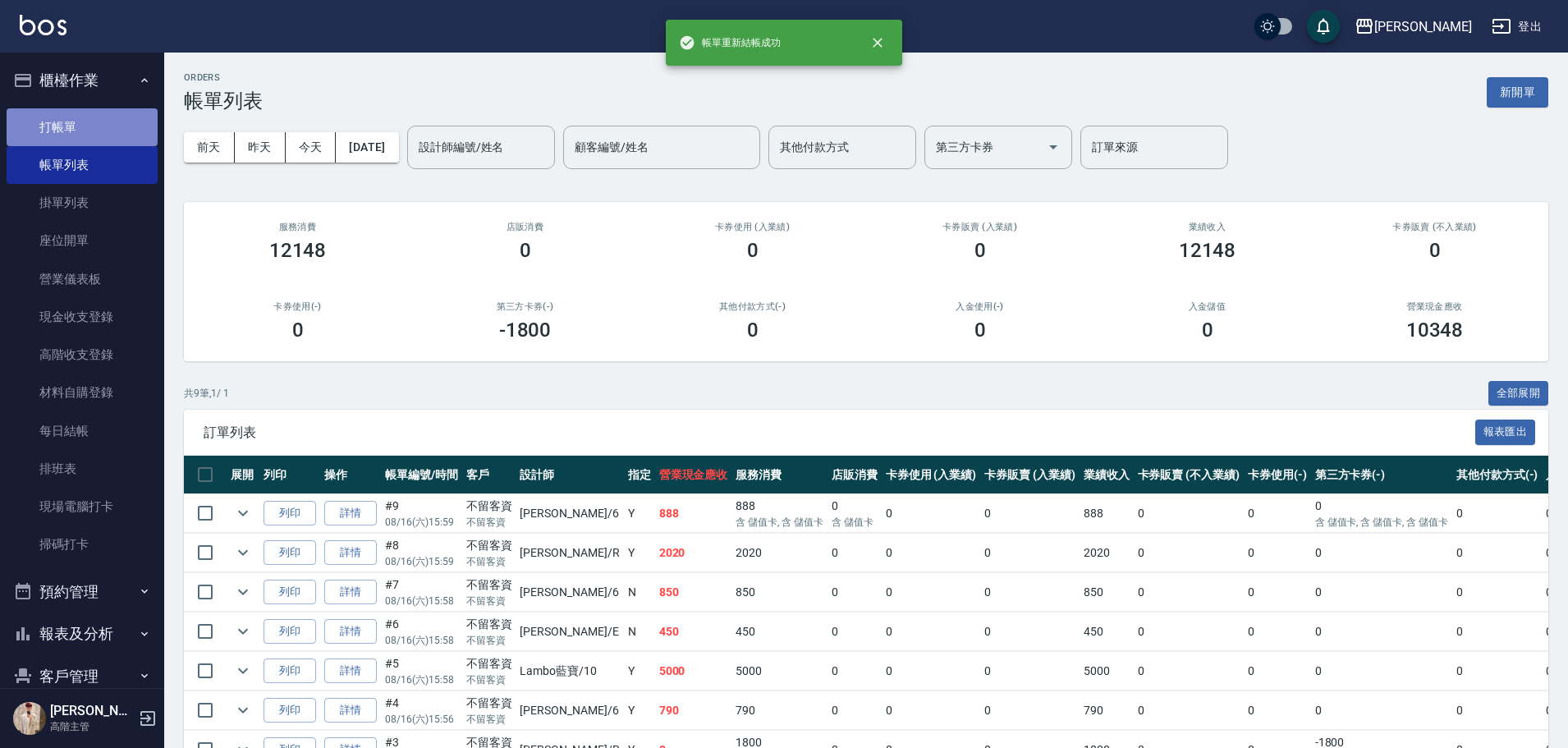
click at [102, 133] on link "打帳單" at bounding box center [82, 128] width 151 height 38
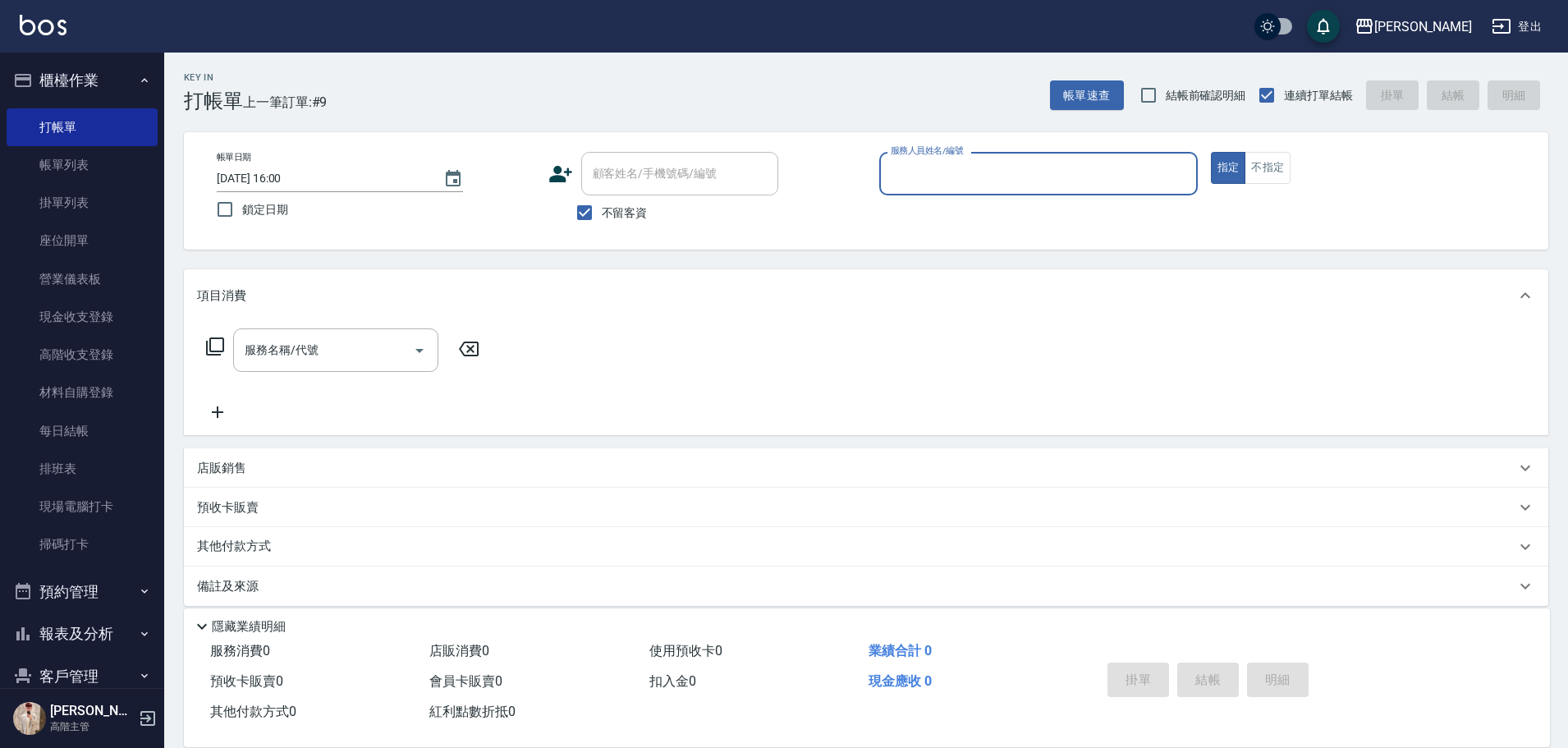
click at [1047, 194] on div "服務人員姓名/編號" at bounding box center [1038, 174] width 318 height 43
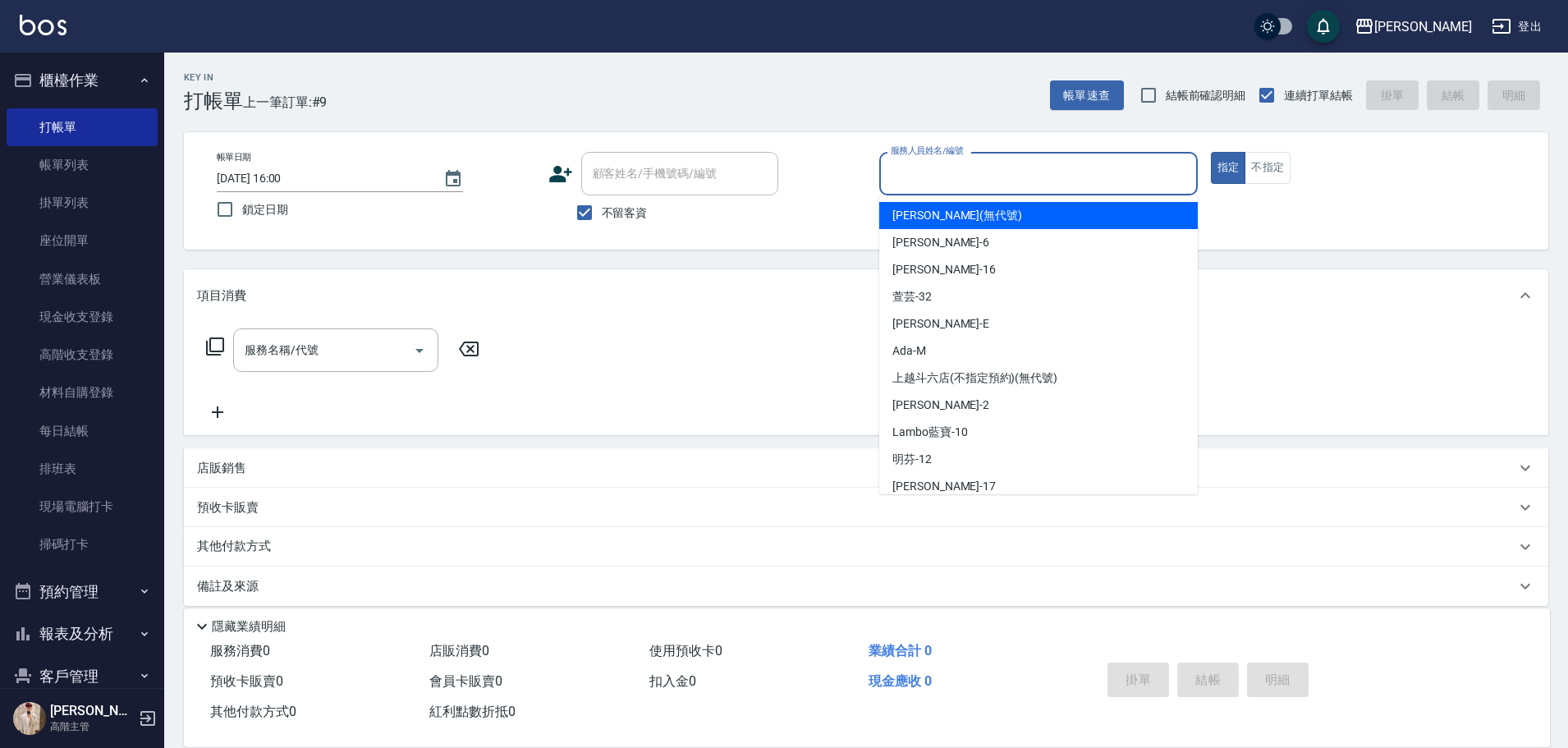
click at [1046, 187] on input "服務人員姓名/編號" at bounding box center [1039, 174] width 304 height 29
type input "E"
type button "true"
type input "[PERSON_NAME]"
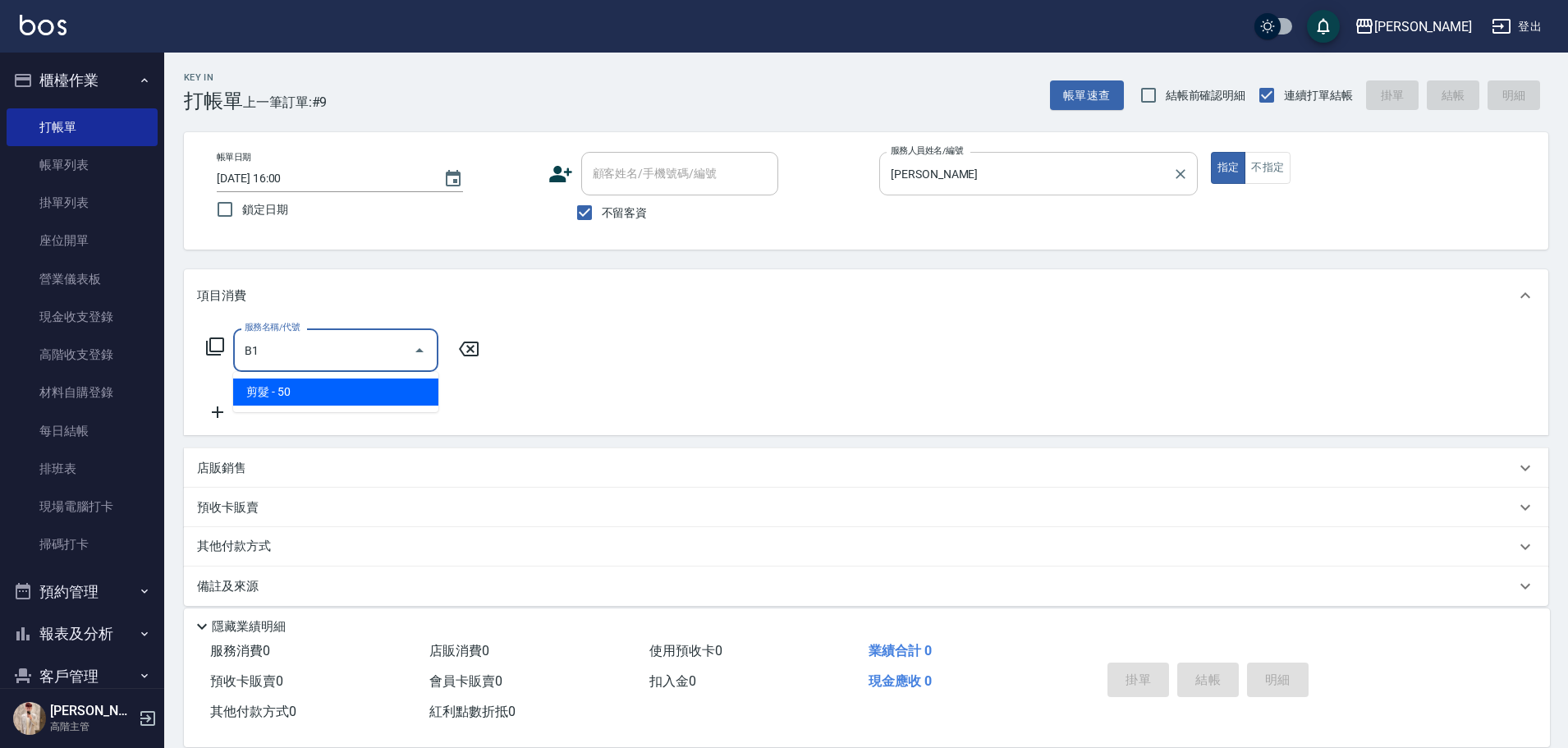
type input "剪髮(B1)"
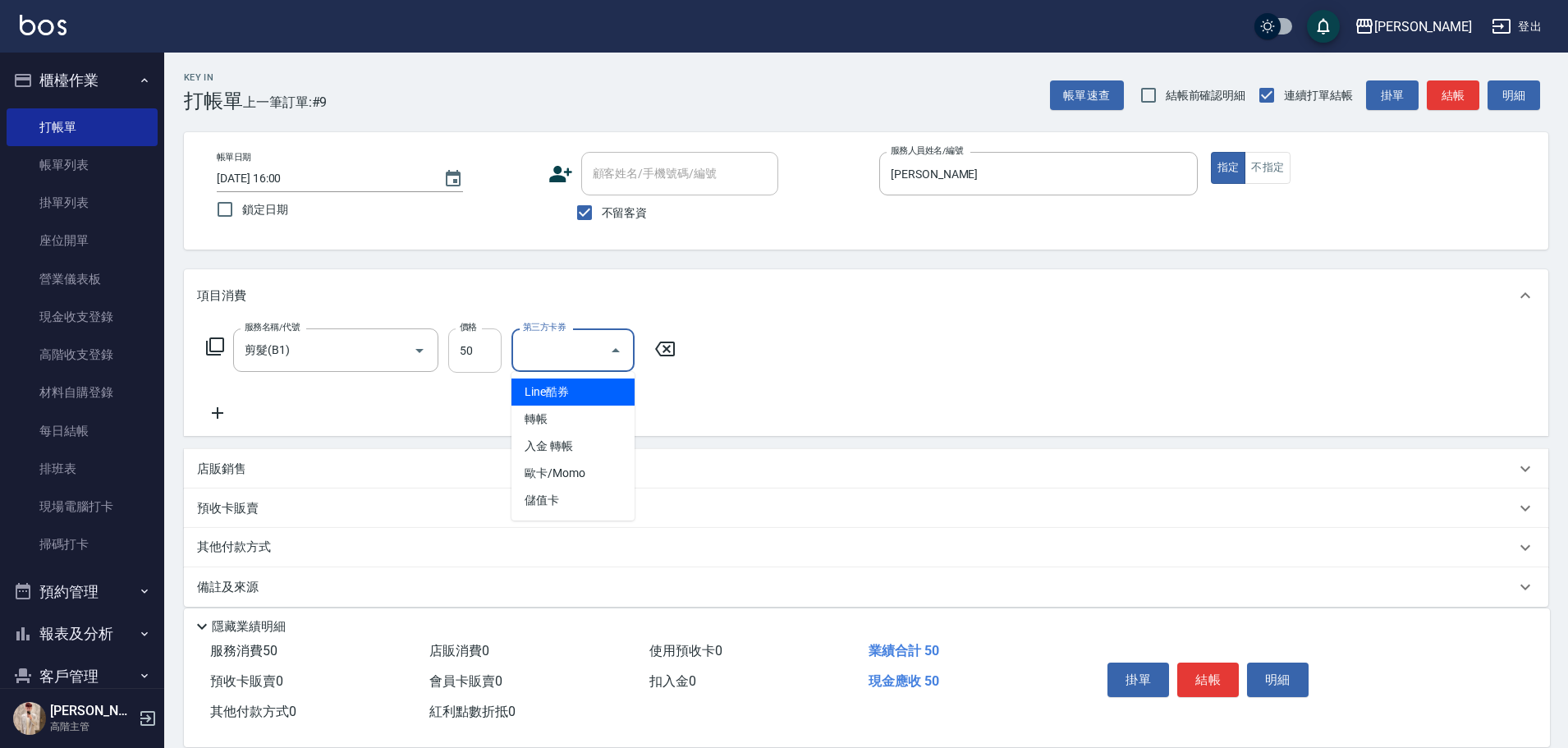
click at [496, 330] on input "50" at bounding box center [475, 350] width 53 height 44
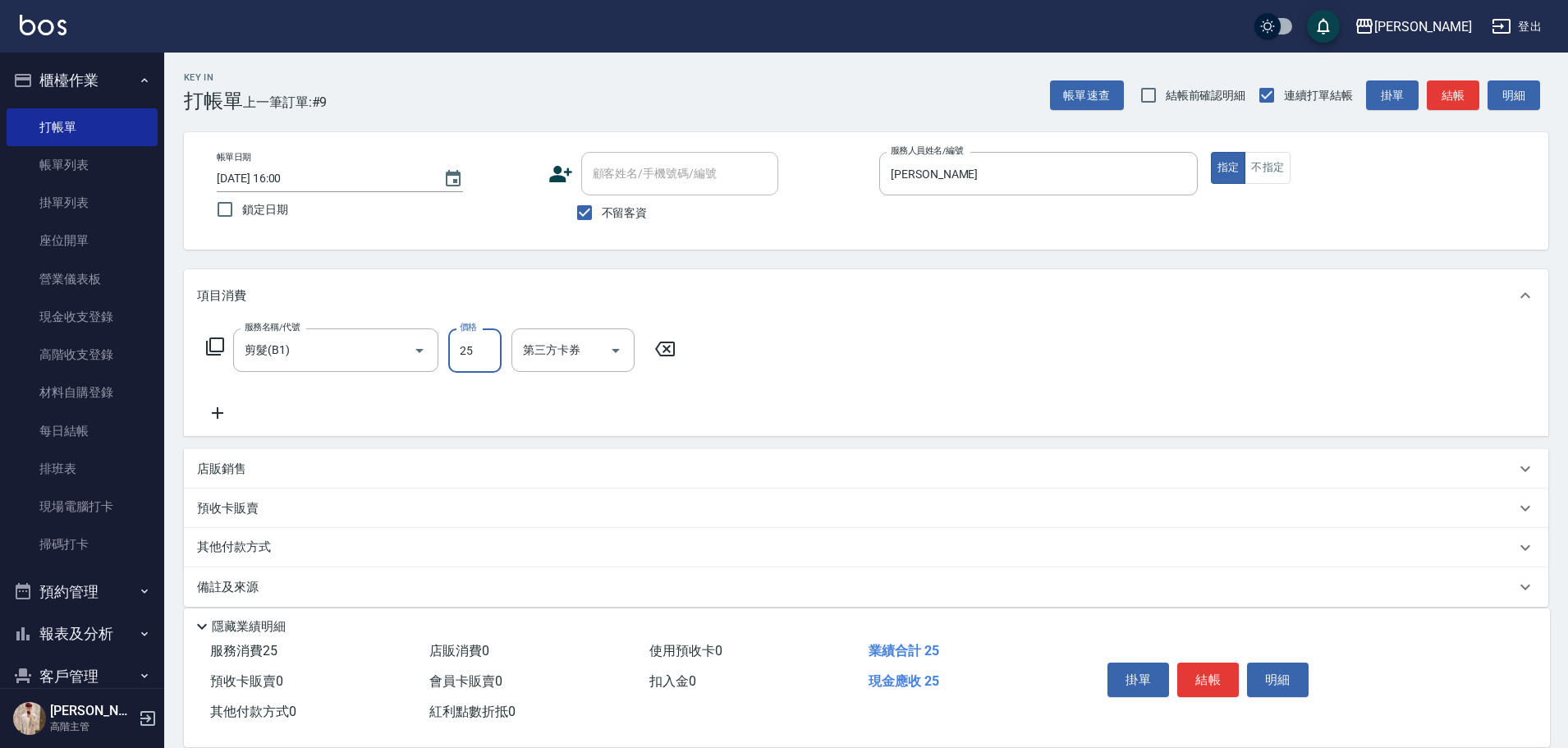
type input "250"
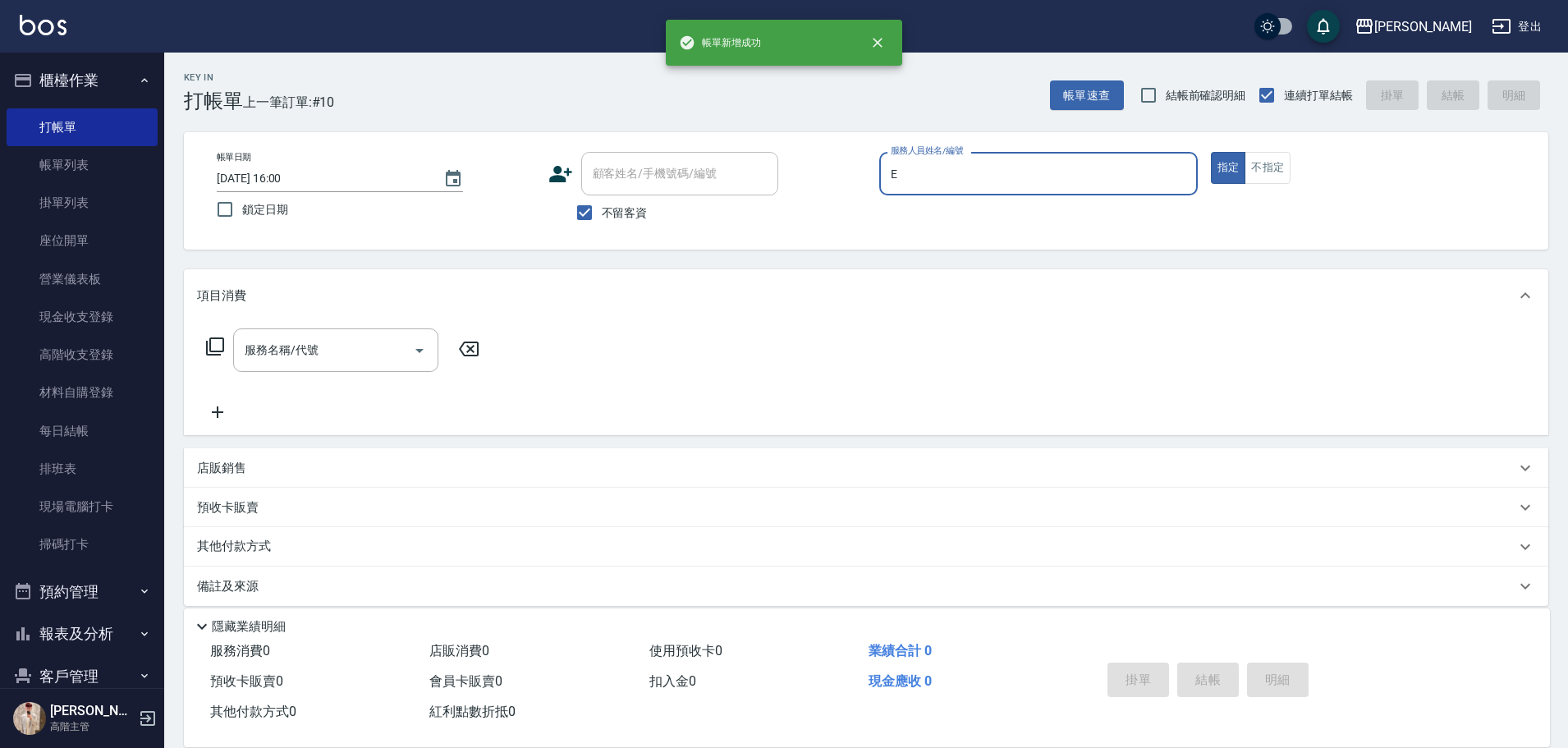
type input "[PERSON_NAME]"
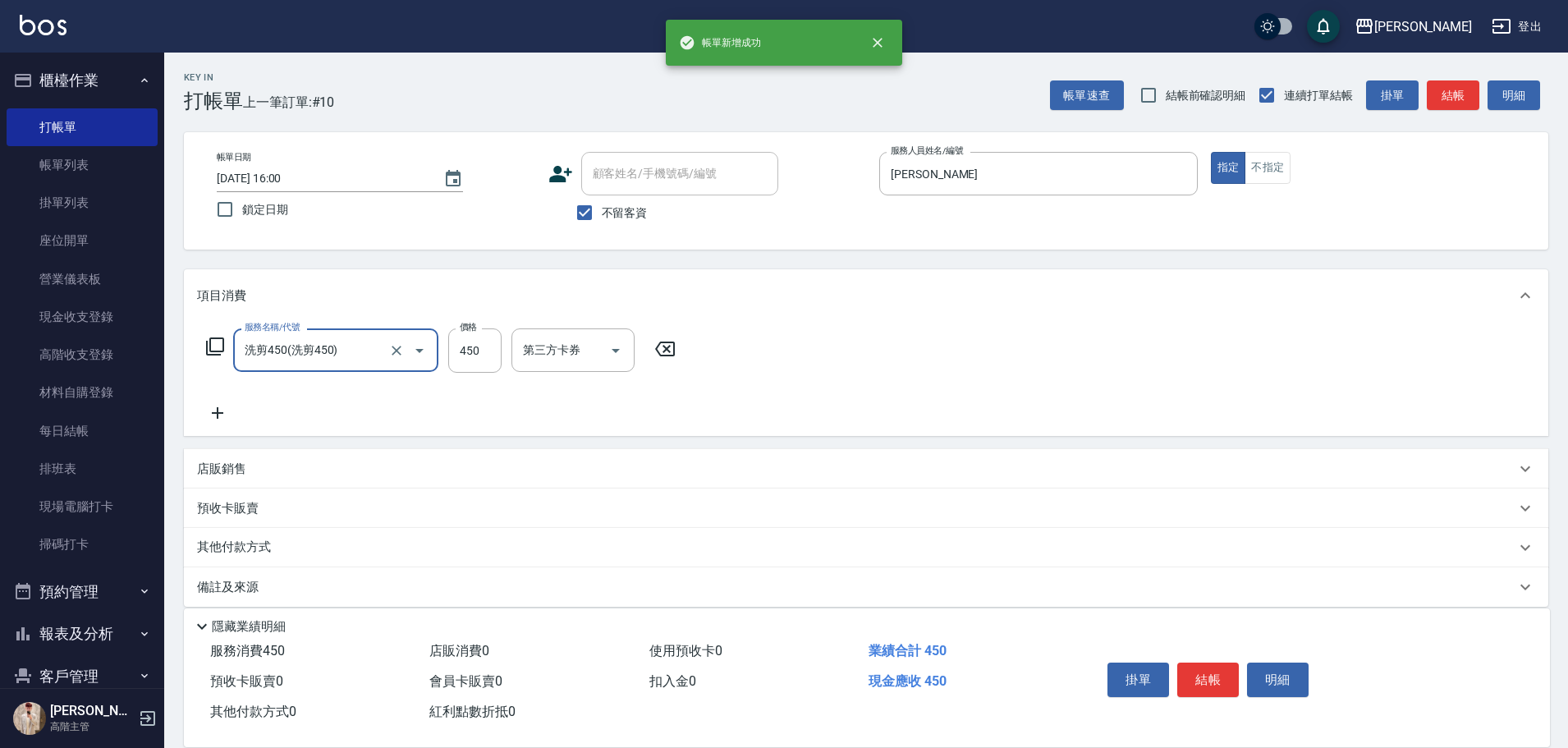
type input "洗剪450"
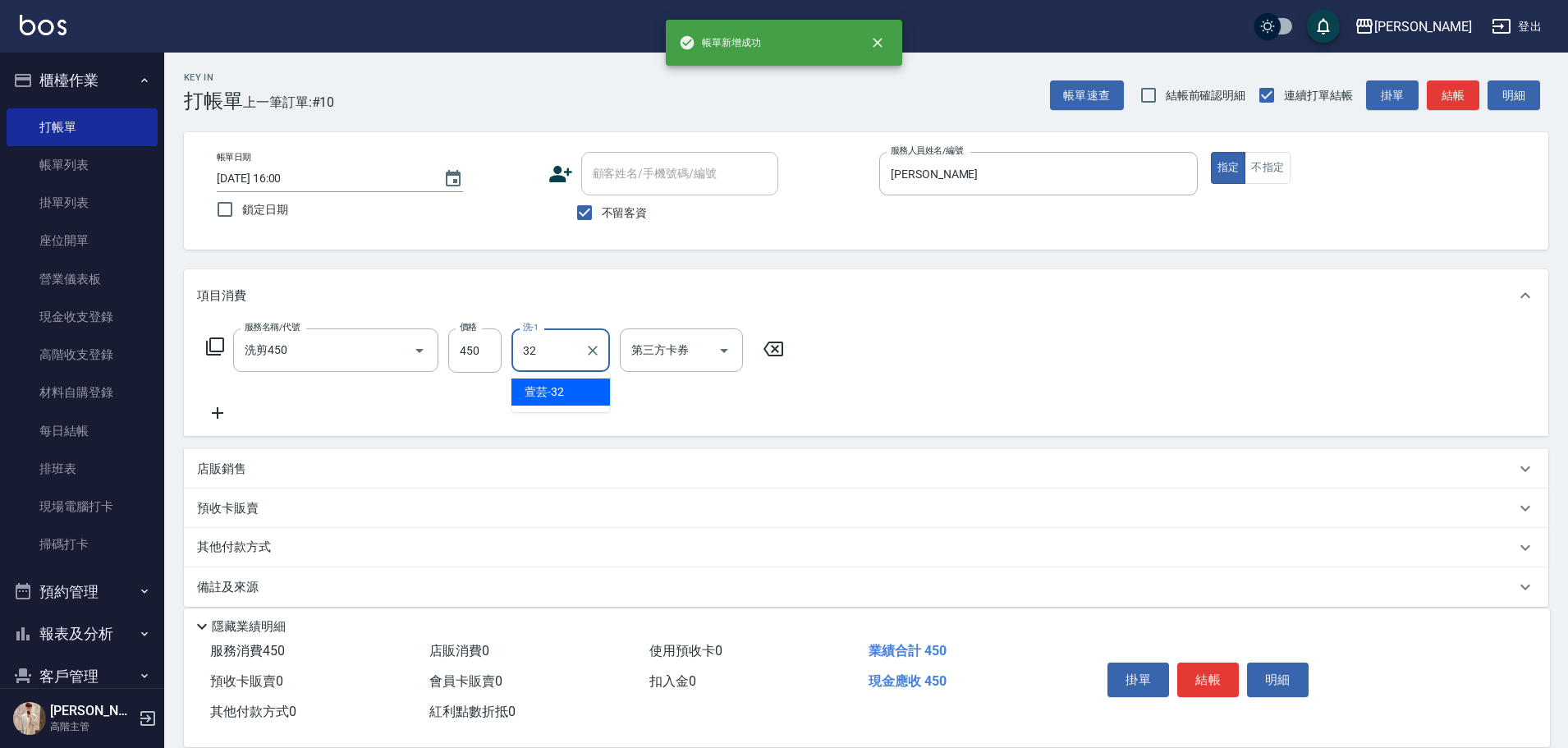
type input "萱芸-32"
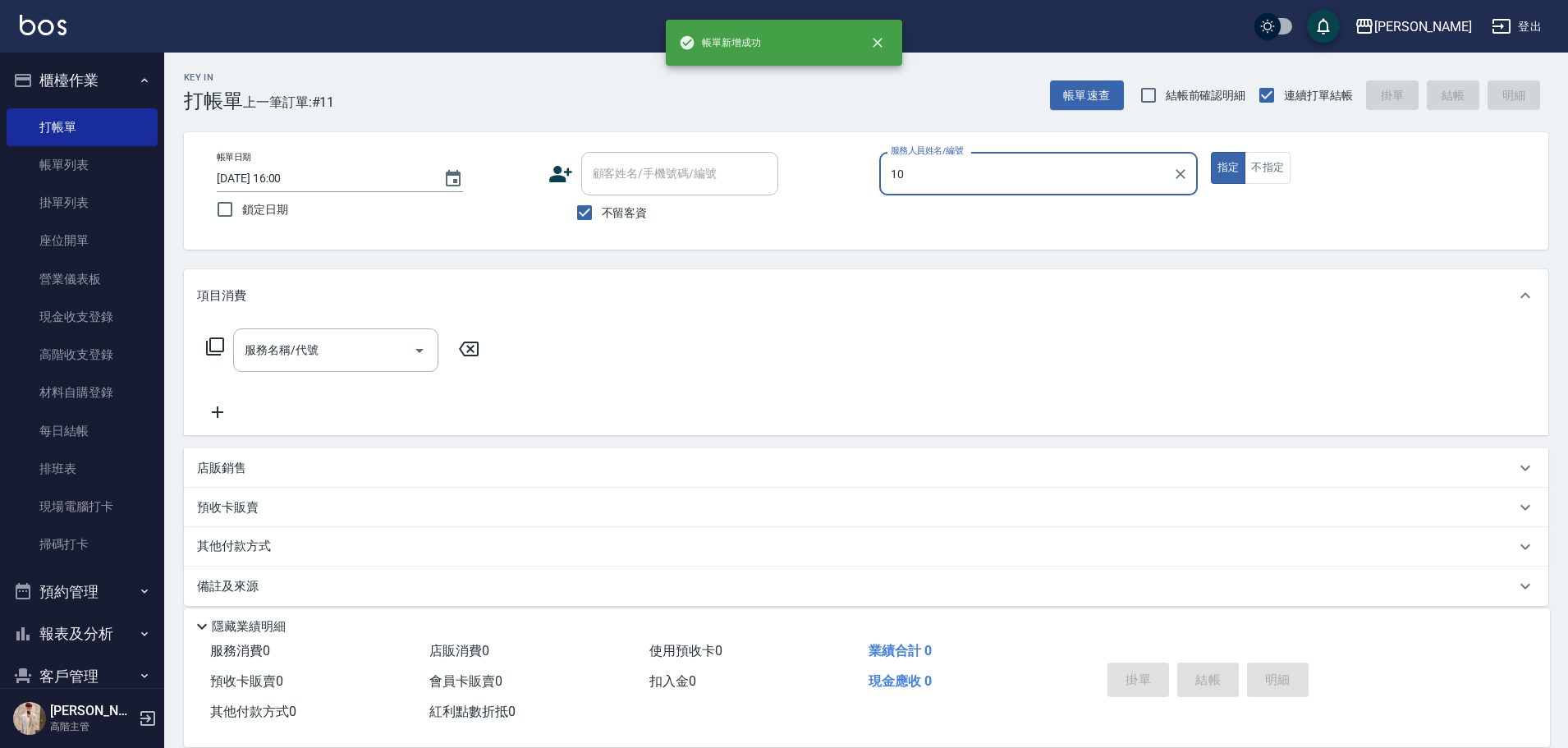
type input "Lambo藍寶-10"
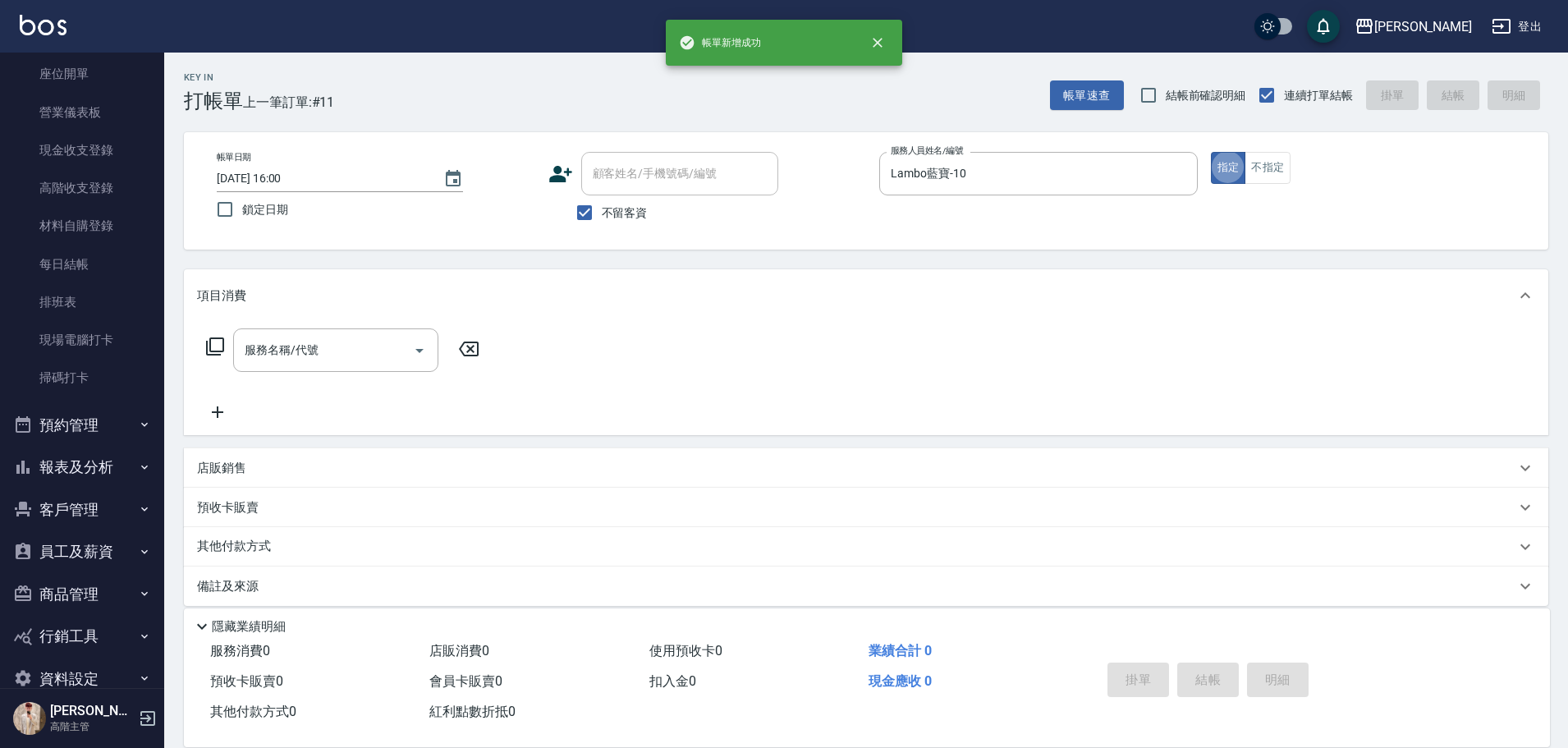
scroll to position [198, 0]
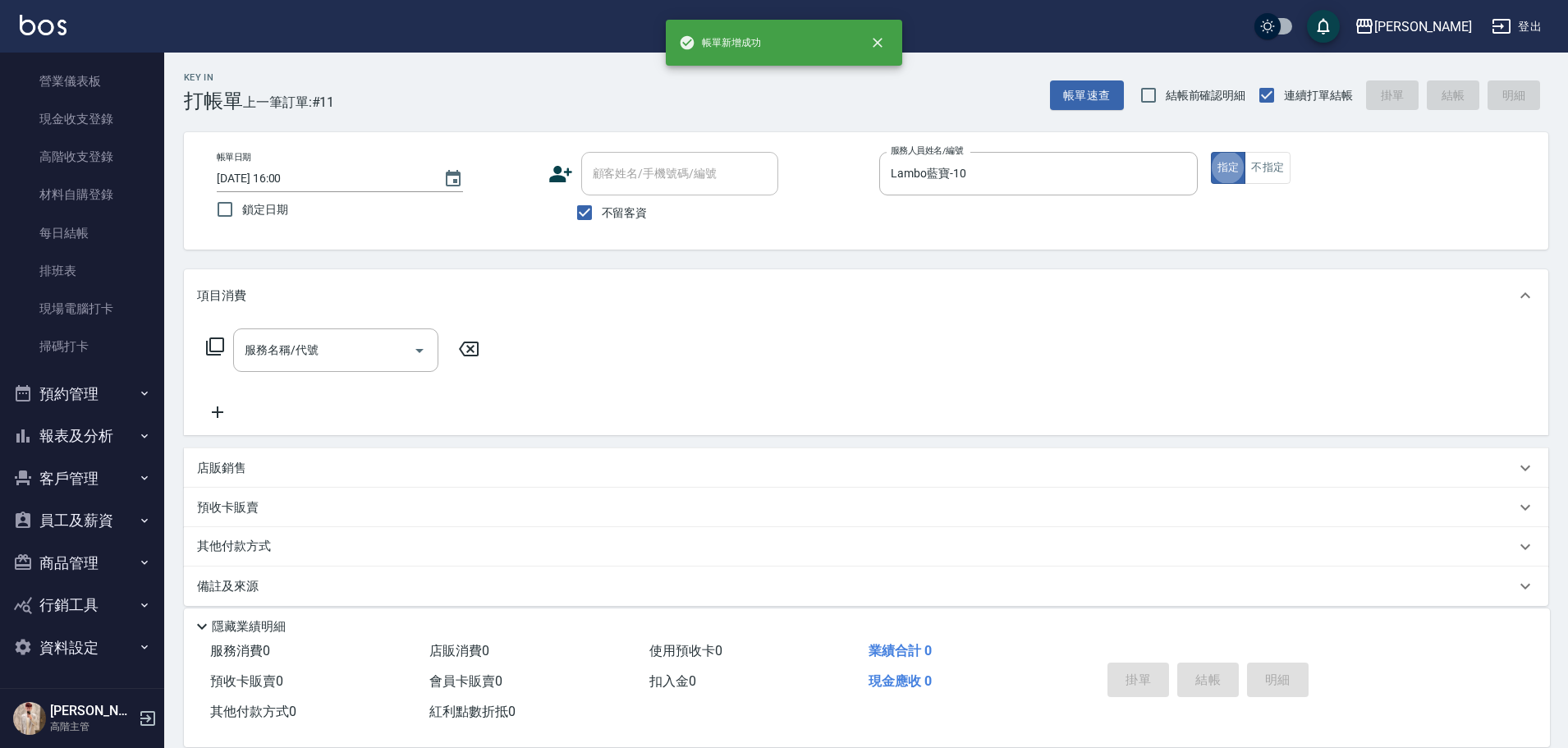
click at [125, 433] on button "報表及分析" at bounding box center [82, 436] width 151 height 43
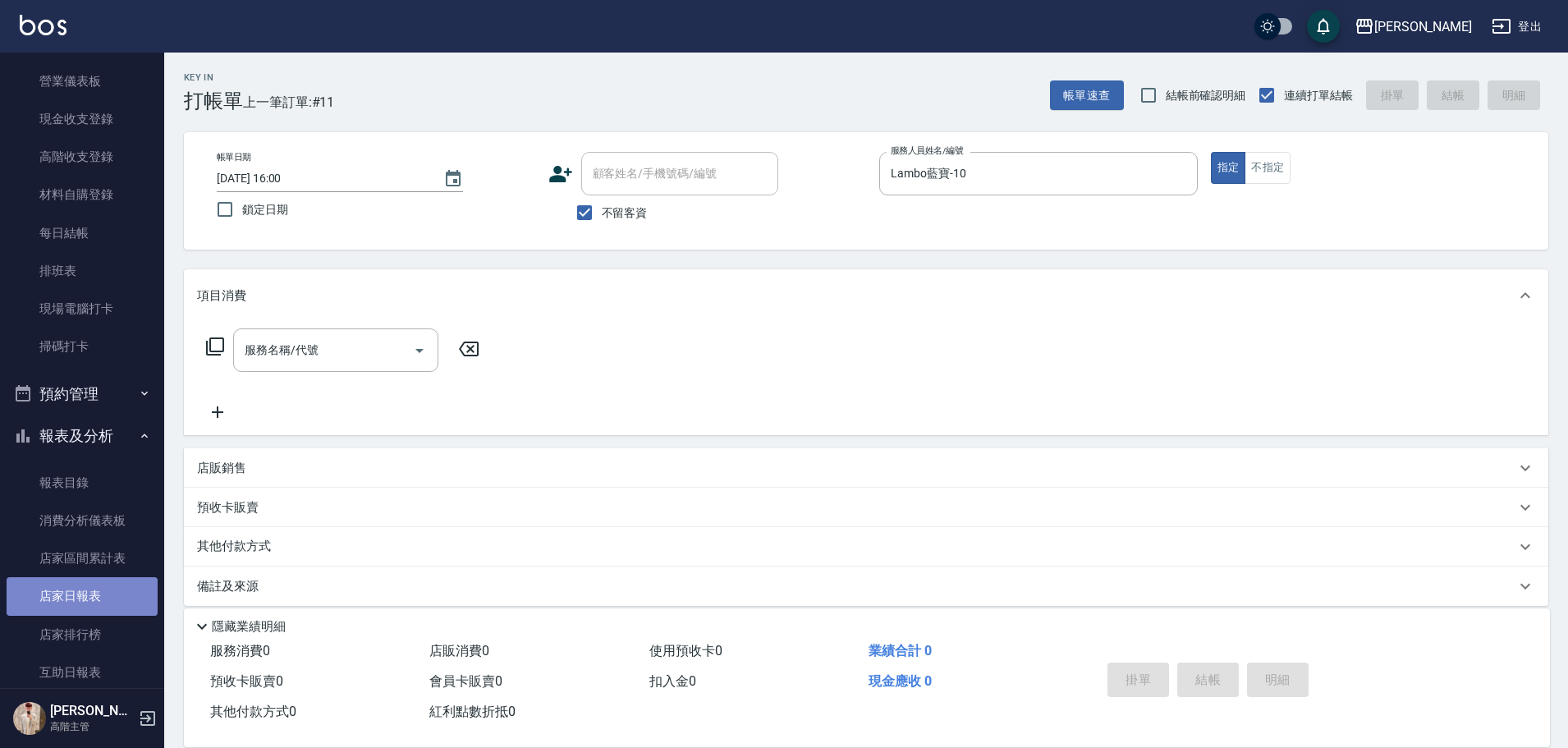
click at [102, 591] on link "店家日報表" at bounding box center [82, 596] width 151 height 38
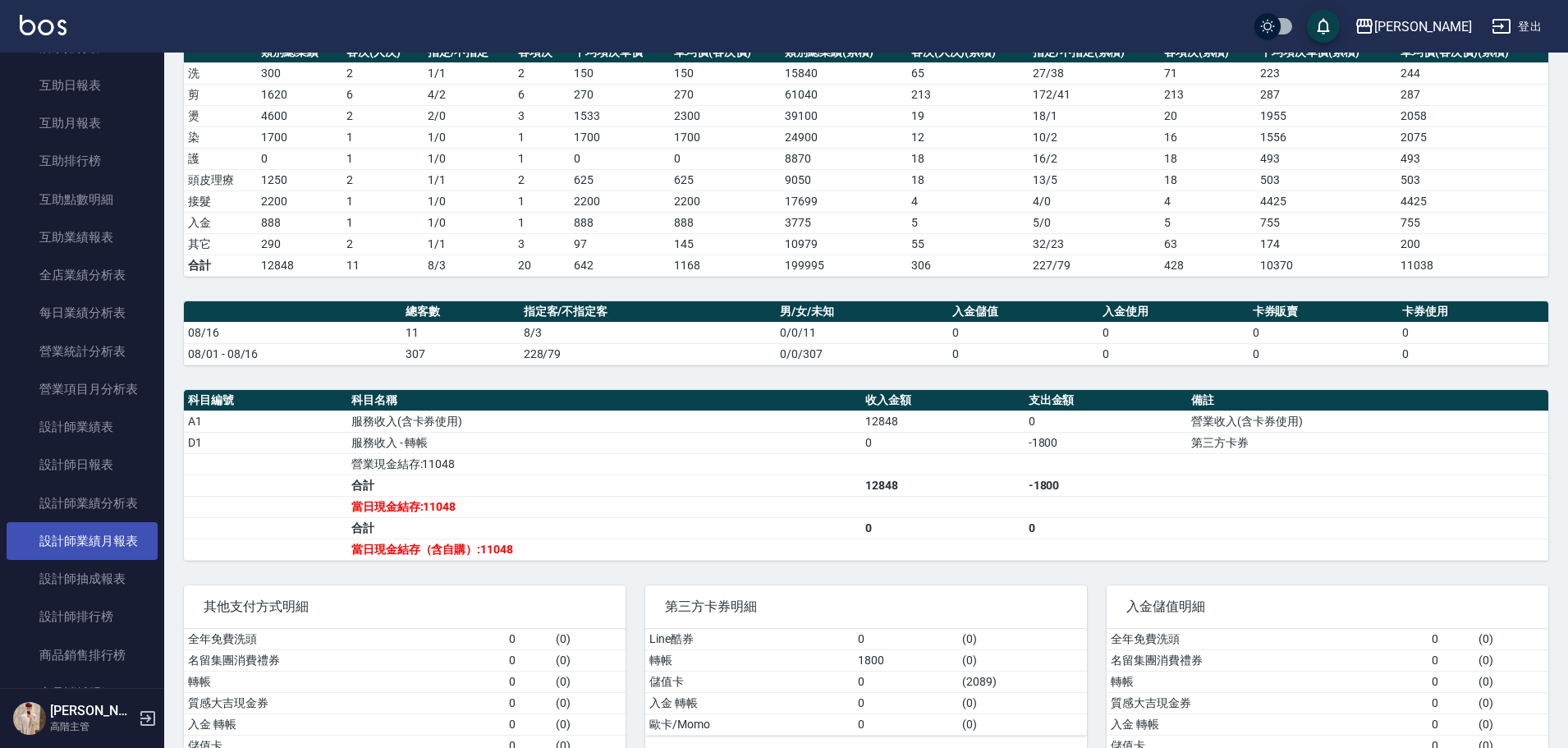
scroll to position [855, 0]
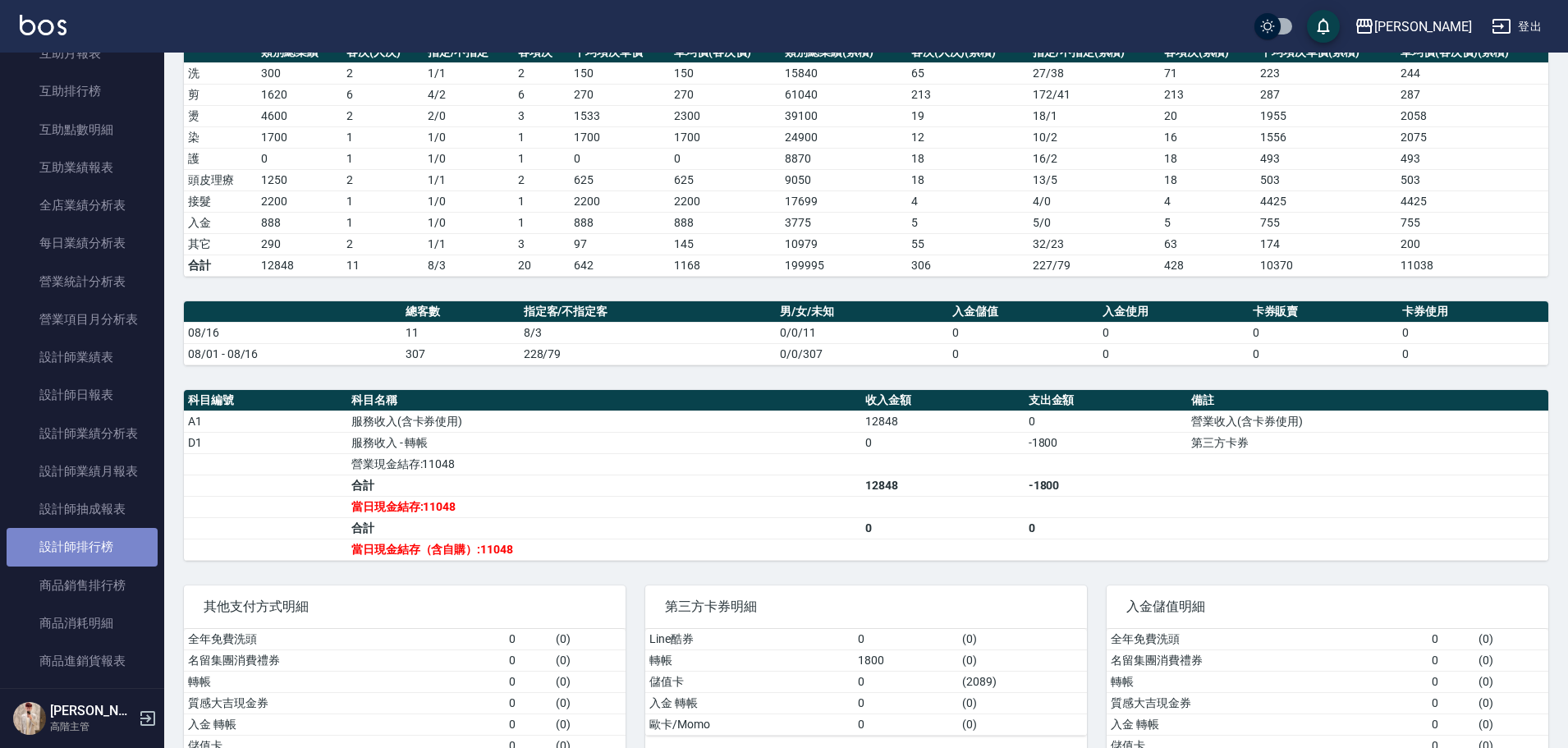
click at [143, 542] on link "設計師排行榜" at bounding box center [82, 547] width 151 height 38
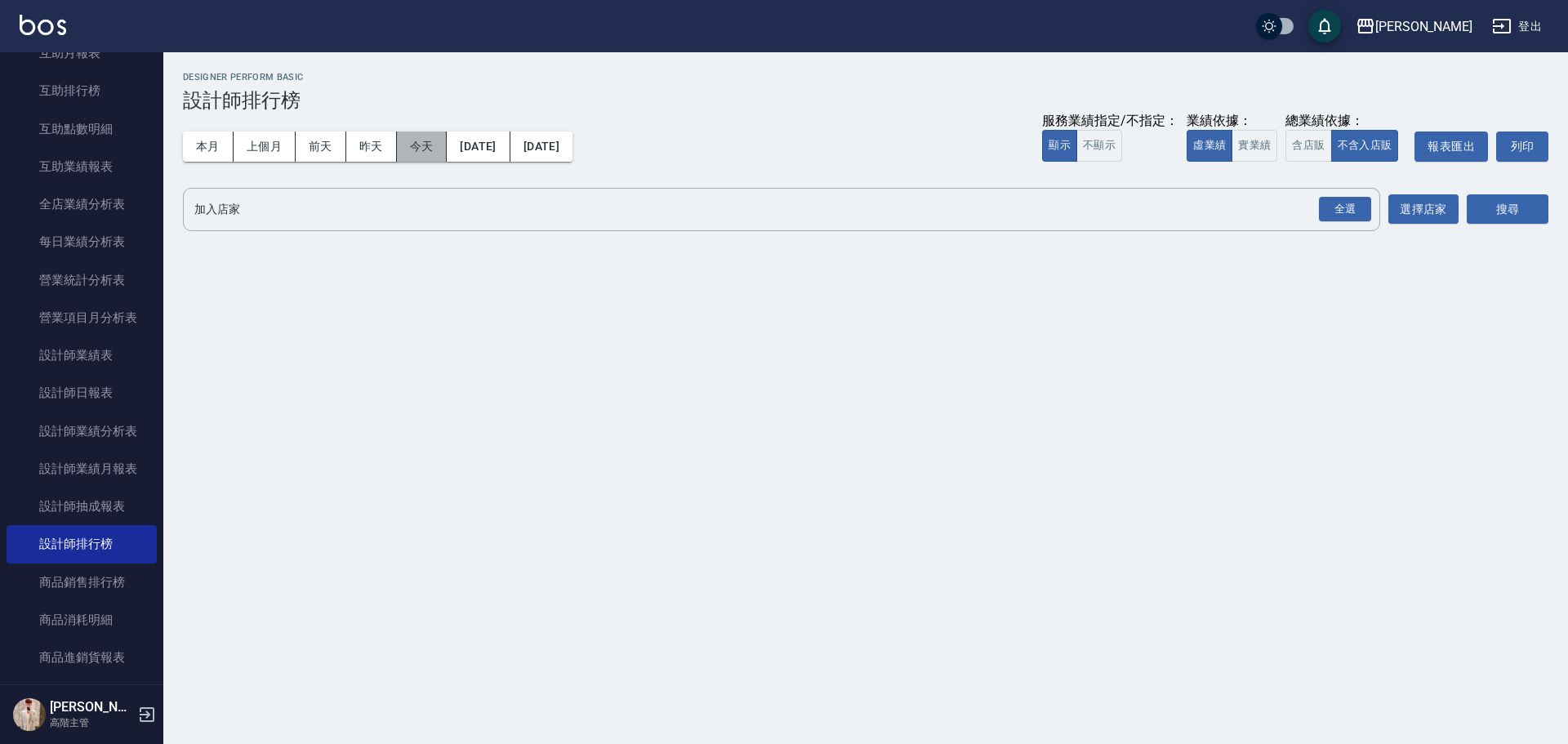
click at [426, 151] on button "今天" at bounding box center [422, 146] width 51 height 30
click at [1258, 151] on button "實業績" at bounding box center [1255, 145] width 46 height 32
click at [1338, 192] on div "全選" at bounding box center [1344, 210] width 57 height 43
click at [1353, 205] on div "全選" at bounding box center [1345, 209] width 53 height 25
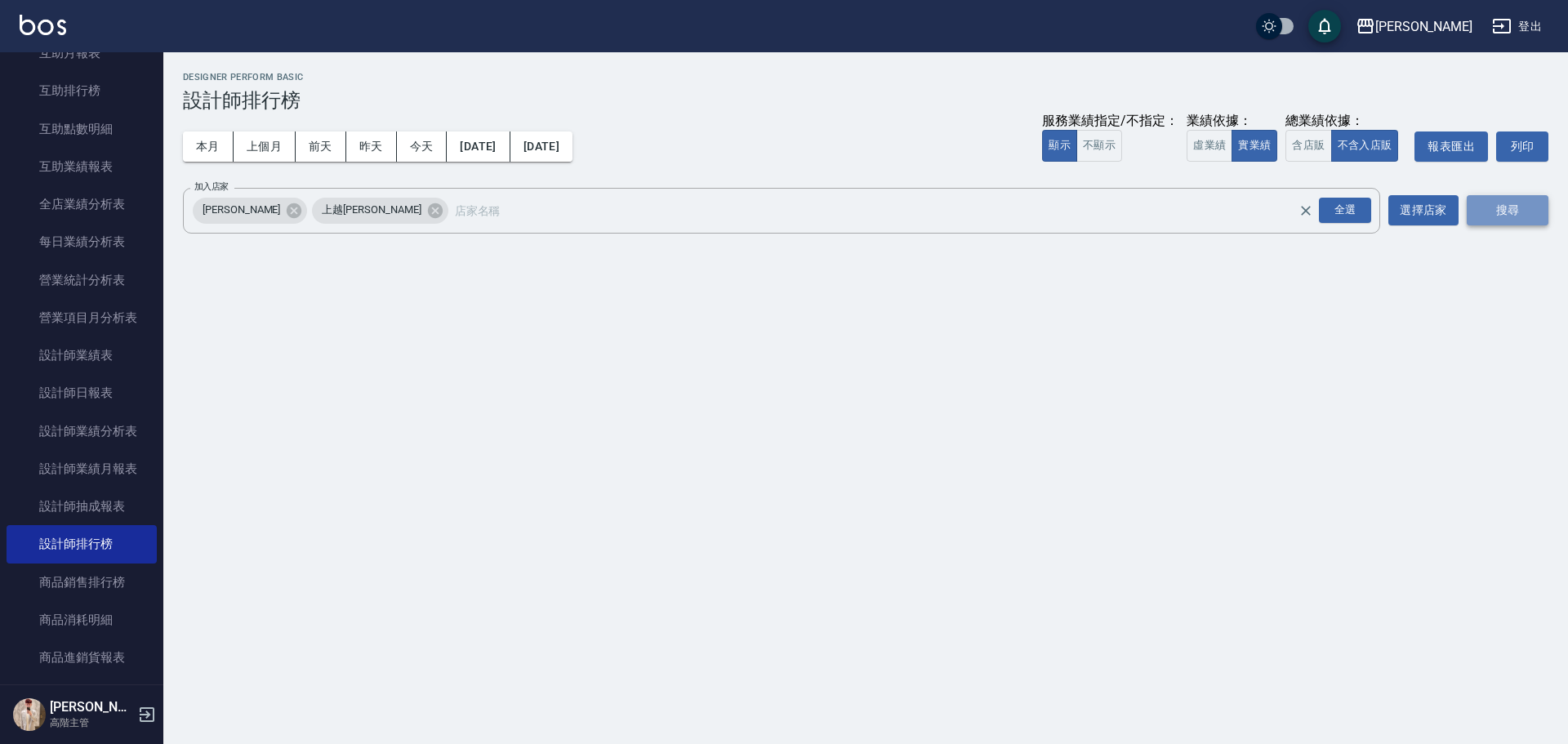
click at [1494, 202] on button "搜尋" at bounding box center [1508, 210] width 82 height 30
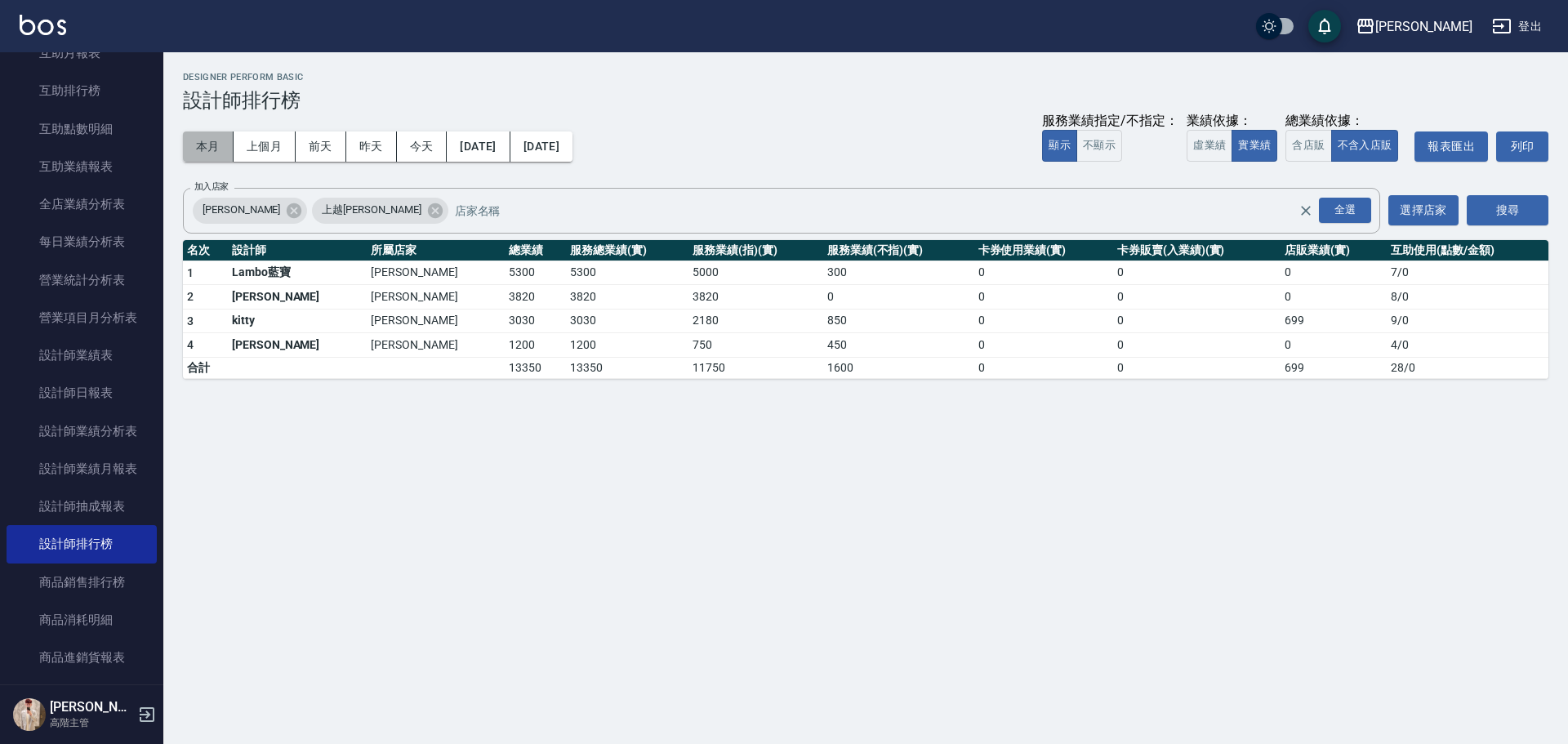
click at [221, 142] on button "本月" at bounding box center [208, 146] width 51 height 30
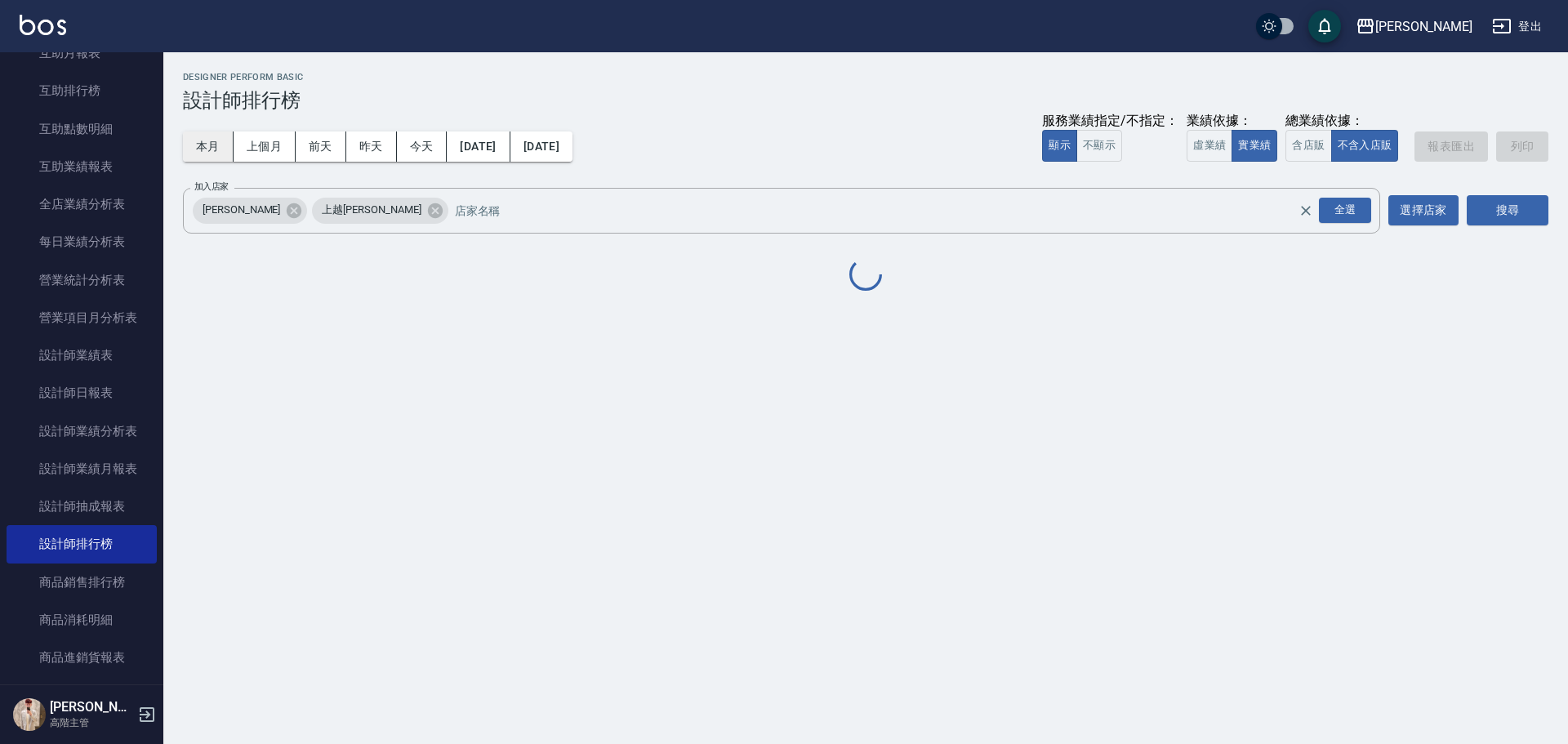
click at [221, 142] on button "本月" at bounding box center [208, 146] width 51 height 30
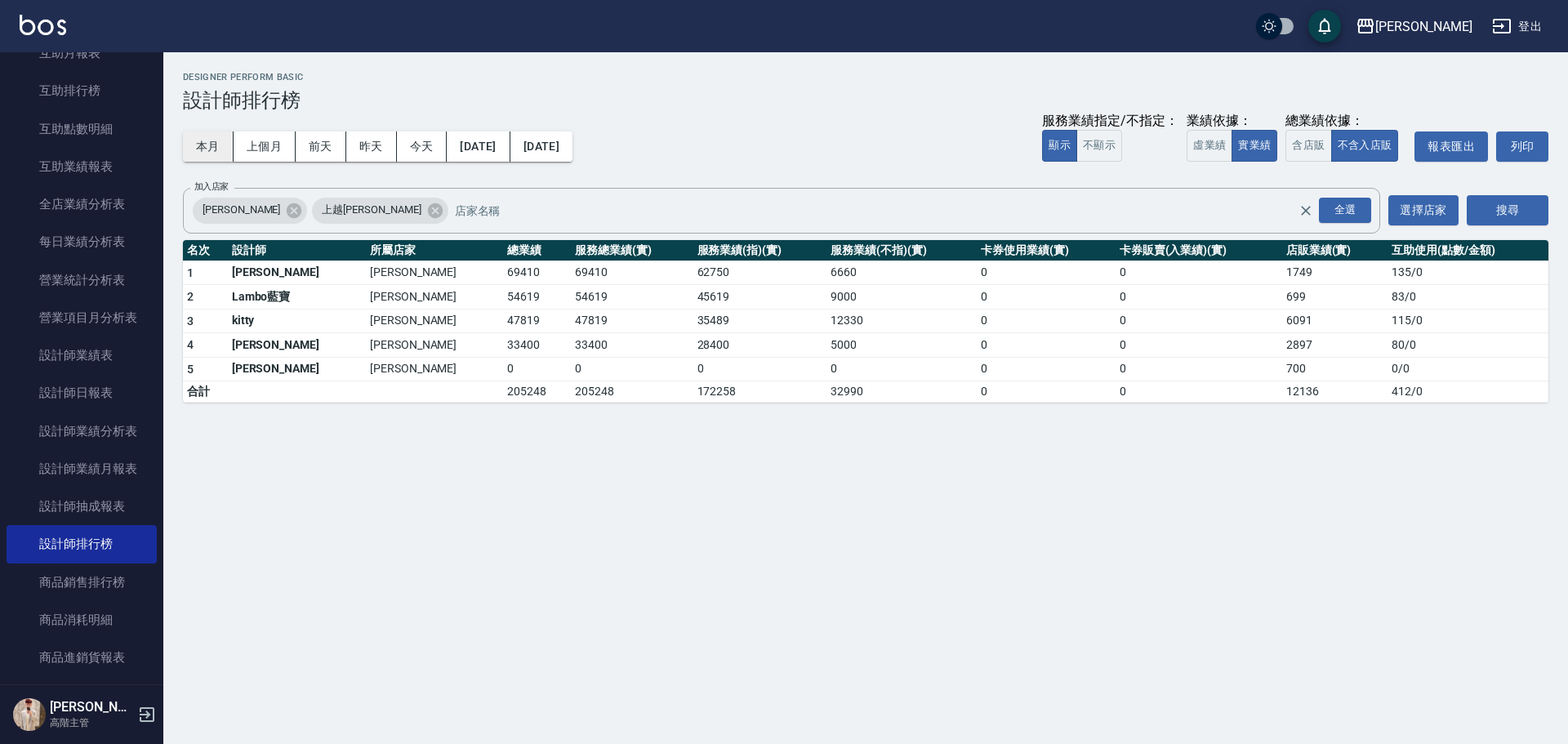
click at [221, 142] on button "本月" at bounding box center [208, 146] width 51 height 30
click at [203, 150] on button "本月" at bounding box center [208, 146] width 51 height 30
click at [272, 148] on button "上個月" at bounding box center [265, 146] width 62 height 30
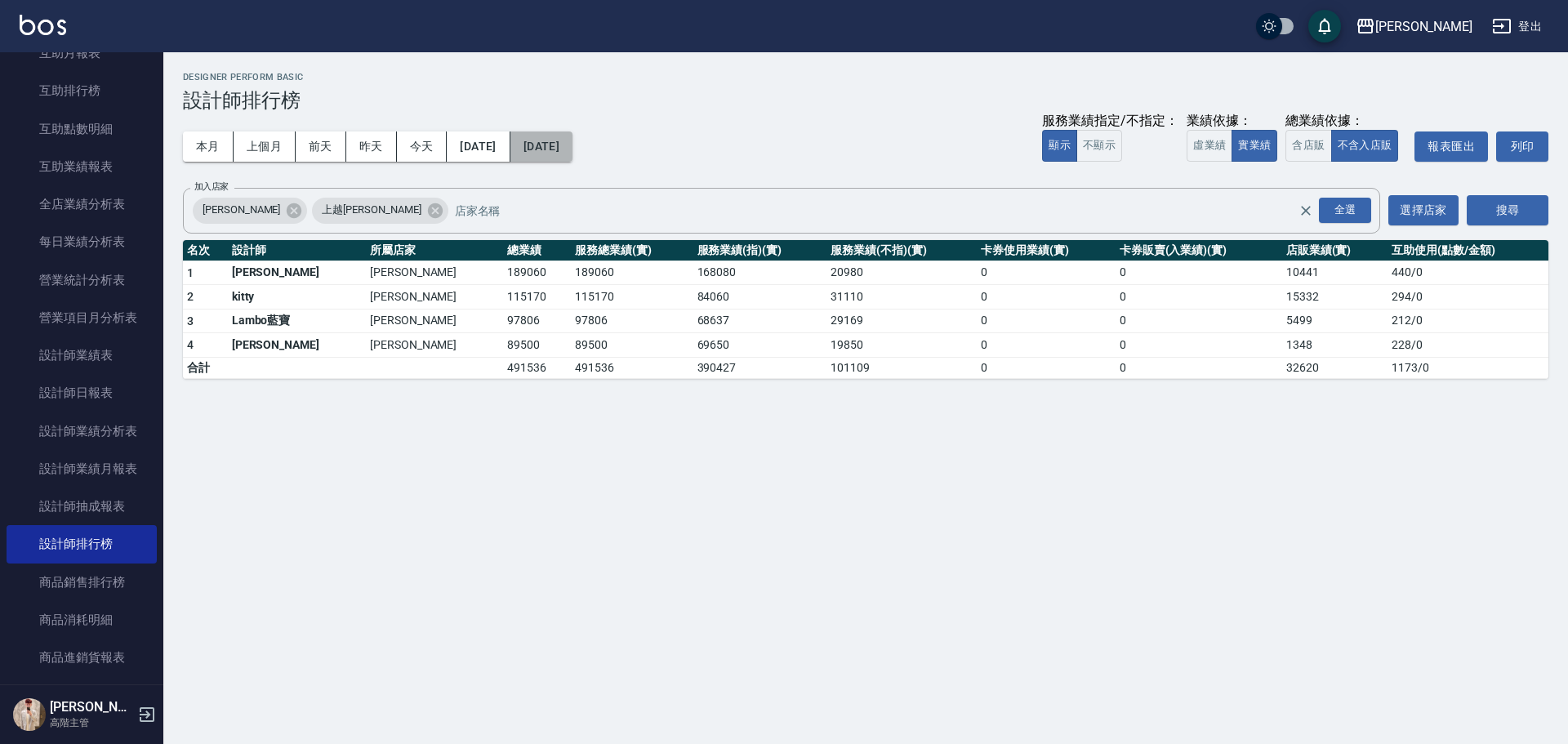
click at [572, 148] on button "[DATE]" at bounding box center [541, 146] width 62 height 30
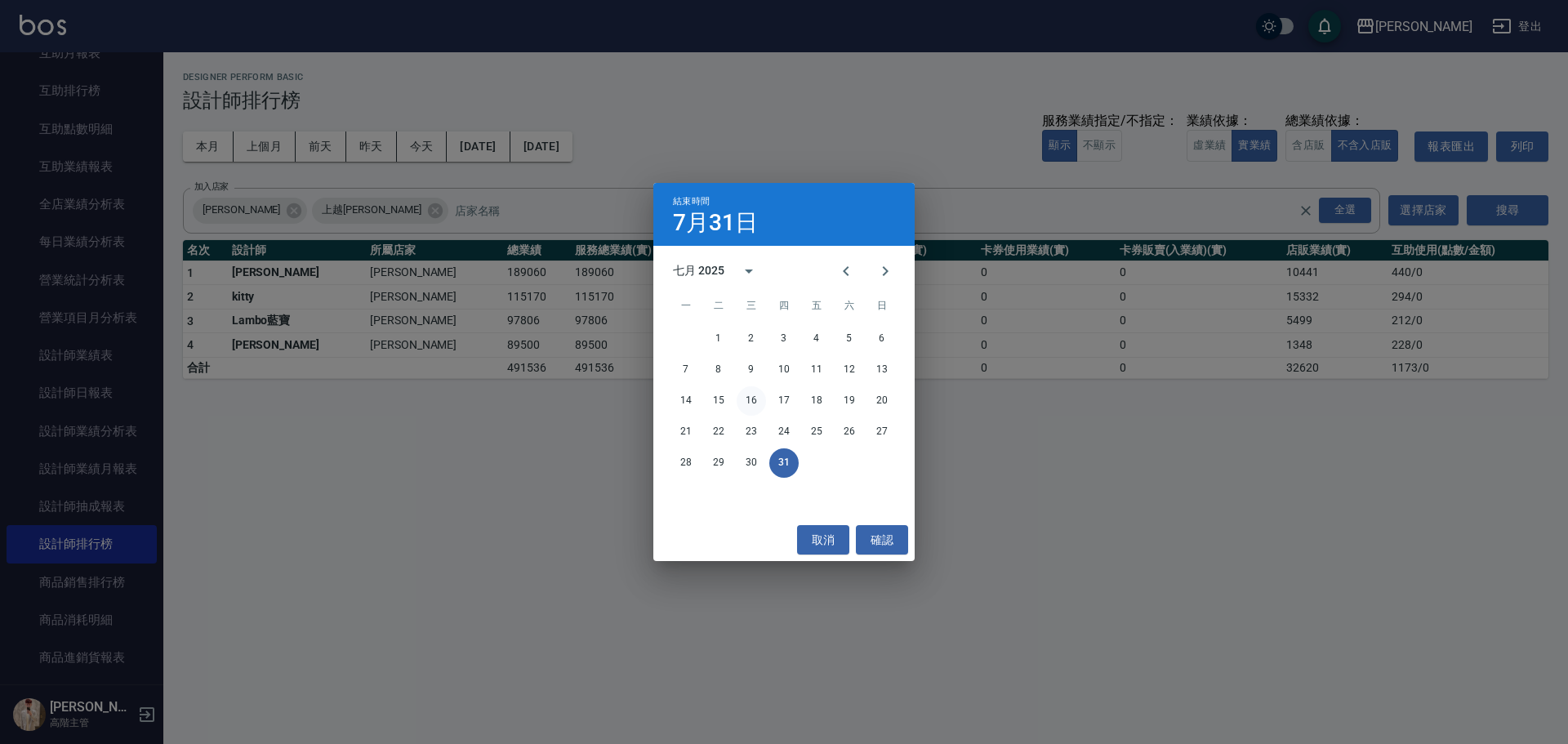
click at [749, 400] on button "16" at bounding box center [751, 400] width 29 height 29
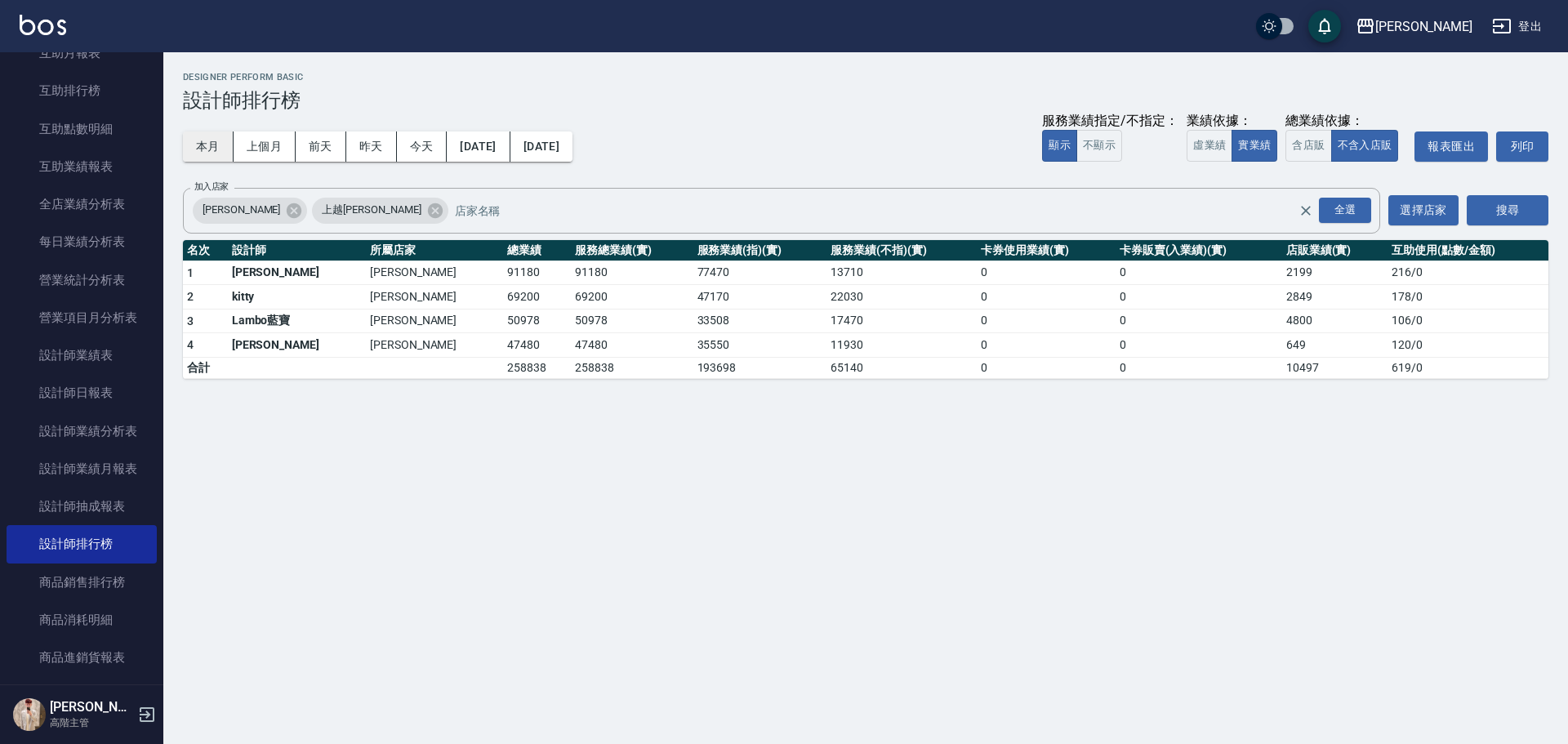
click at [211, 142] on button "本月" at bounding box center [208, 146] width 51 height 30
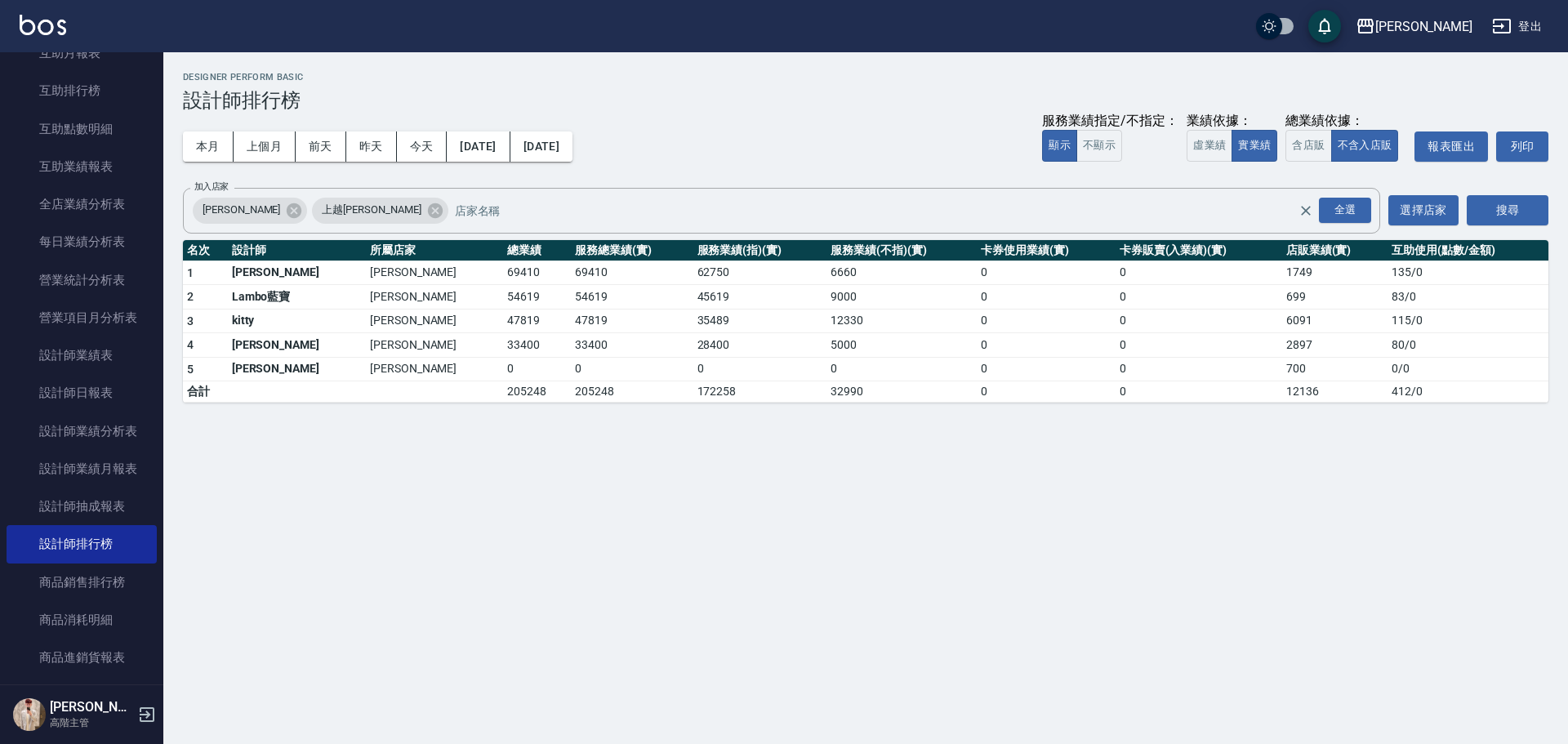
click at [63, 32] on img at bounding box center [43, 25] width 47 height 21
